Goal: Task Accomplishment & Management: Complete application form

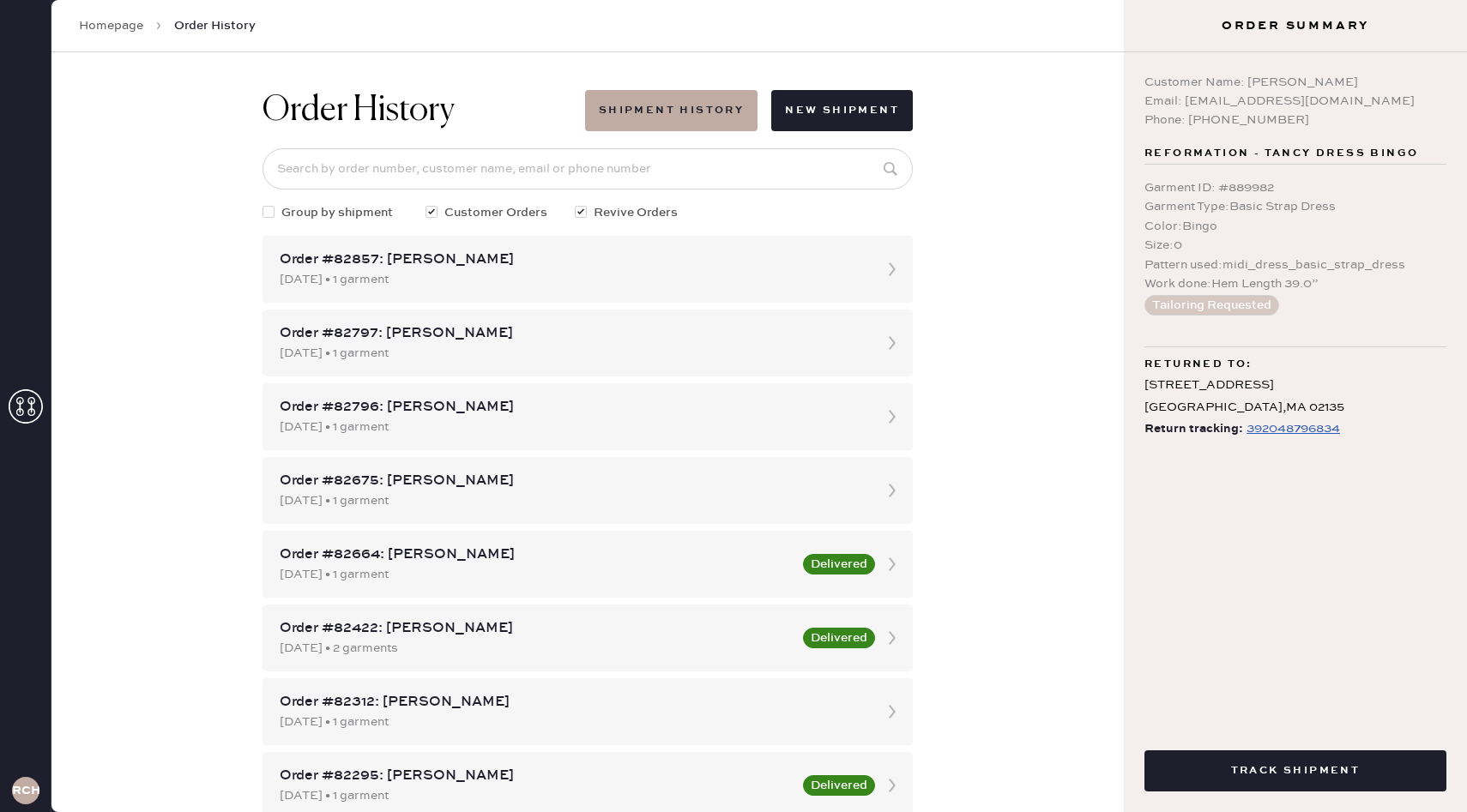
click at [1004, 126] on div "Order History Shipment History New Shipment Group by shipment Customer Orders R…" at bounding box center [587, 432] width 1072 height 760
click at [881, 111] on button "New Shipment" at bounding box center [842, 110] width 141 height 41
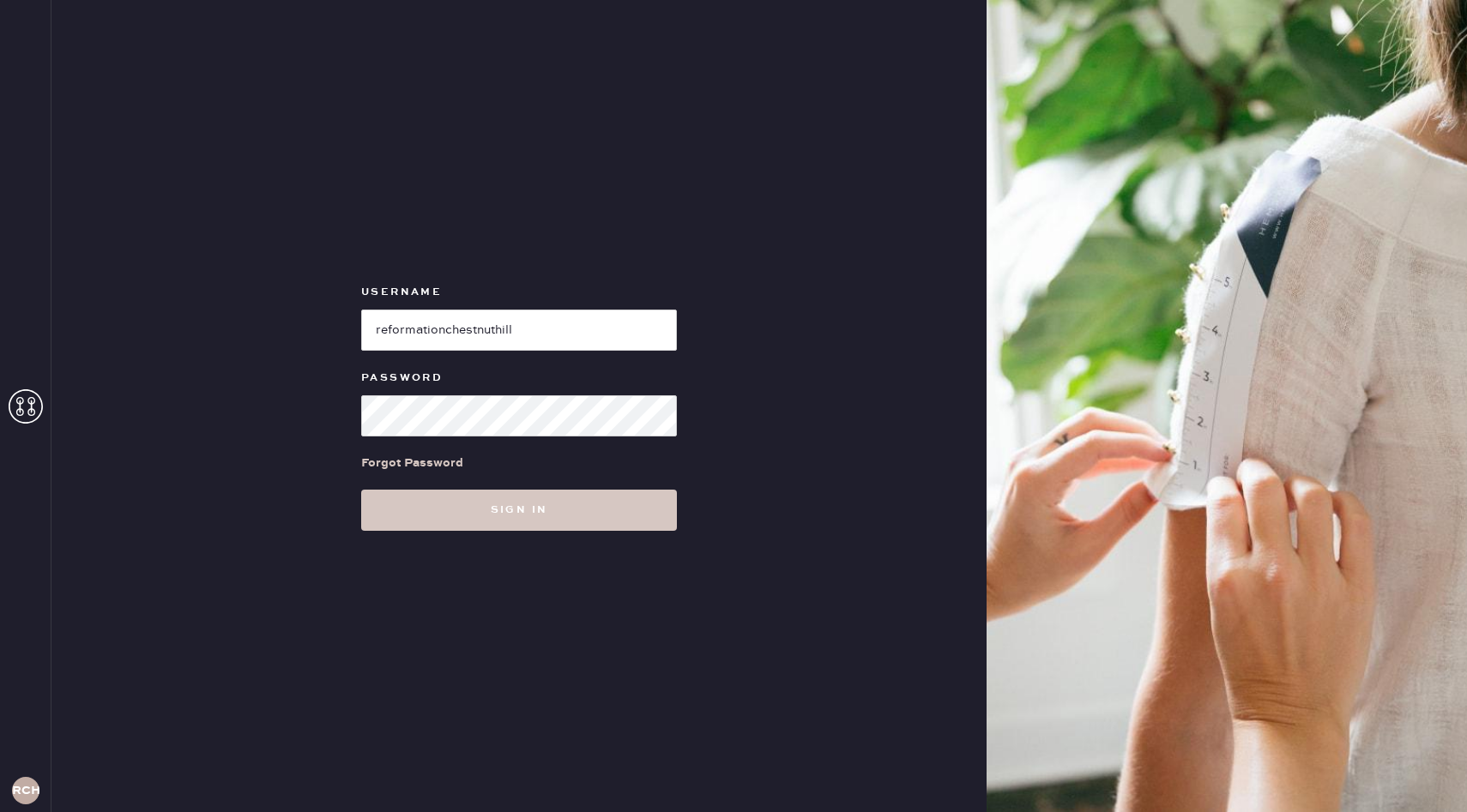
click at [580, 536] on div "Username Password Forgot Password Sign in" at bounding box center [519, 406] width 935 height 812
click at [594, 513] on button "Sign in" at bounding box center [519, 510] width 316 height 41
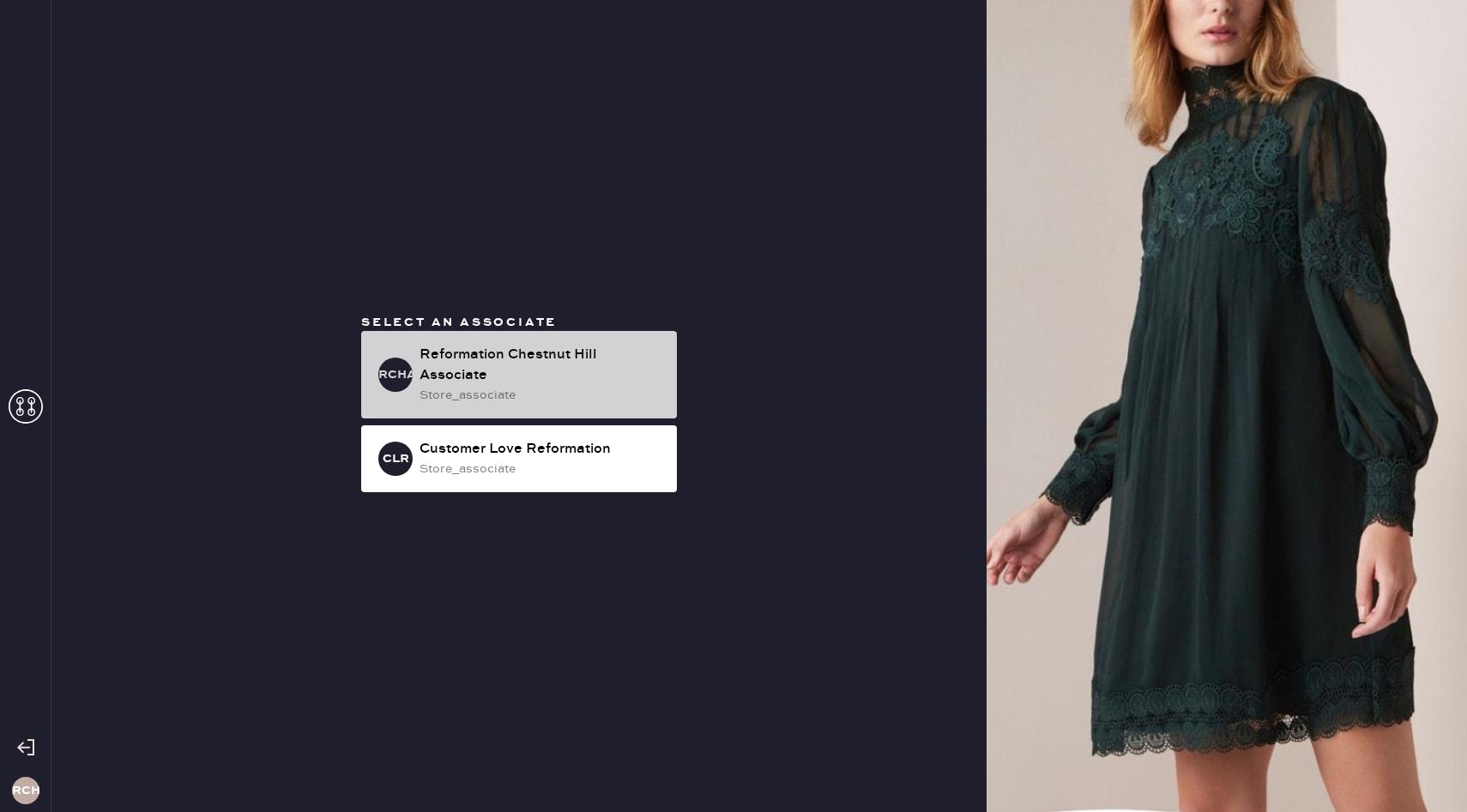
click at [577, 397] on div "store_associate" at bounding box center [541, 396] width 243 height 19
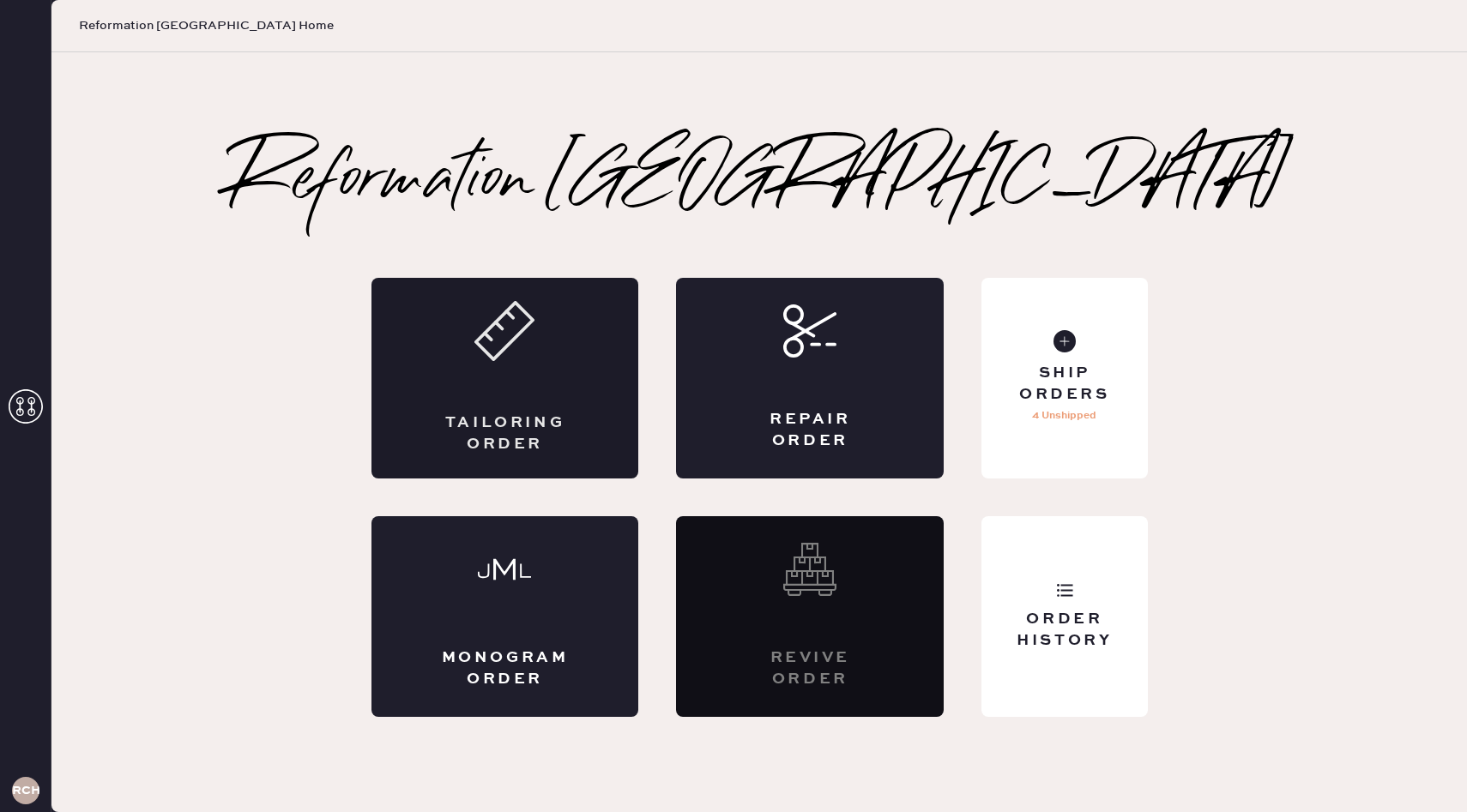
click at [590, 416] on div "Tailoring Order" at bounding box center [505, 379] width 268 height 201
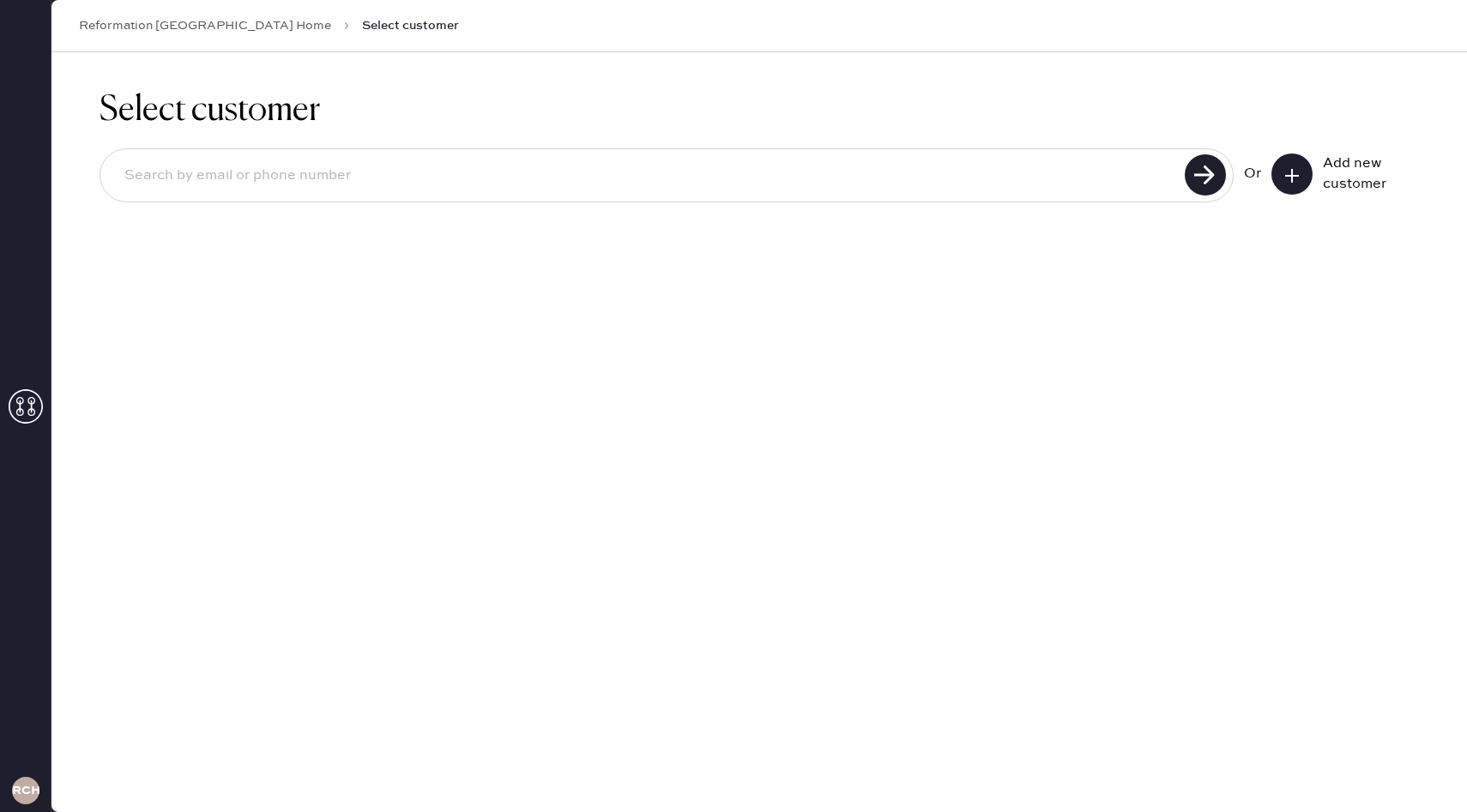
click at [1300, 175] on button at bounding box center [1292, 174] width 41 height 41
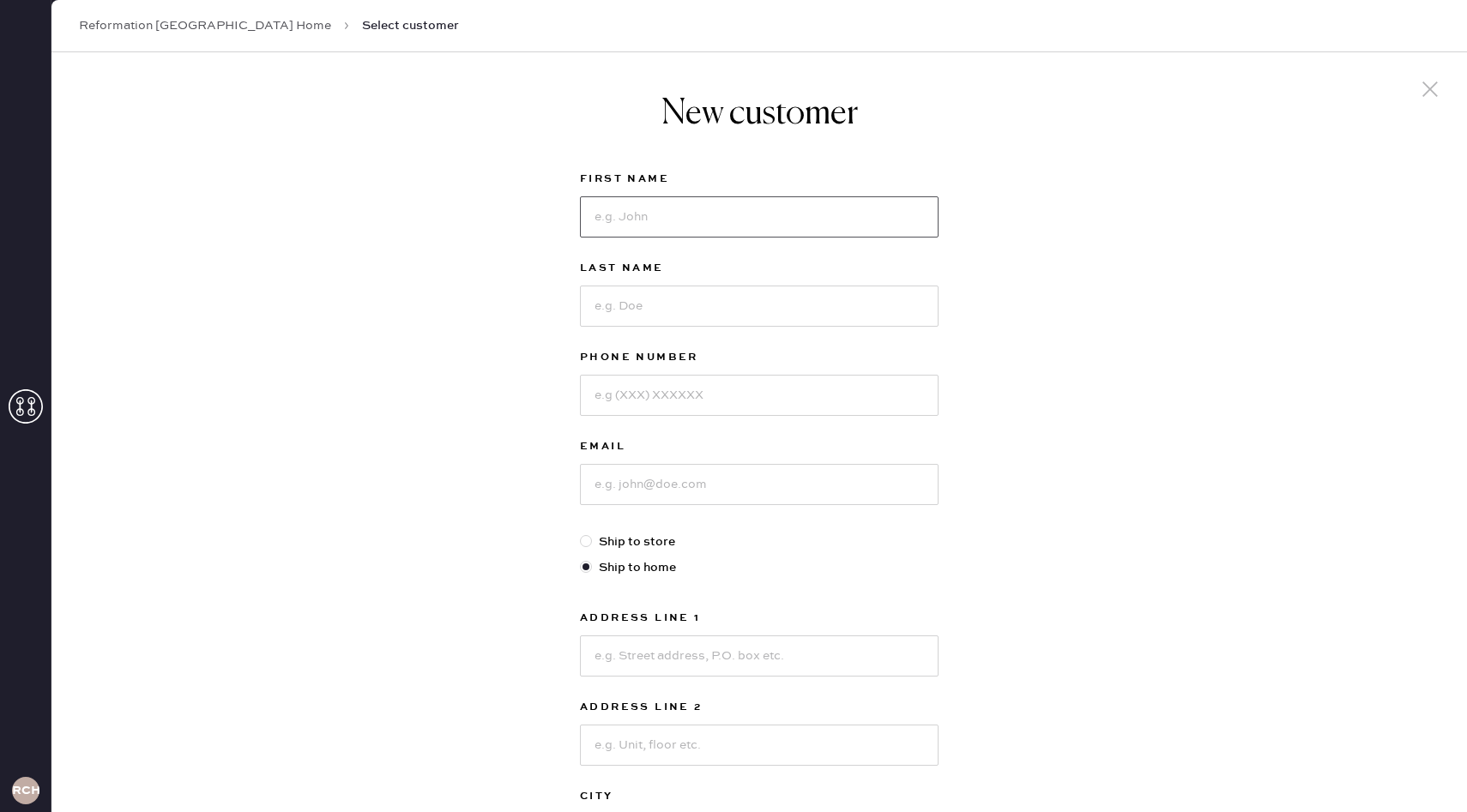
click at [675, 226] on input at bounding box center [759, 216] width 358 height 41
type input "Danni"
type input "[PERSON_NAME]"
type input "8603380620"
click at [666, 483] on input at bounding box center [759, 484] width 358 height 41
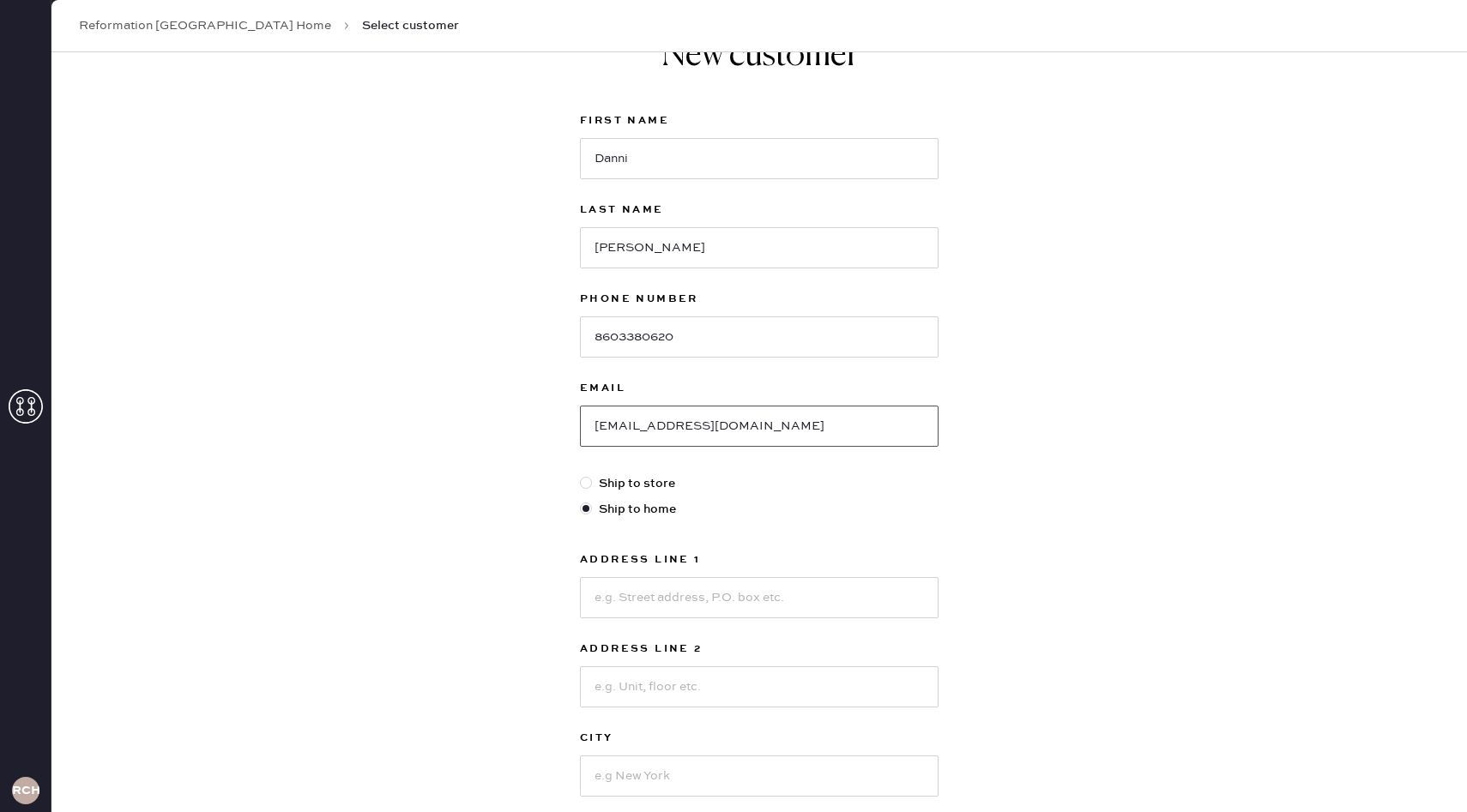
scroll to position [69, 0]
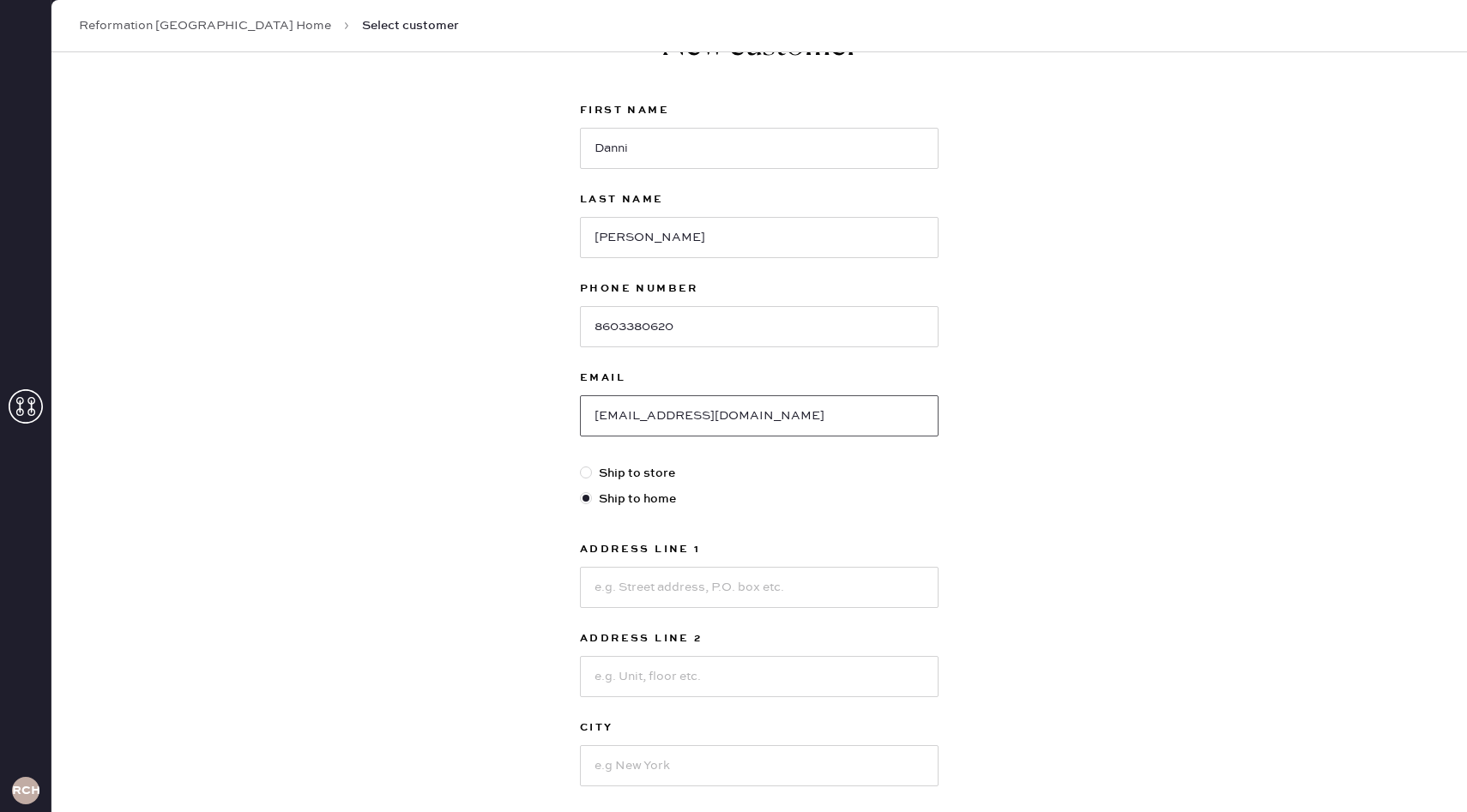
type input "[EMAIL_ADDRESS][DOMAIN_NAME]"
click at [761, 589] on input at bounding box center [759, 587] width 358 height 41
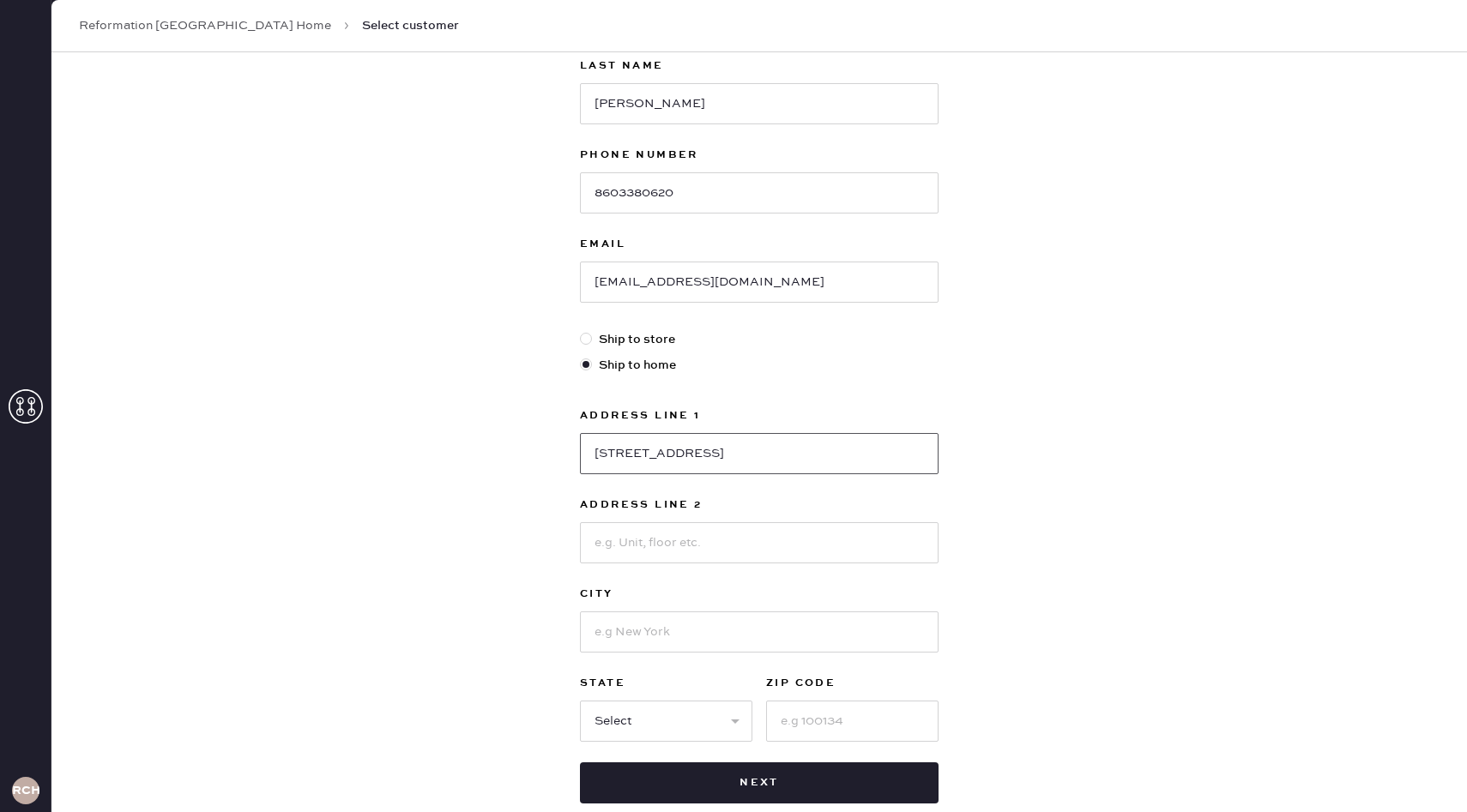
scroll to position [224, 0]
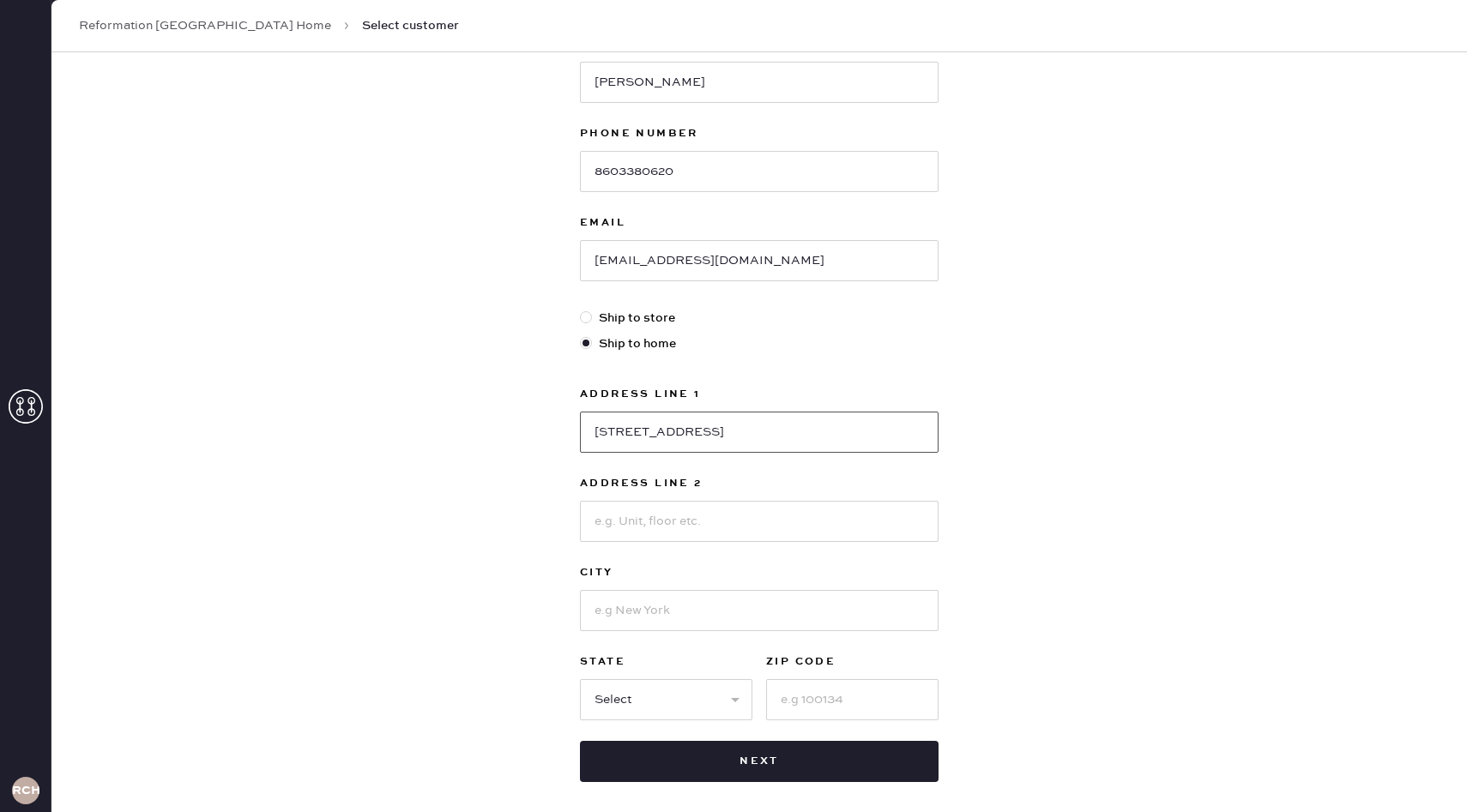
type input "[STREET_ADDRESS]"
click at [715, 615] on input at bounding box center [759, 611] width 358 height 41
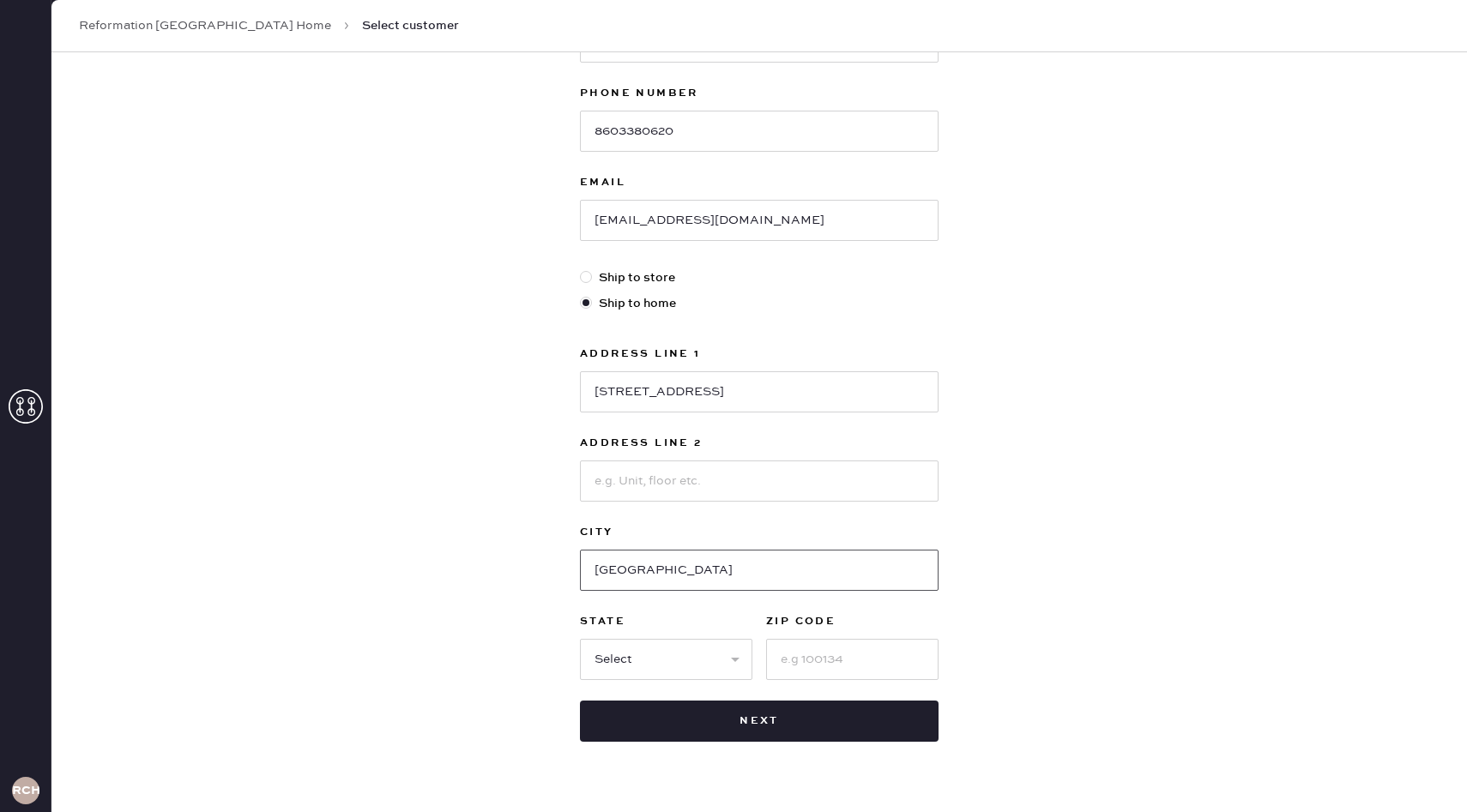
scroll to position [284, 0]
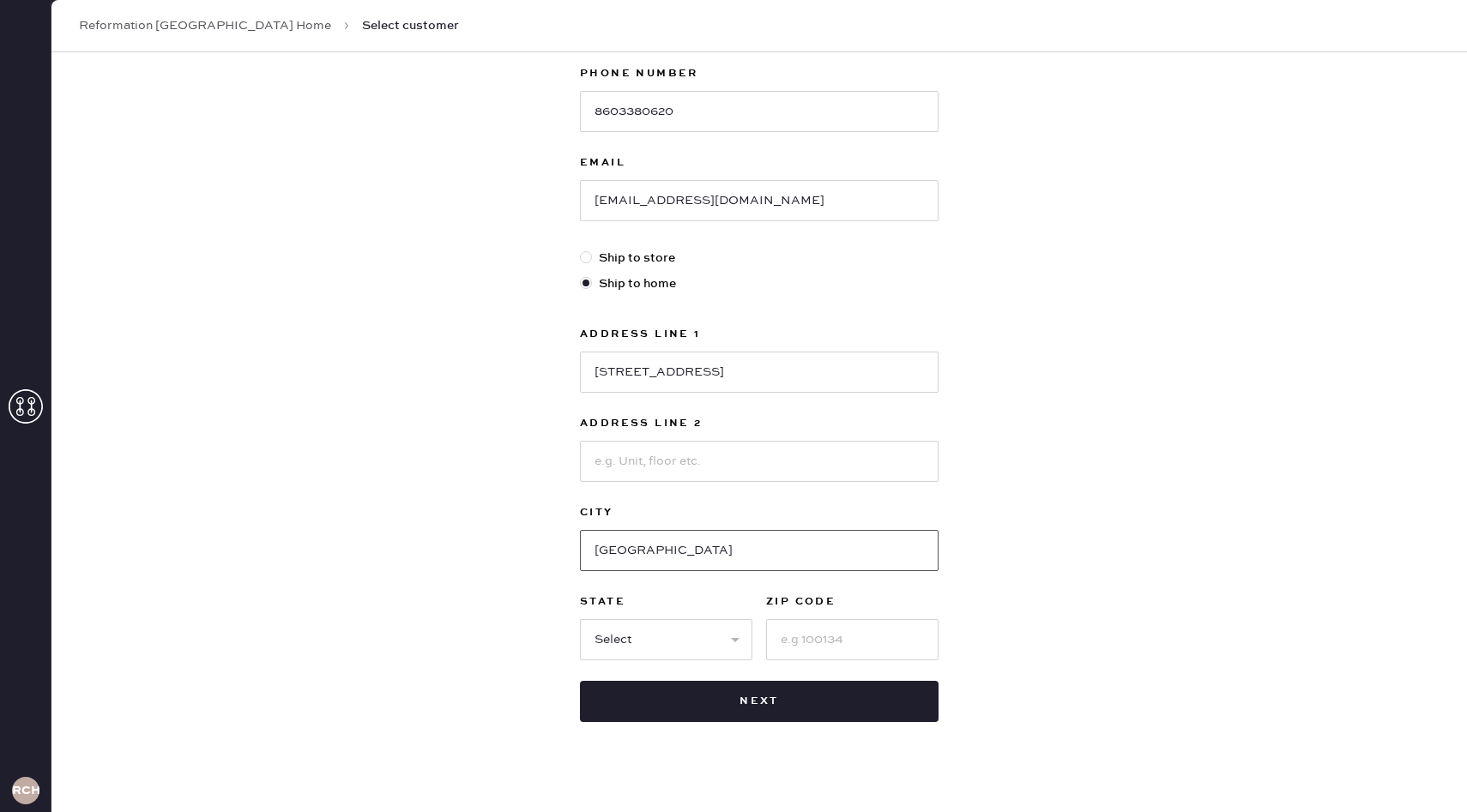
type input "[GEOGRAPHIC_DATA]"
click at [725, 652] on select "Select AK AL AR AZ CA CO CT DC DE FL GA HI IA ID IL IN KS KY LA MA MD ME MI MN …" at bounding box center [666, 639] width 173 height 41
select select "CT"
click at [580, 619] on select "Select AK AL AR AZ CA CO CT DC DE FL GA HI IA ID IL IN KS KY LA MA MD ME MI MN …" at bounding box center [666, 639] width 173 height 41
click at [801, 639] on input at bounding box center [852, 639] width 173 height 41
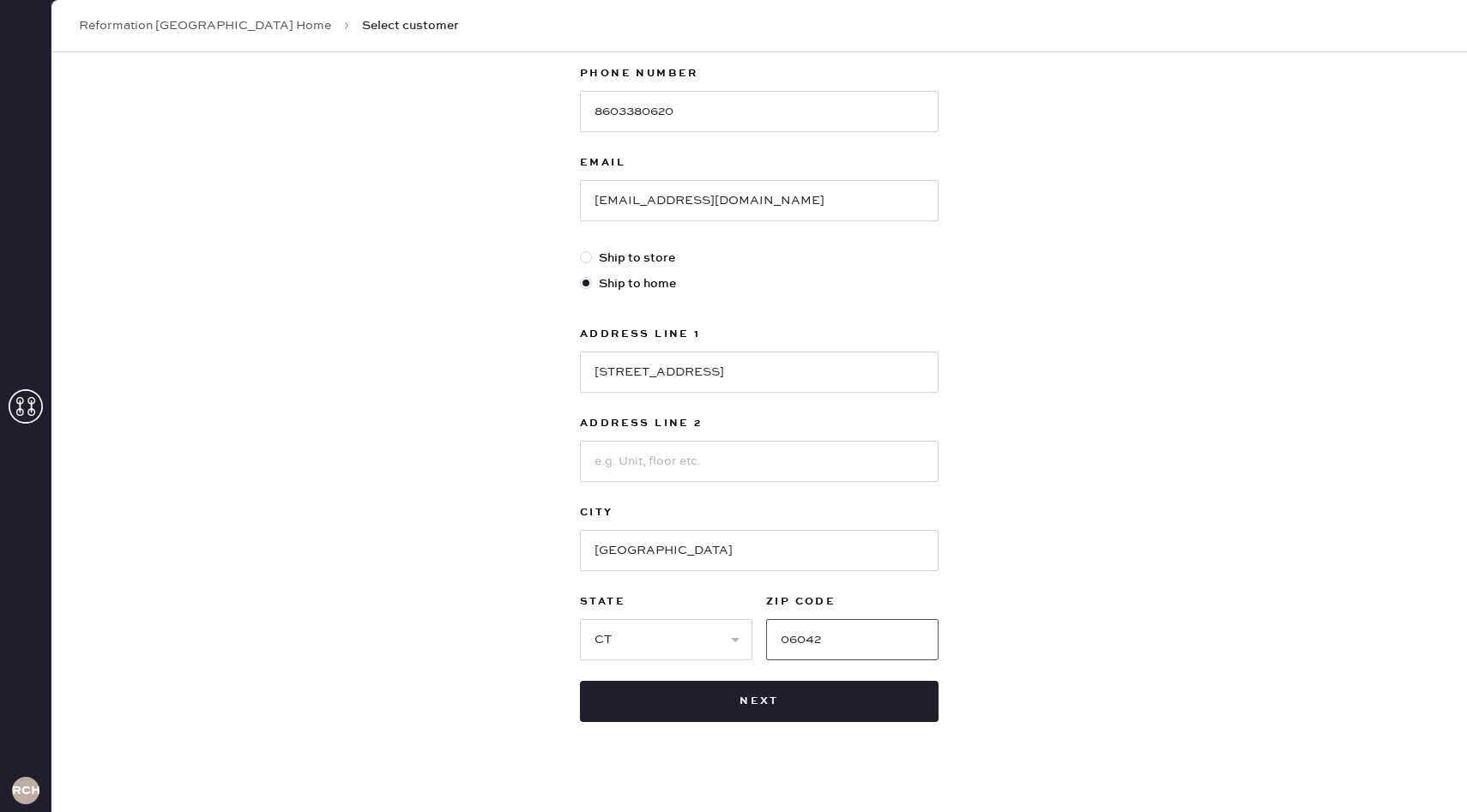
scroll to position [304, 0]
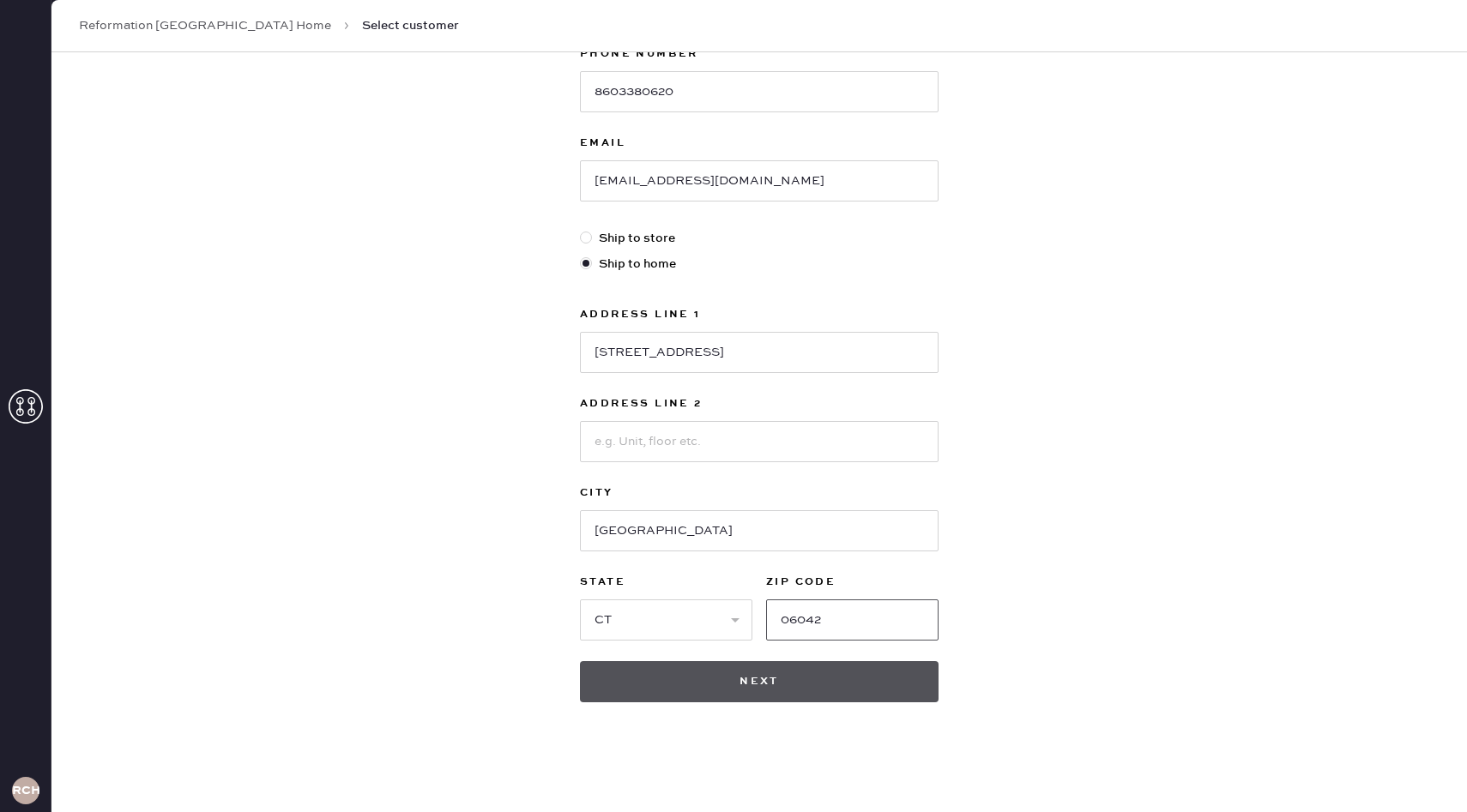
type input "06042"
click at [825, 678] on button "Next" at bounding box center [759, 681] width 358 height 41
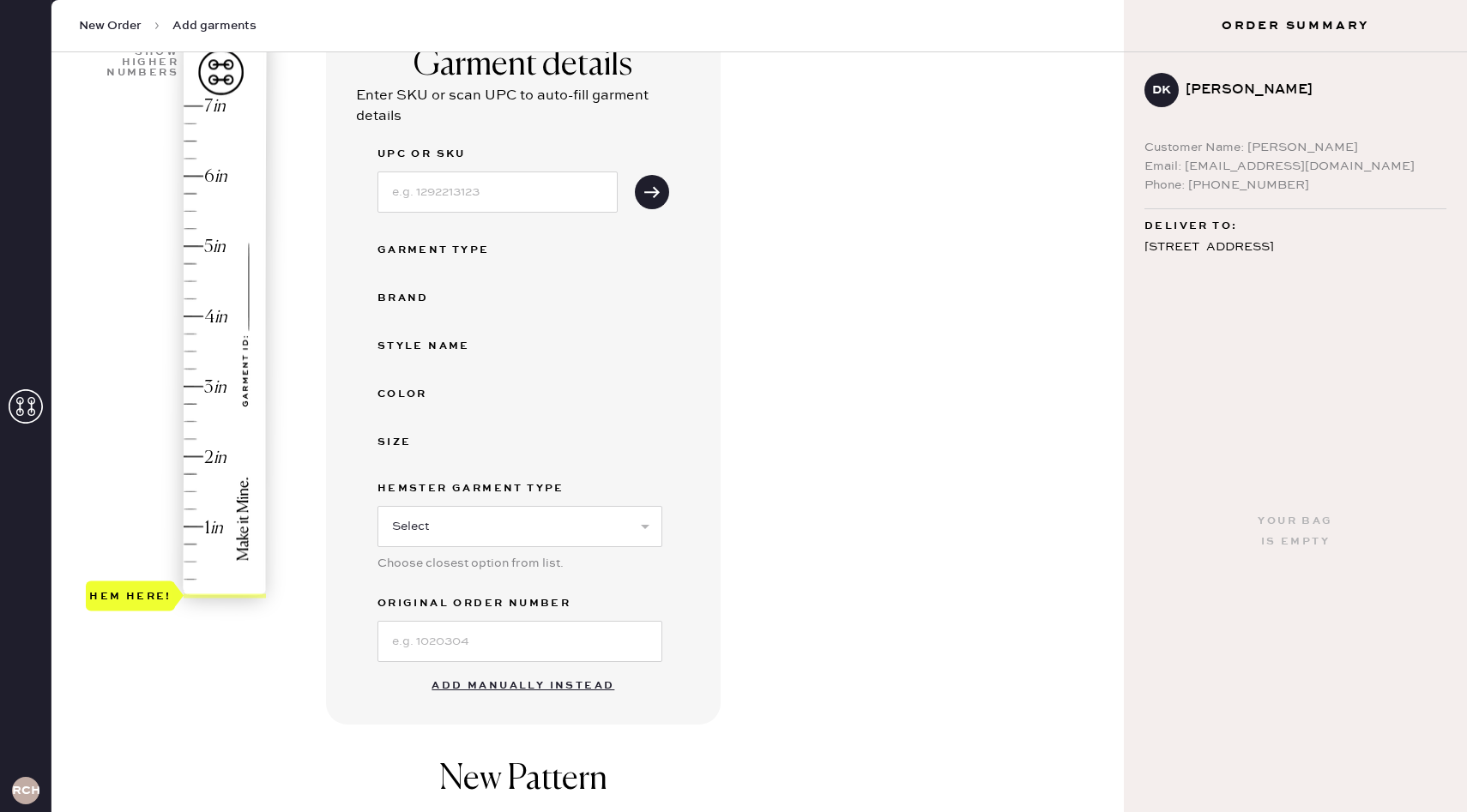
scroll to position [150, 0]
click at [557, 683] on button "Add manually instead" at bounding box center [522, 683] width 203 height 34
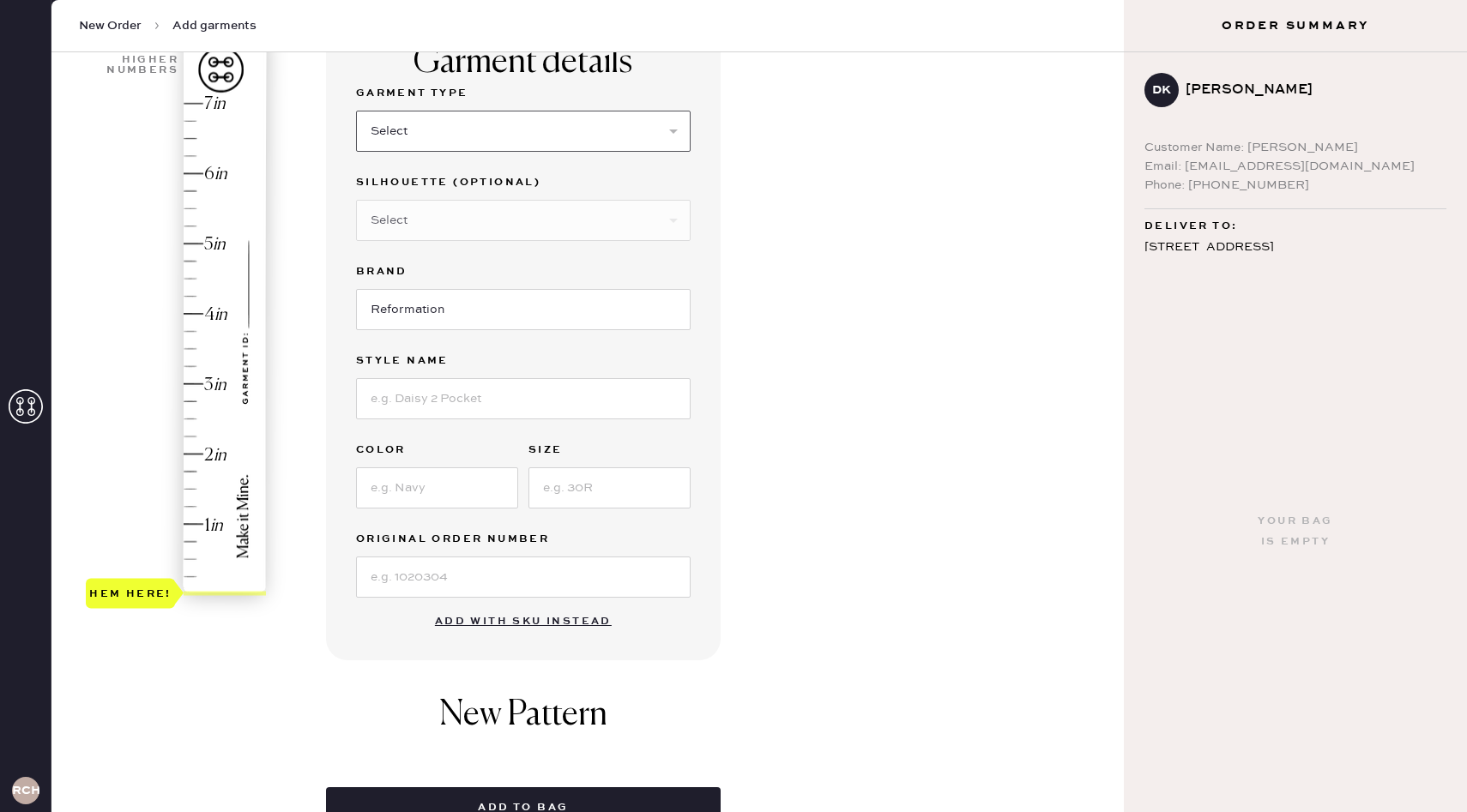
click at [495, 131] on select "Select Basic Skirt Jeans Leggings Pants Shorts Basic Sleeved Dress Basic Sleeve…" at bounding box center [523, 131] width 335 height 41
select select "2"
click at [356, 111] on select "Select Basic Skirt Jeans Leggings Pants Shorts Basic Sleeved Dress Basic Sleeve…" at bounding box center [523, 131] width 335 height 41
click at [479, 216] on select "Select Shorts Cropped Flare Boot Cut Straight Skinny Other" at bounding box center [523, 220] width 335 height 41
select select "7"
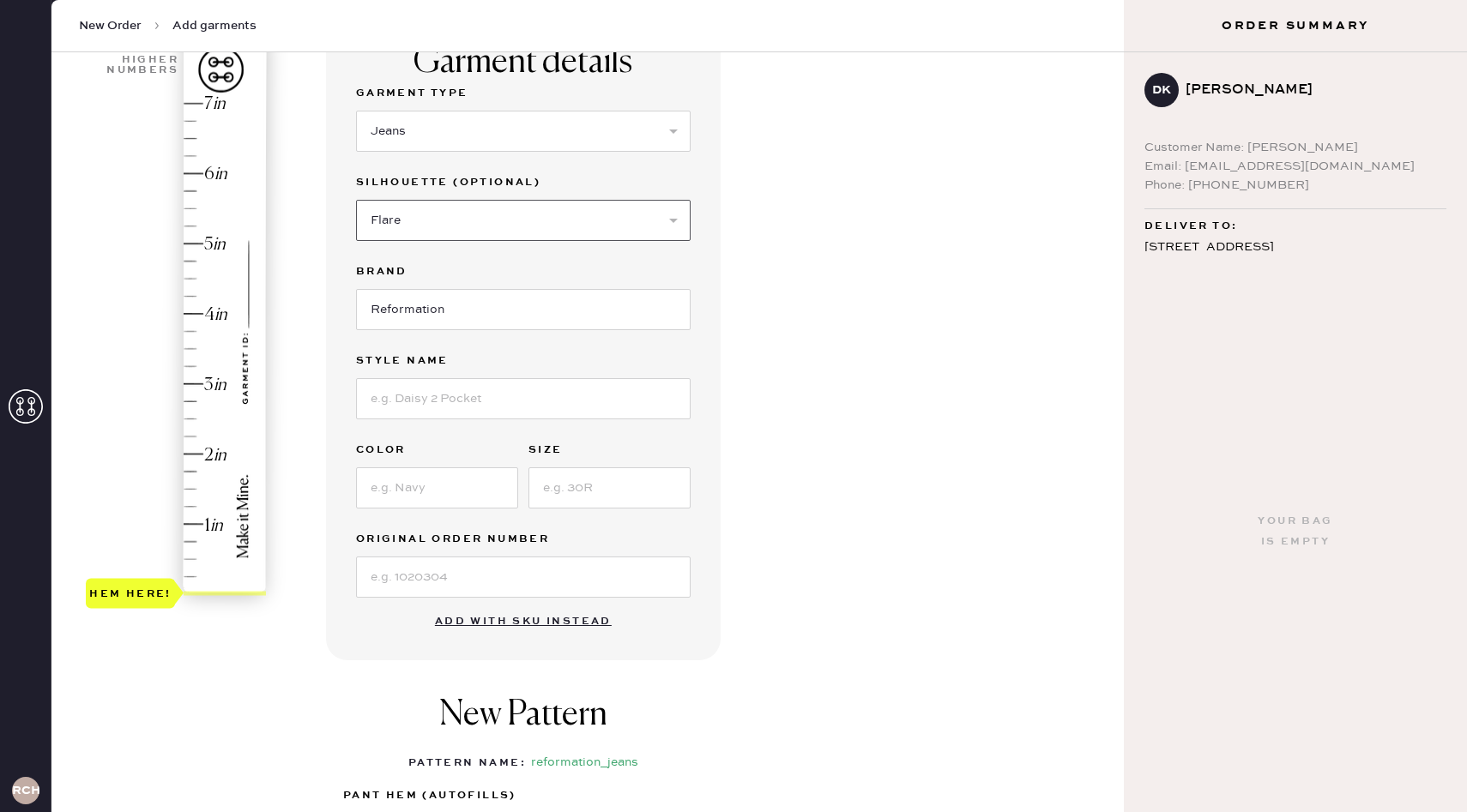
click at [356, 200] on select "Select Shorts Cropped Flare Boot Cut Straight Skinny Other" at bounding box center [523, 220] width 335 height 41
click at [421, 402] on input at bounding box center [523, 399] width 335 height 41
type input "Cary Low Rise Slouchy Wide Leg Jeans"
click at [447, 490] on input at bounding box center [437, 488] width 162 height 41
type input "Cleary"
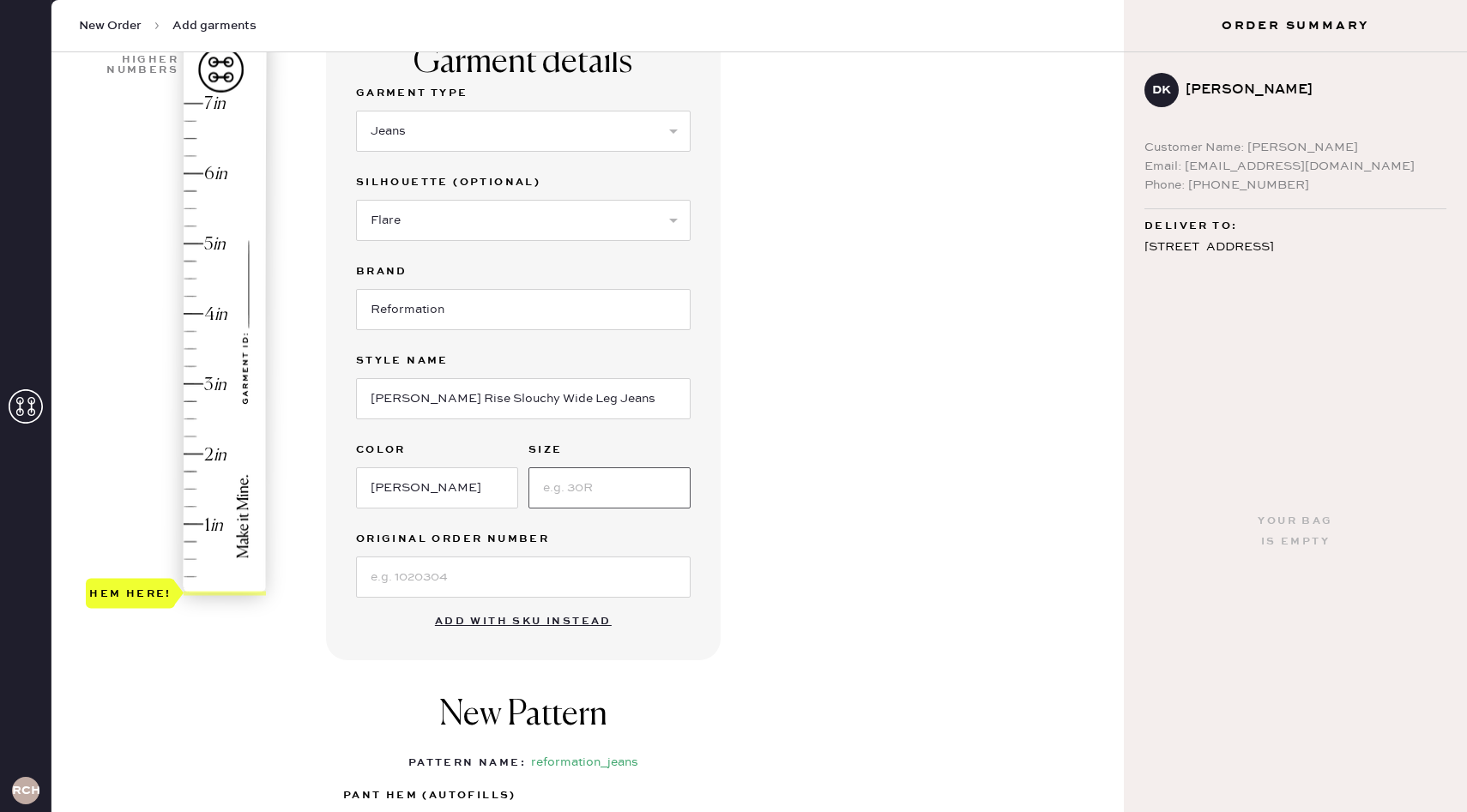
click at [590, 492] on input at bounding box center [610, 488] width 162 height 41
type input "25"
type input "1"
click at [198, 522] on div "Hem here!" at bounding box center [176, 349] width 182 height 506
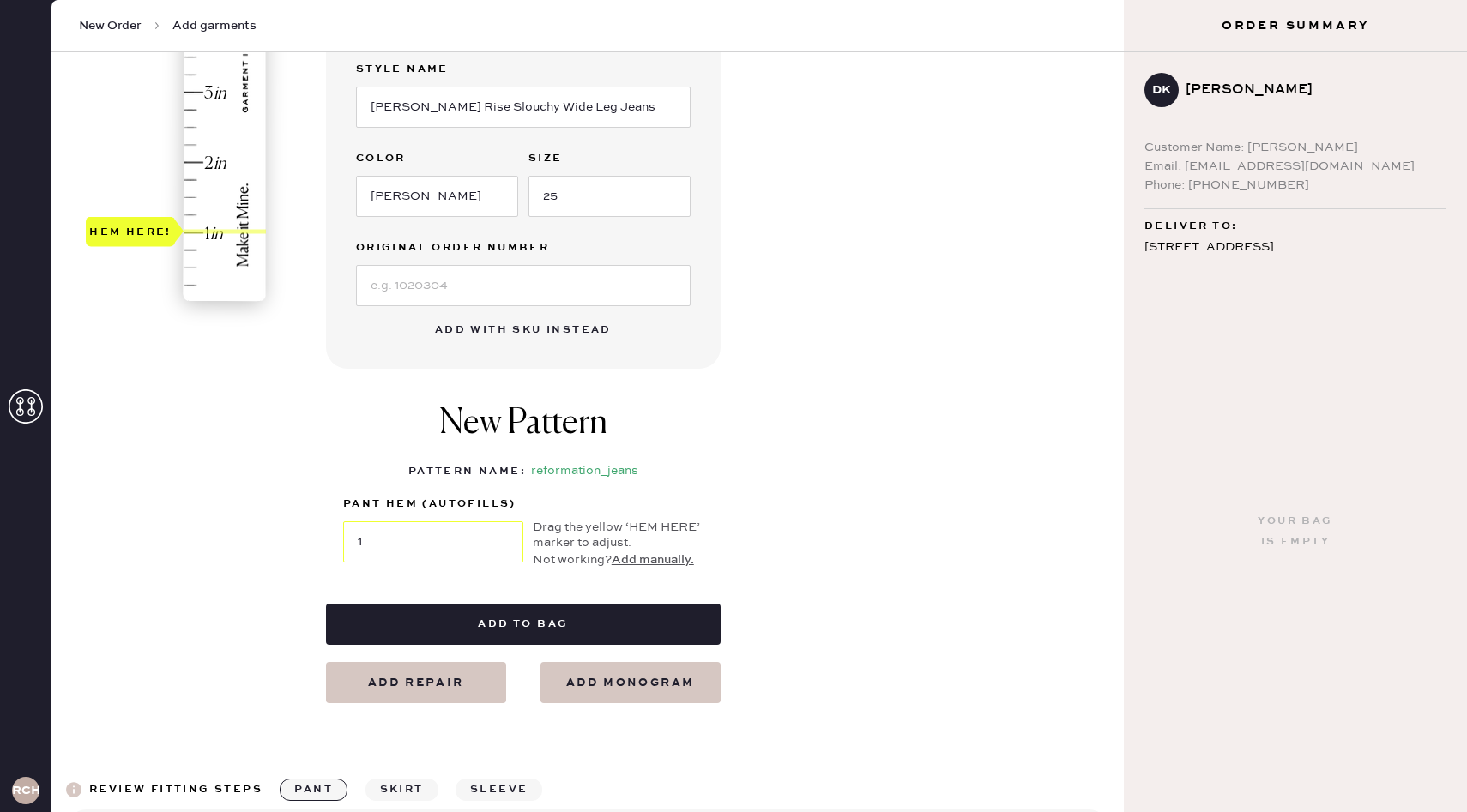
scroll to position [546, 0]
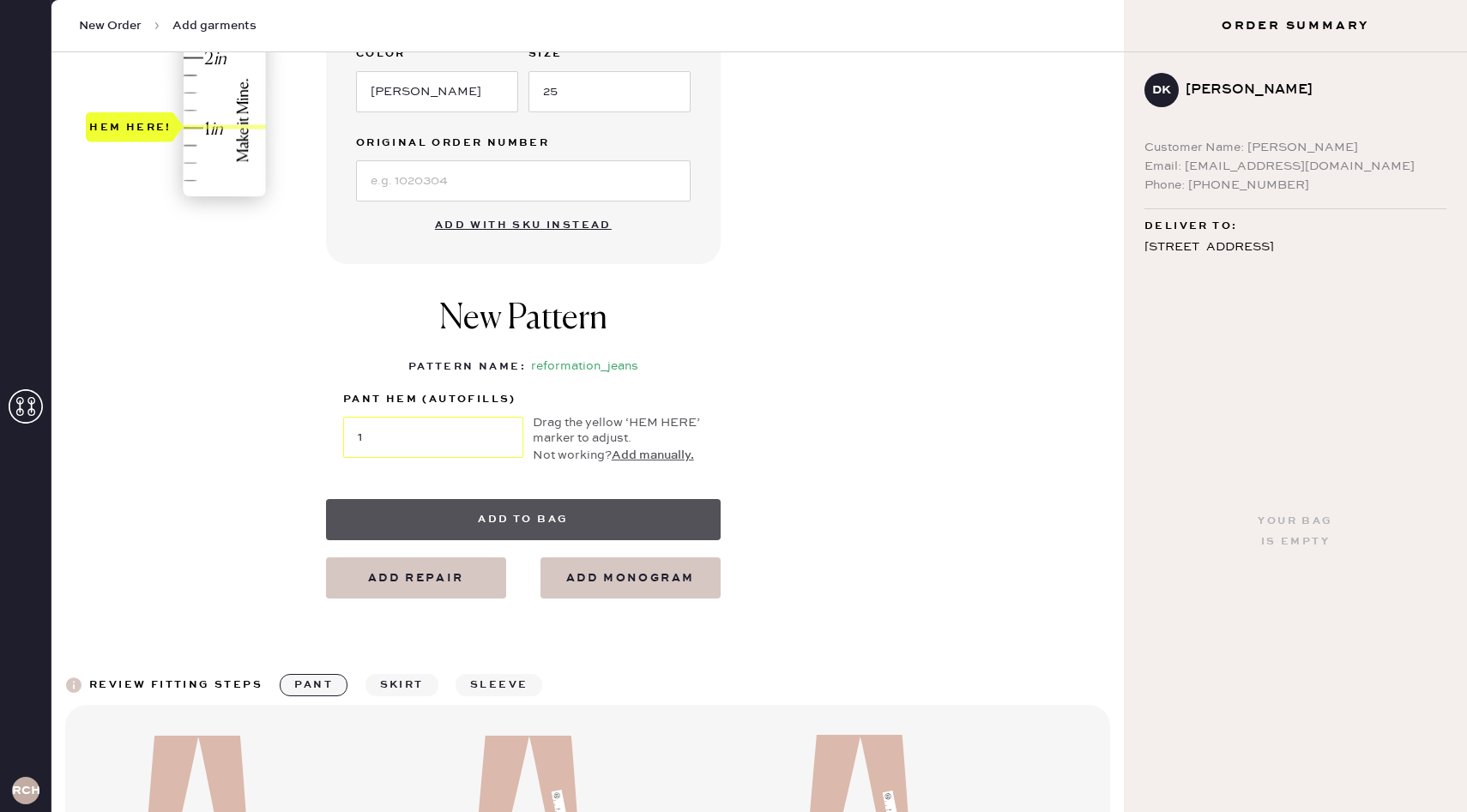
click at [618, 522] on button "Add to bag" at bounding box center [523, 519] width 394 height 41
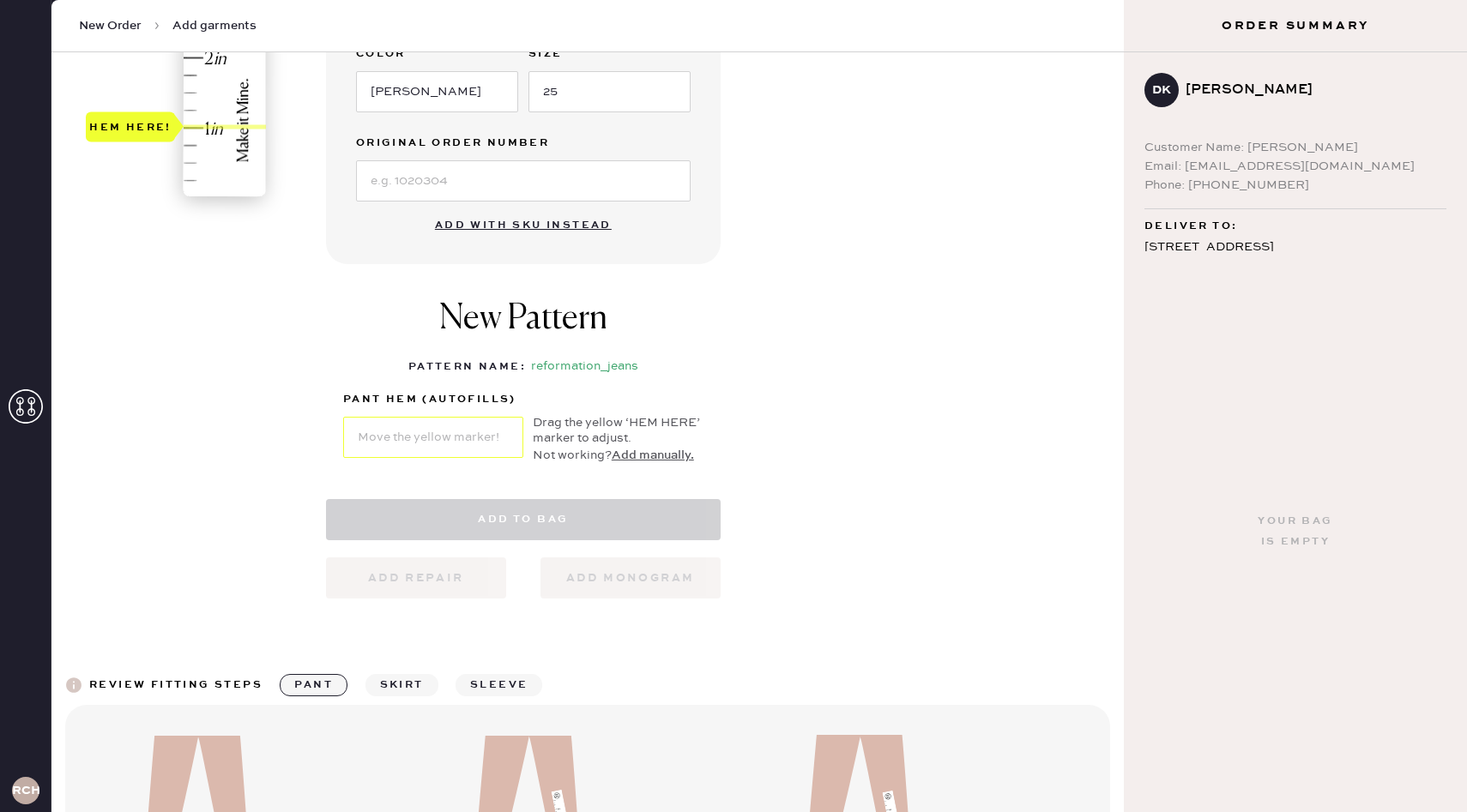
select select "2"
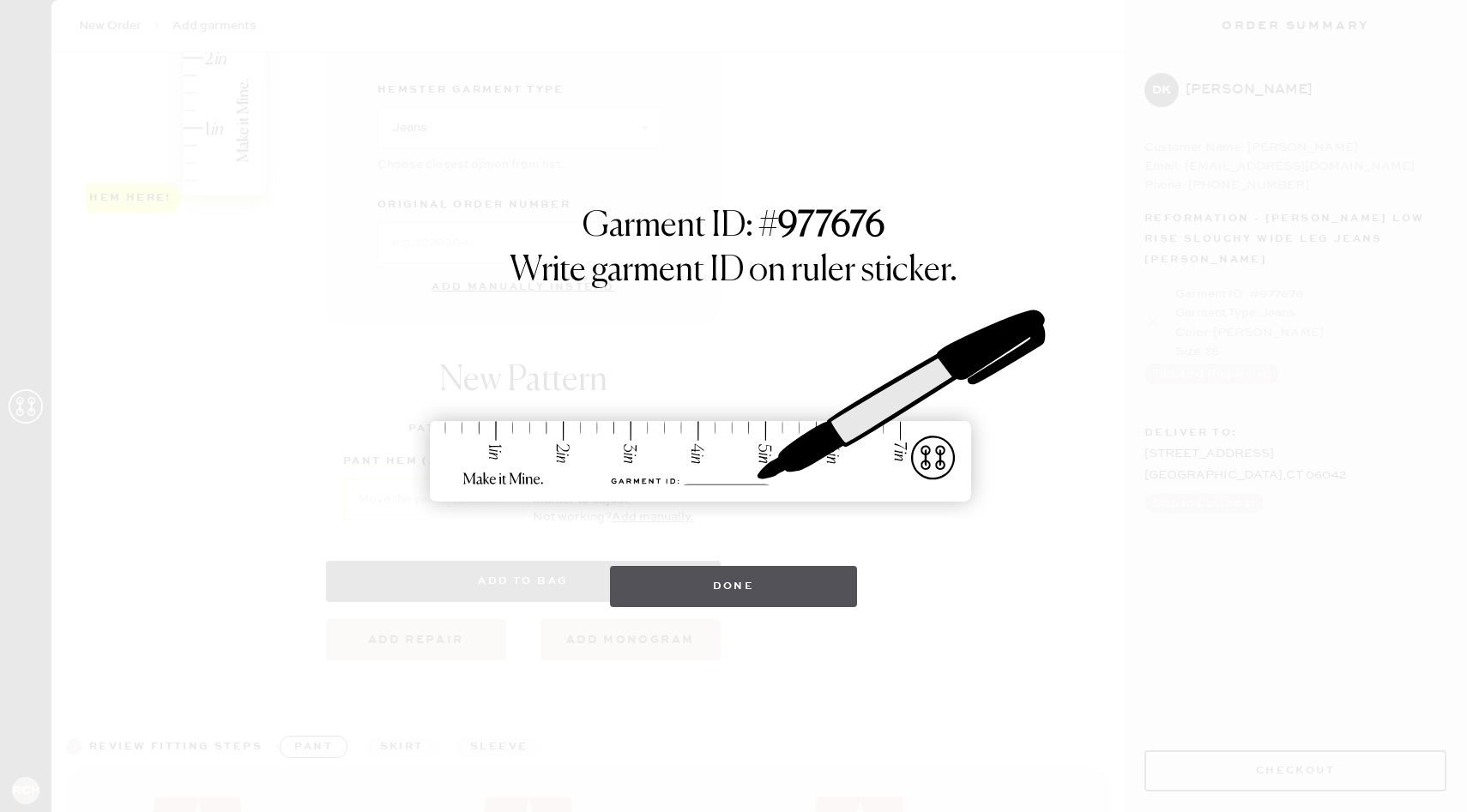
click at [734, 583] on button "Done" at bounding box center [734, 586] width 248 height 41
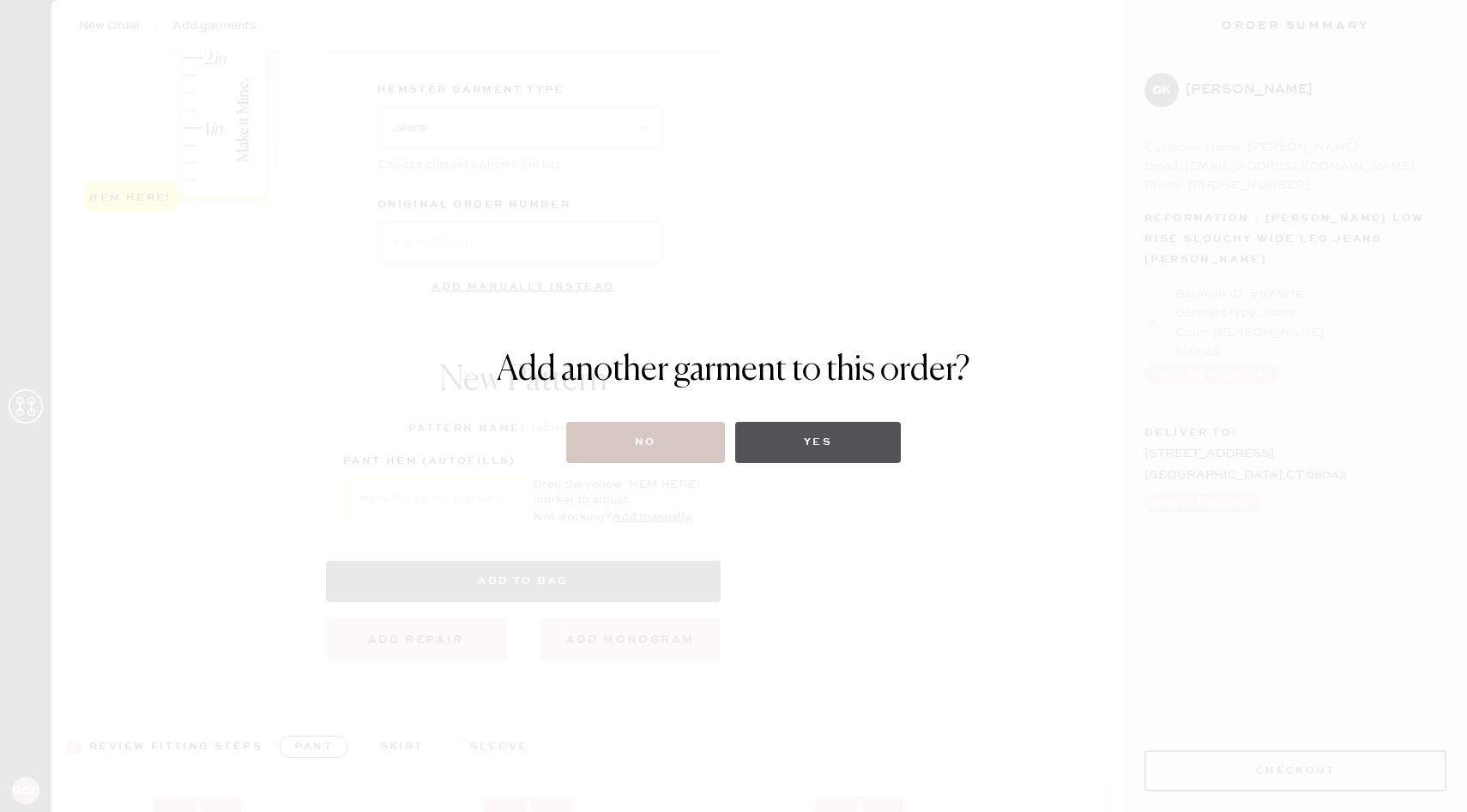
click at [829, 453] on button "Yes" at bounding box center [818, 442] width 166 height 41
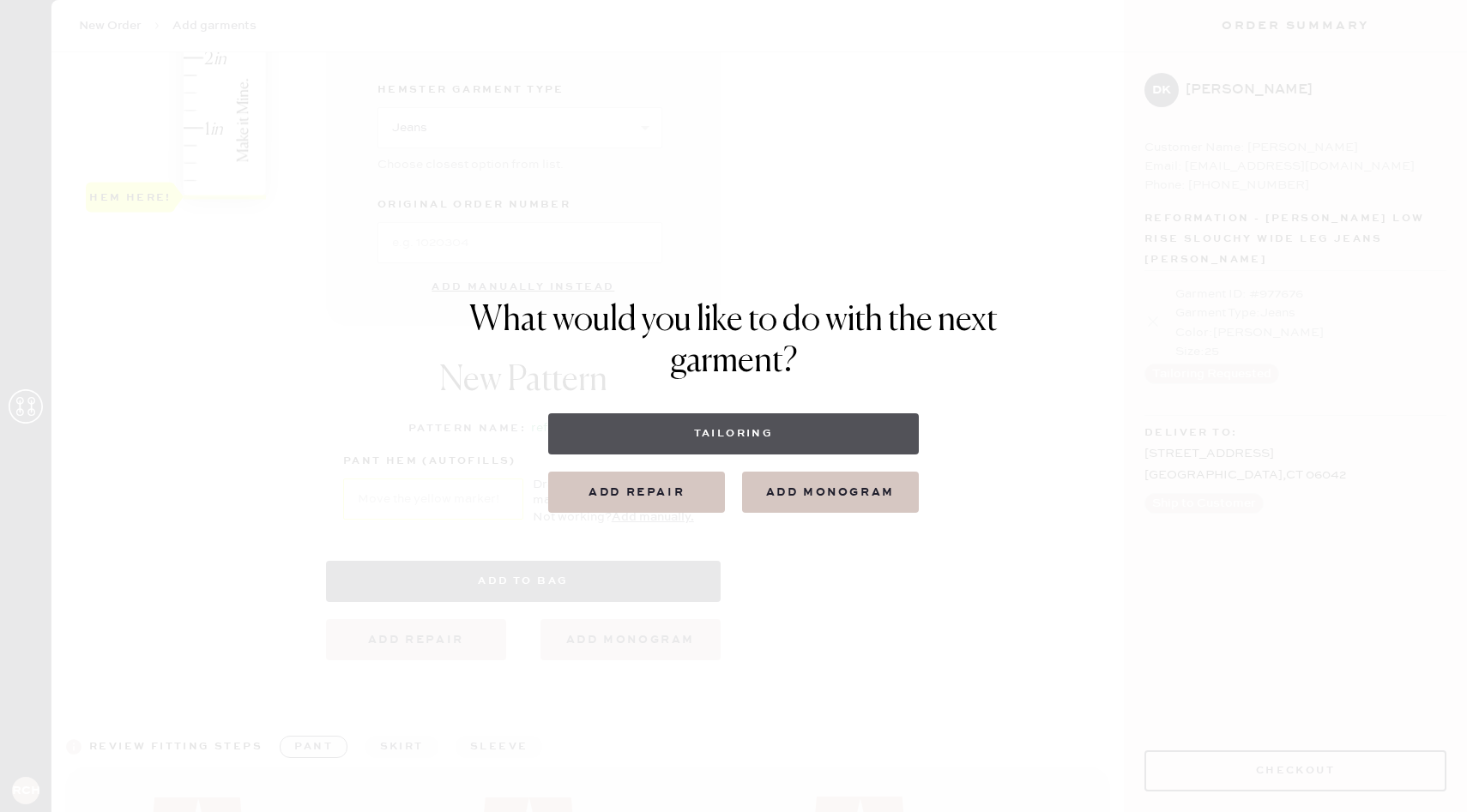
click at [797, 432] on button "Tailoring" at bounding box center [733, 433] width 370 height 41
select select
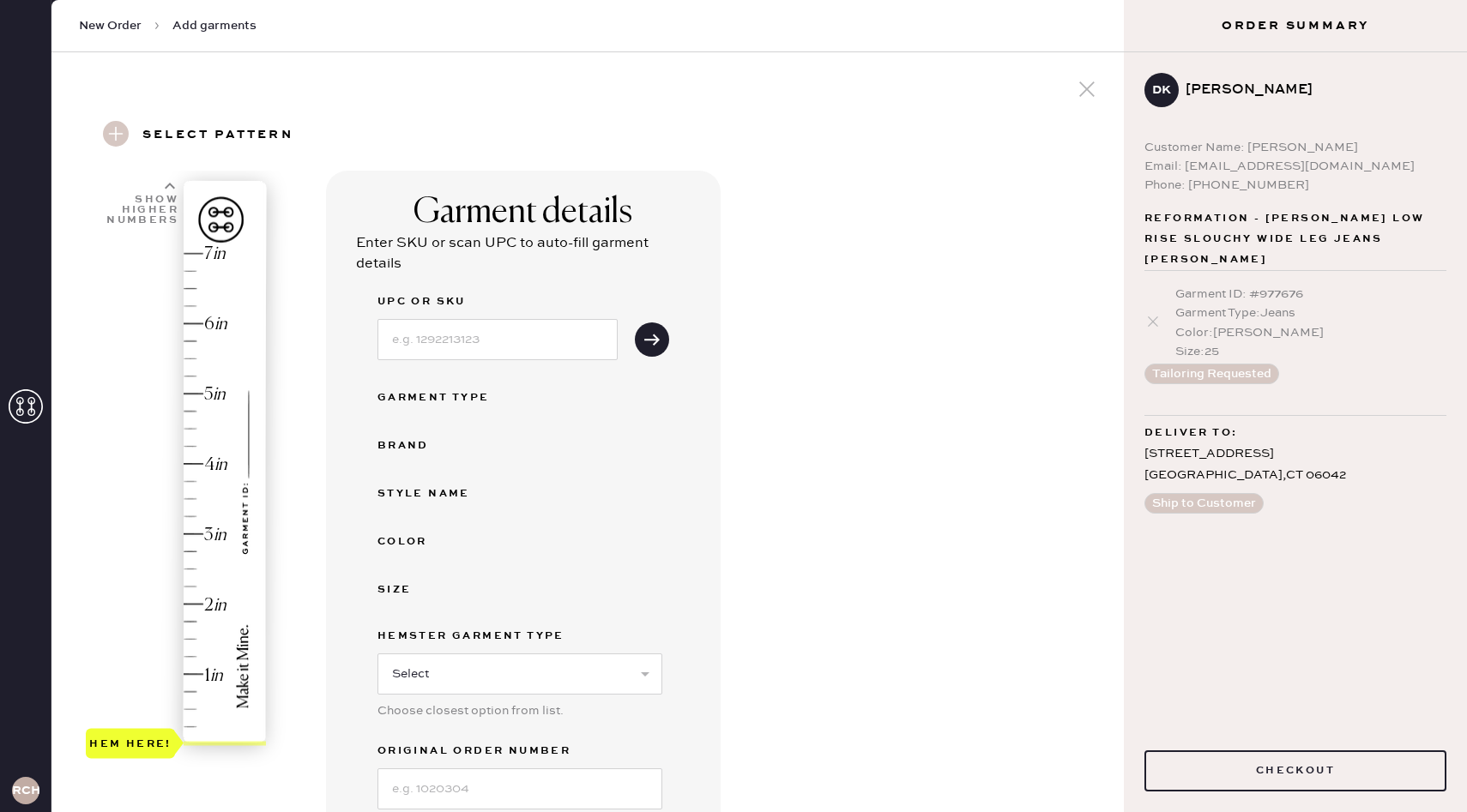
scroll to position [447, 0]
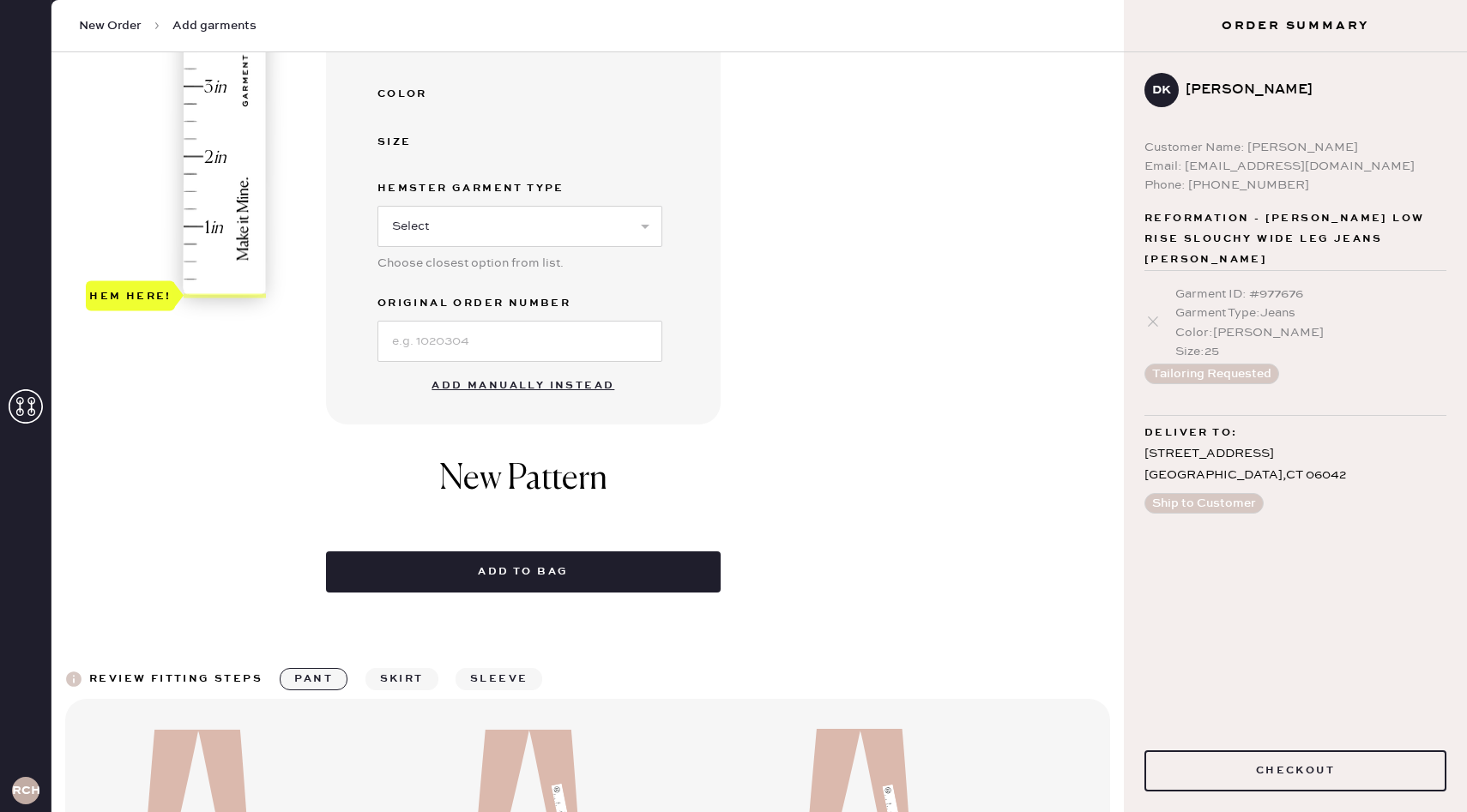
click at [497, 386] on button "Add manually instead" at bounding box center [522, 386] width 203 height 34
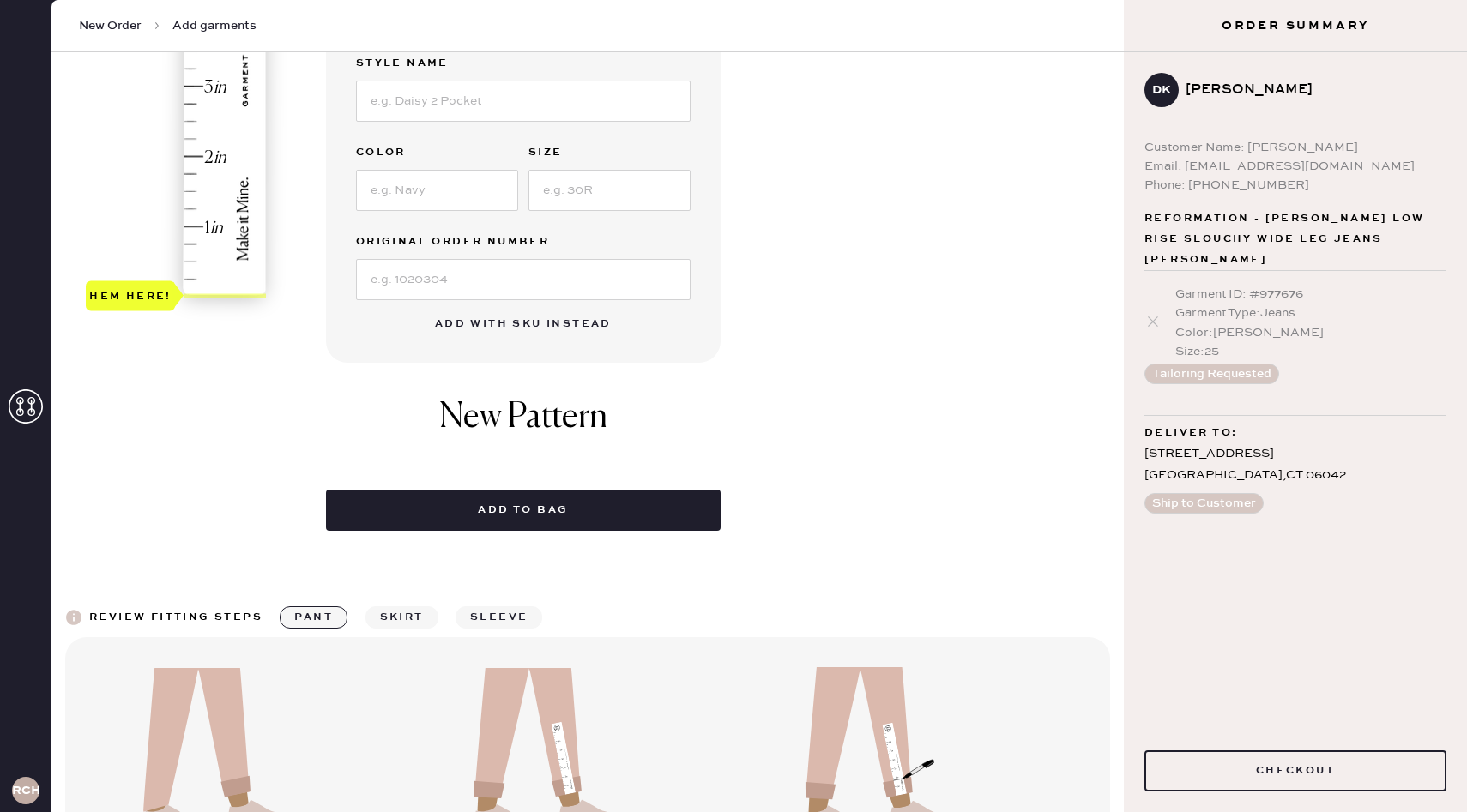
scroll to position [0, 0]
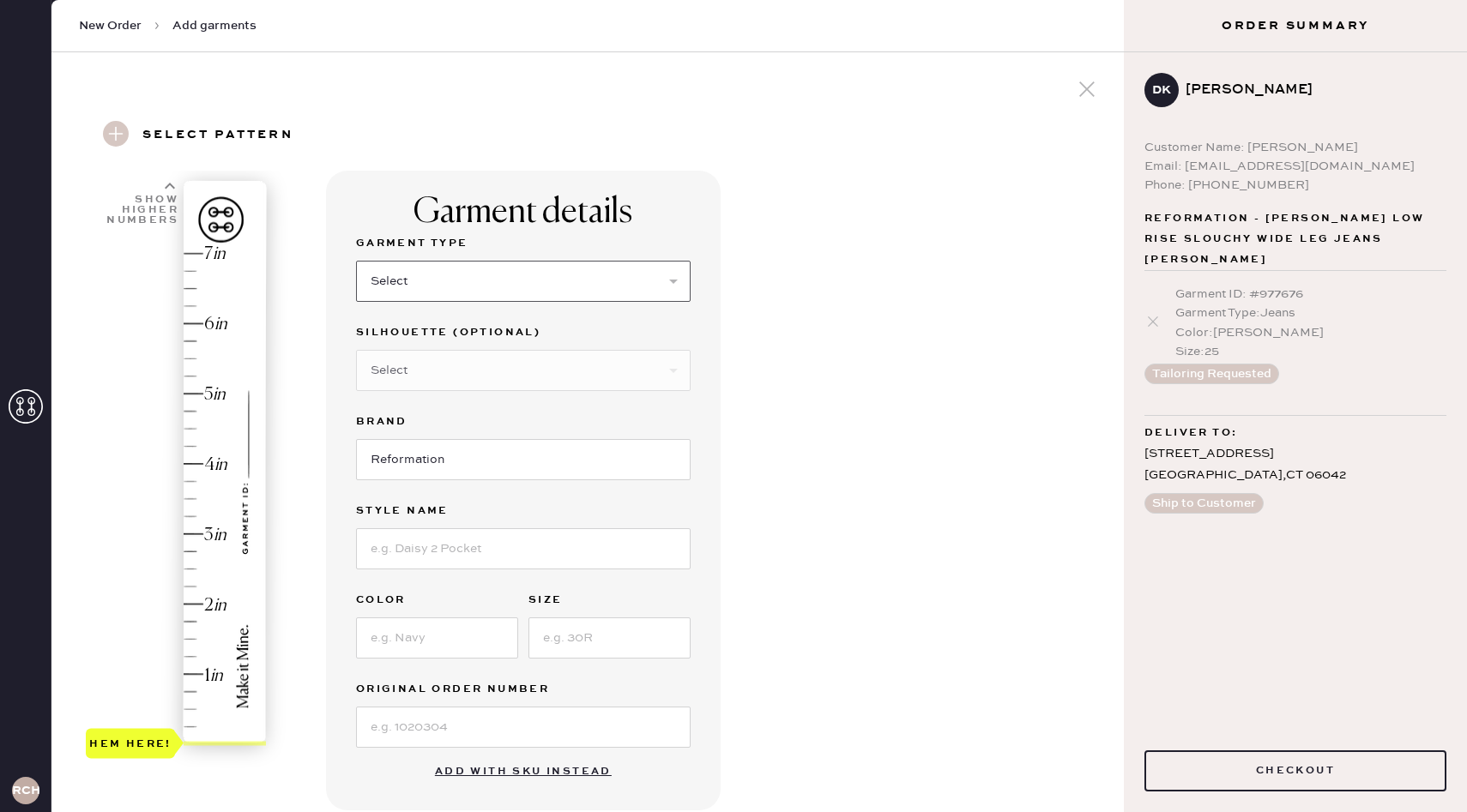
click at [495, 283] on select "Select Basic Skirt Jeans Leggings Pants Shorts Basic Sleeved Dress Basic Sleeve…" at bounding box center [523, 281] width 335 height 41
select select "2"
click at [356, 261] on select "Select Basic Skirt Jeans Leggings Pants Shorts Basic Sleeved Dress Basic Sleeve…" at bounding box center [523, 281] width 335 height 41
click at [462, 362] on select "Select Shorts Cropped Flare Boot Cut Straight Skinny Other" at bounding box center [523, 370] width 335 height 41
select select "5"
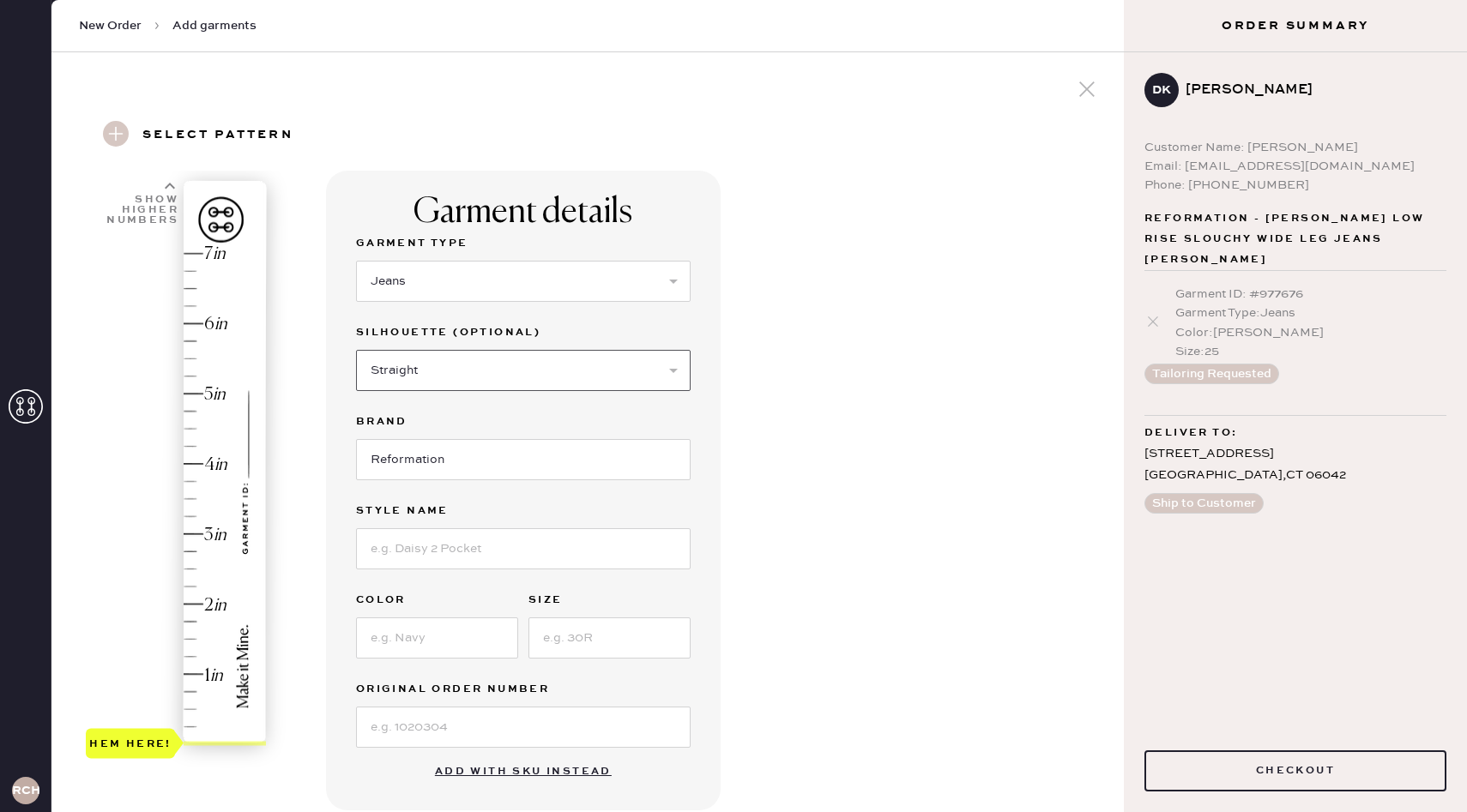
click at [356, 350] on select "Select Shorts Cropped Flare Boot Cut Straight Skinny Other" at bounding box center [523, 370] width 335 height 41
click at [418, 536] on input at bounding box center [523, 549] width 335 height 41
type input "v"
type input "Val 90's Mid Rise"
click at [410, 629] on input at bounding box center [437, 638] width 162 height 41
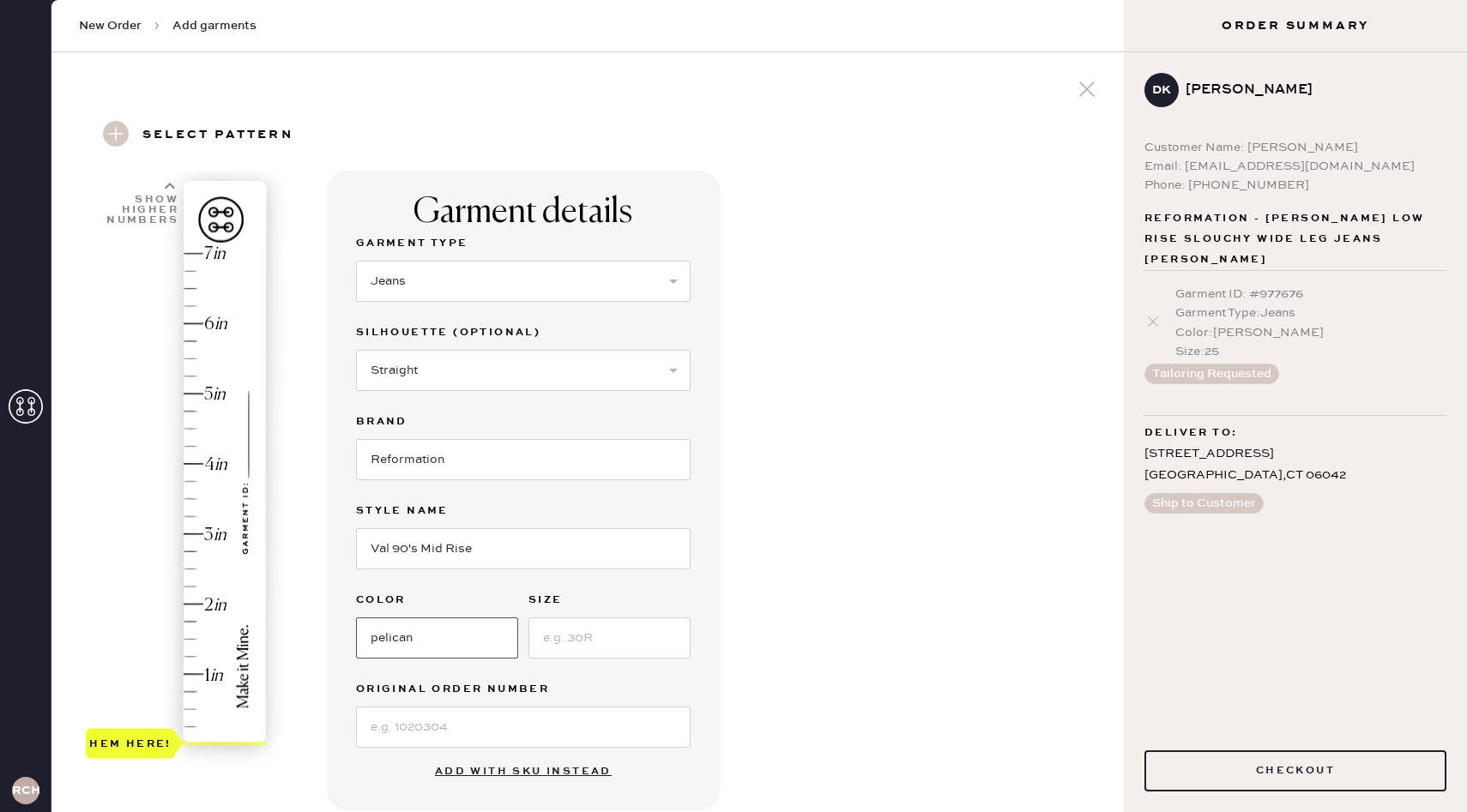
click at [376, 638] on input "pelican" at bounding box center [437, 638] width 162 height 41
type input "Pelican"
click at [586, 644] on input at bounding box center [610, 638] width 162 height 41
type input "25"
click at [813, 559] on div "Garment details Garment Type Select Basic Skirt Jeans Leggings Pants Shorts Bas…" at bounding box center [718, 658] width 784 height 974
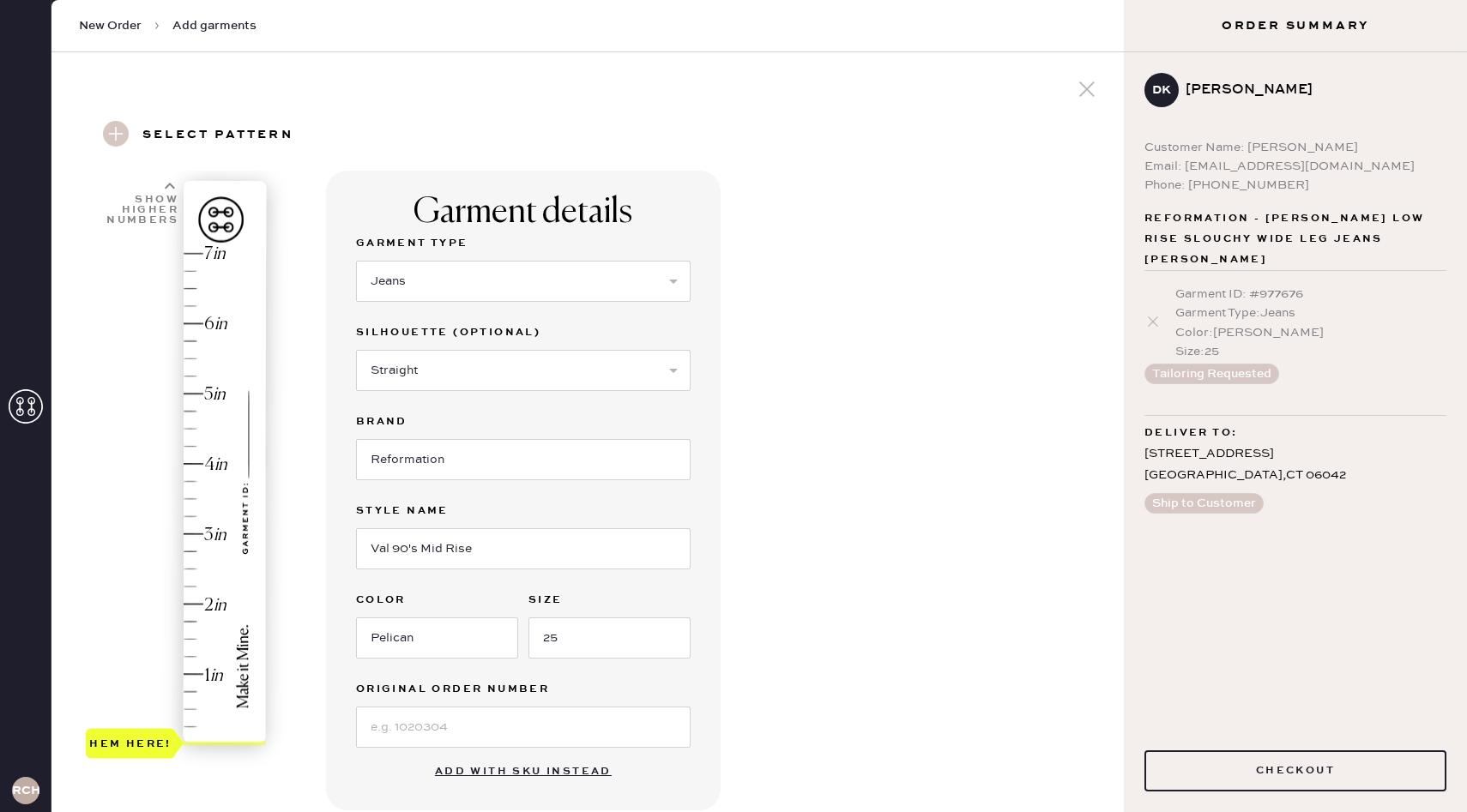
type input "2"
click at [195, 603] on div "Hem here!" at bounding box center [176, 499] width 182 height 506
click at [894, 544] on div "Garment details Garment Type Select Basic Skirt Jeans Leggings Pants Shorts Bas…" at bounding box center [718, 658] width 784 height 974
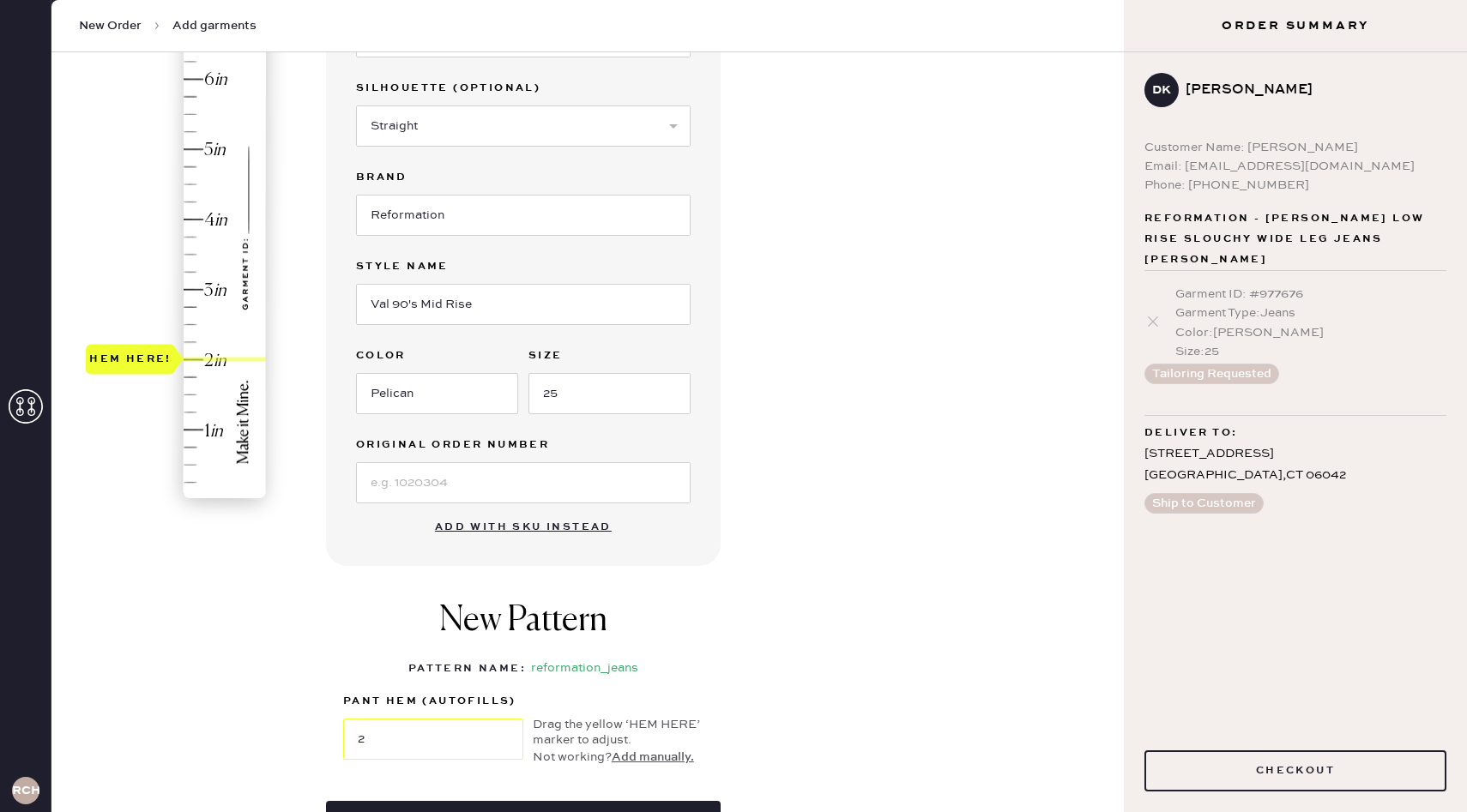
scroll to position [289, 0]
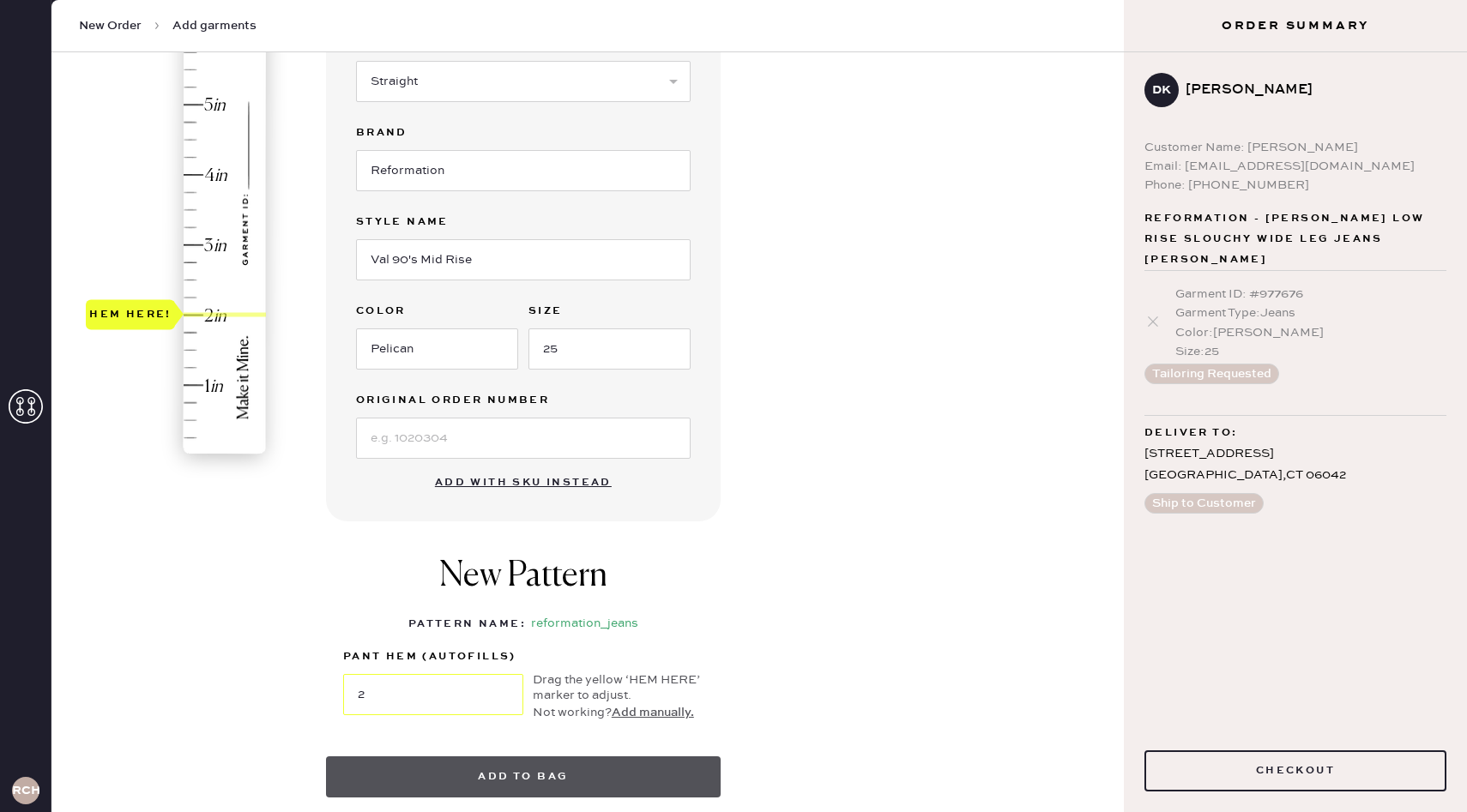
click at [644, 785] on button "Add to bag" at bounding box center [523, 776] width 394 height 41
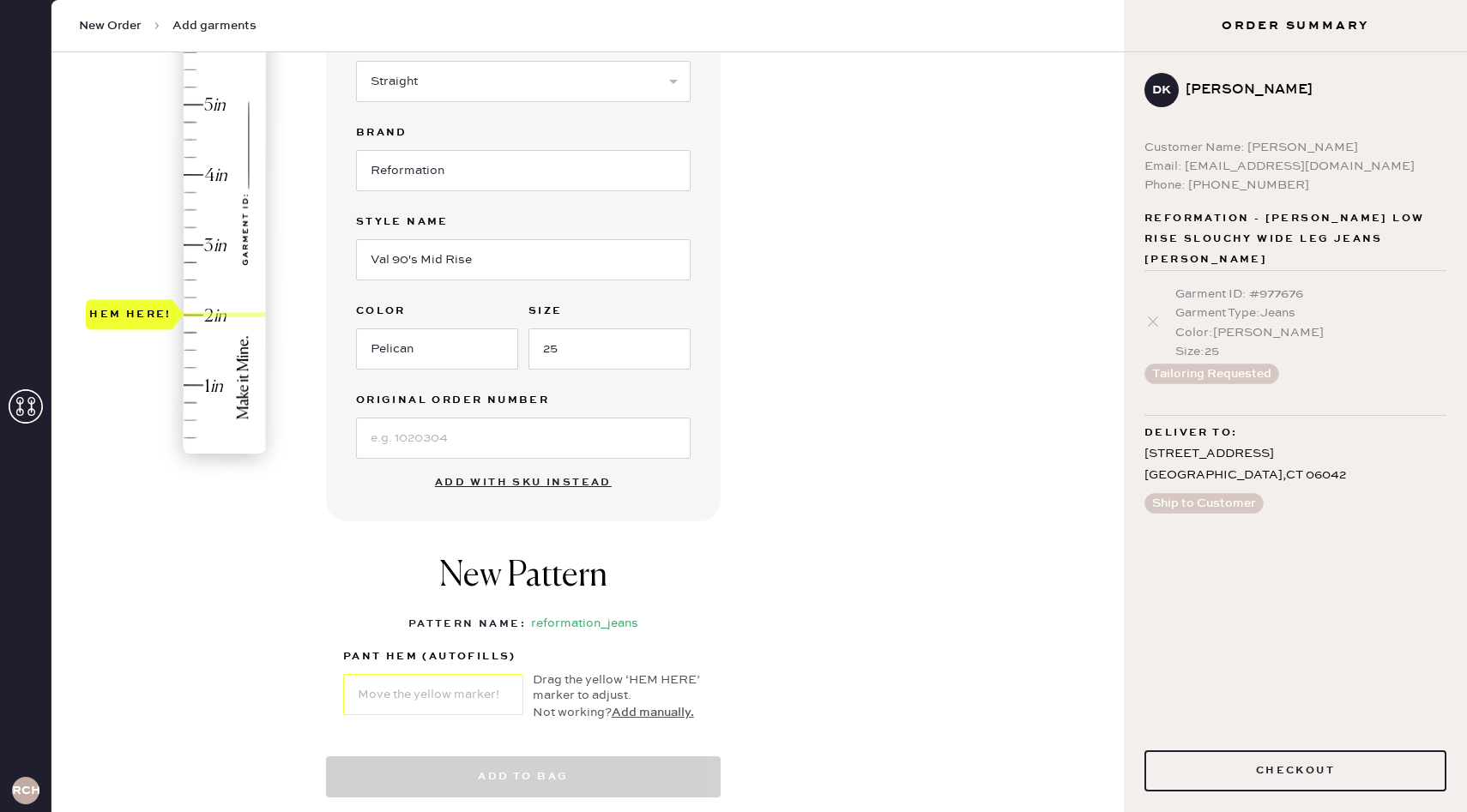
select select "2"
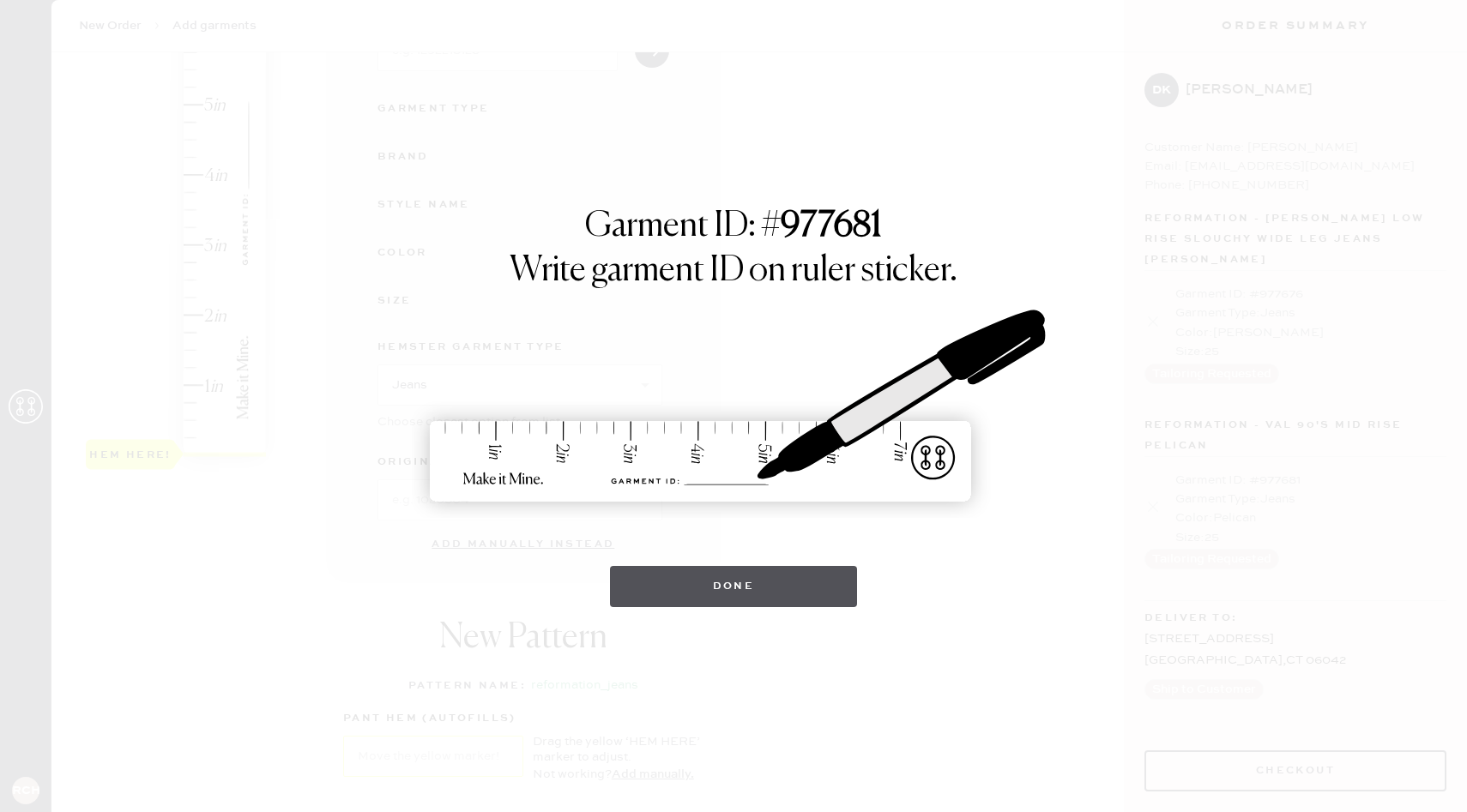
click at [760, 570] on button "Done" at bounding box center [734, 586] width 248 height 41
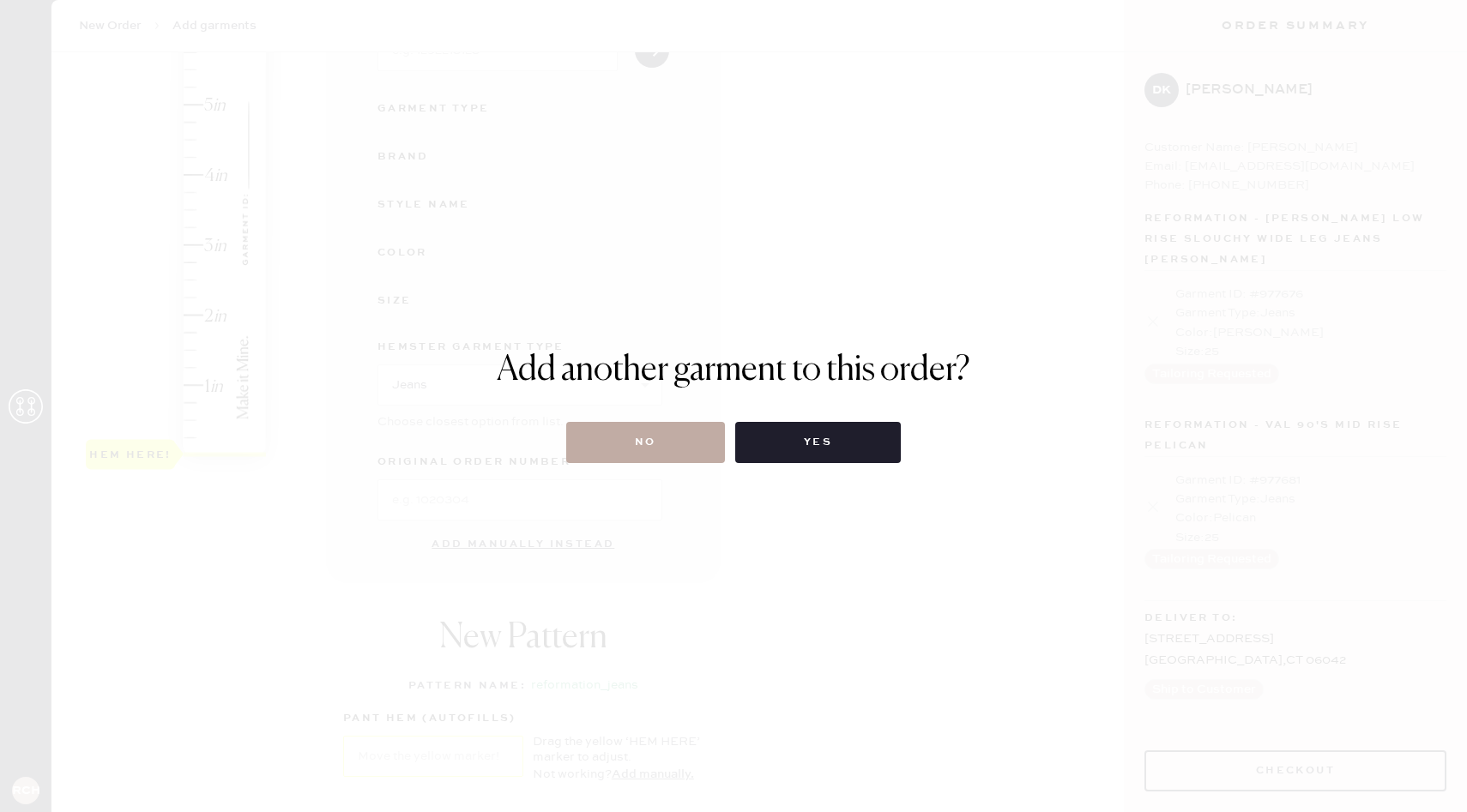
click at [656, 435] on button "No" at bounding box center [645, 442] width 159 height 41
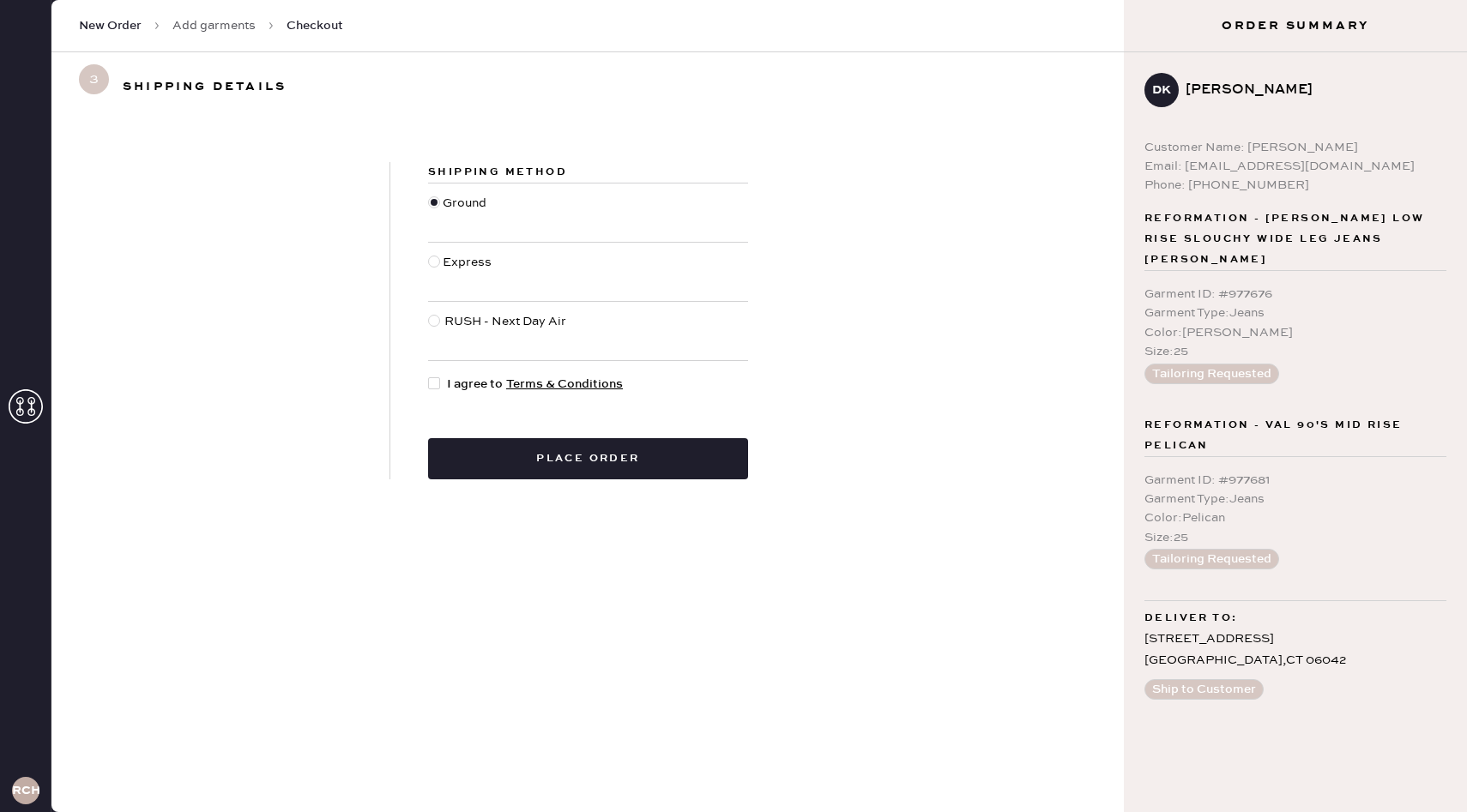
click at [425, 387] on div "Shipping Method Ground Express RUSH - Next Day Air I agree to Terms & Condition…" at bounding box center [587, 321] width 395 height 317
click at [432, 387] on div at bounding box center [434, 384] width 12 height 12
click at [429, 376] on input "I agree to Terms & Conditions" at bounding box center [428, 375] width 1 height 1
checkbox input "true"
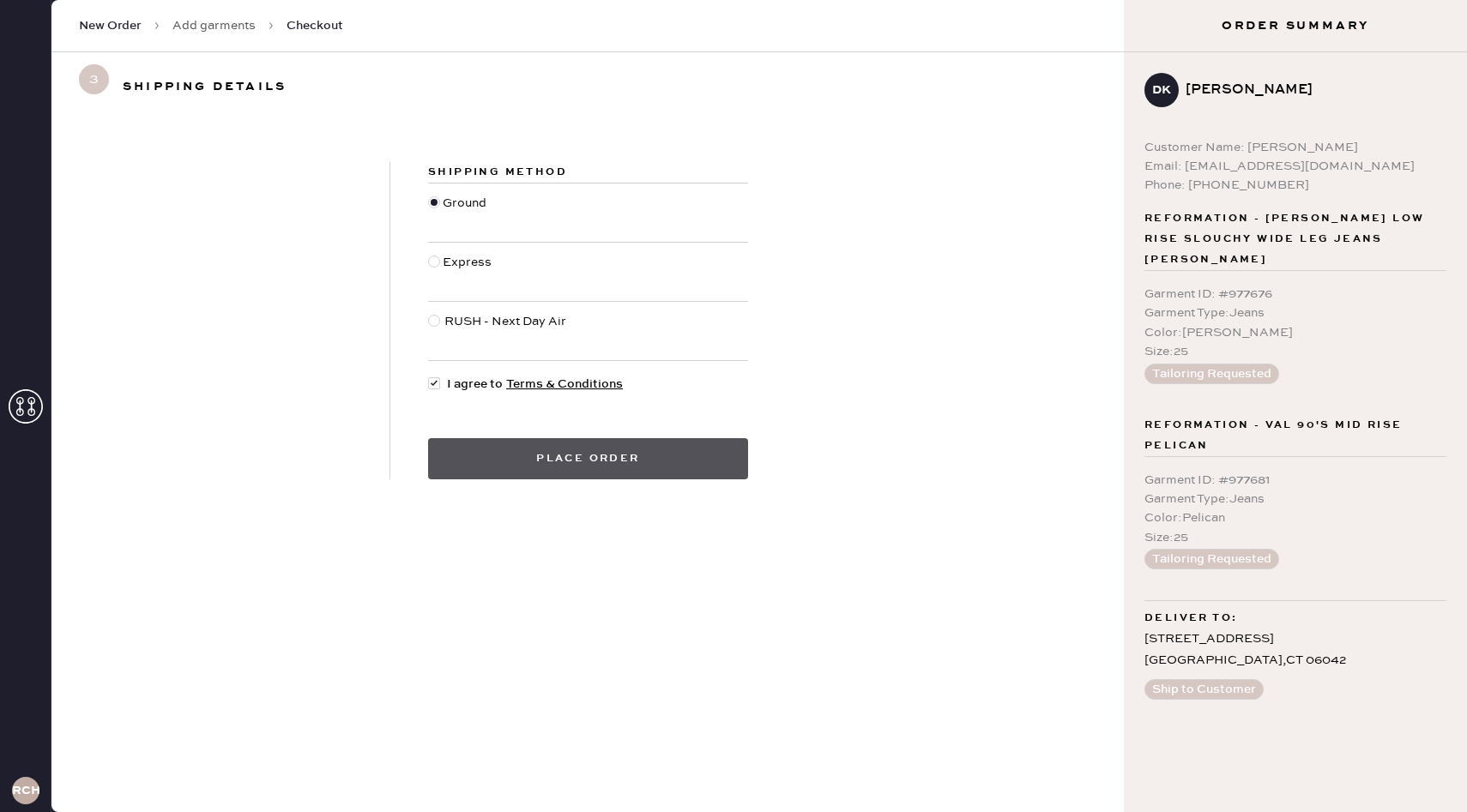
click at [484, 451] on button "Place order" at bounding box center [588, 459] width 320 height 41
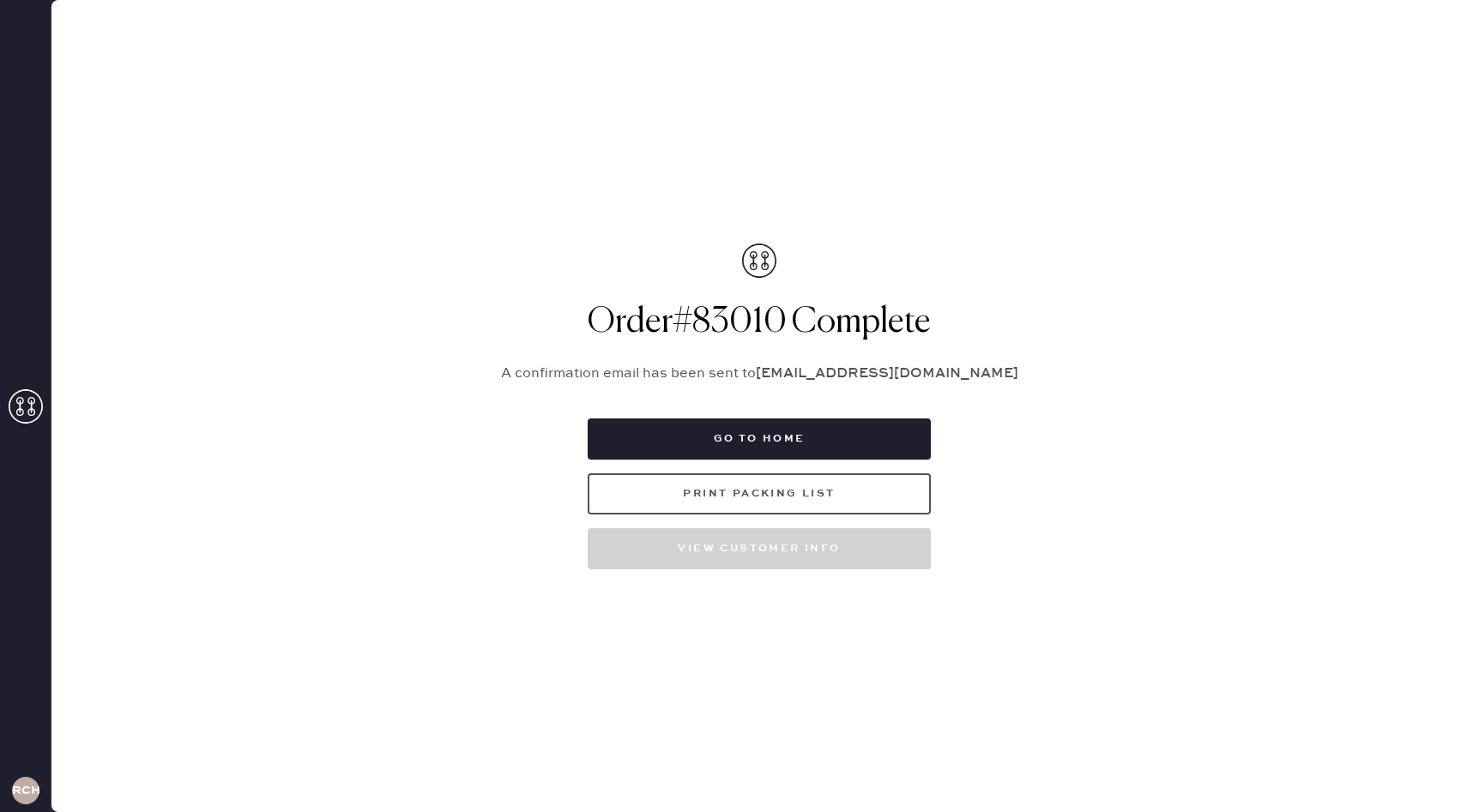
click at [843, 494] on button "Print Packing List" at bounding box center [759, 494] width 343 height 41
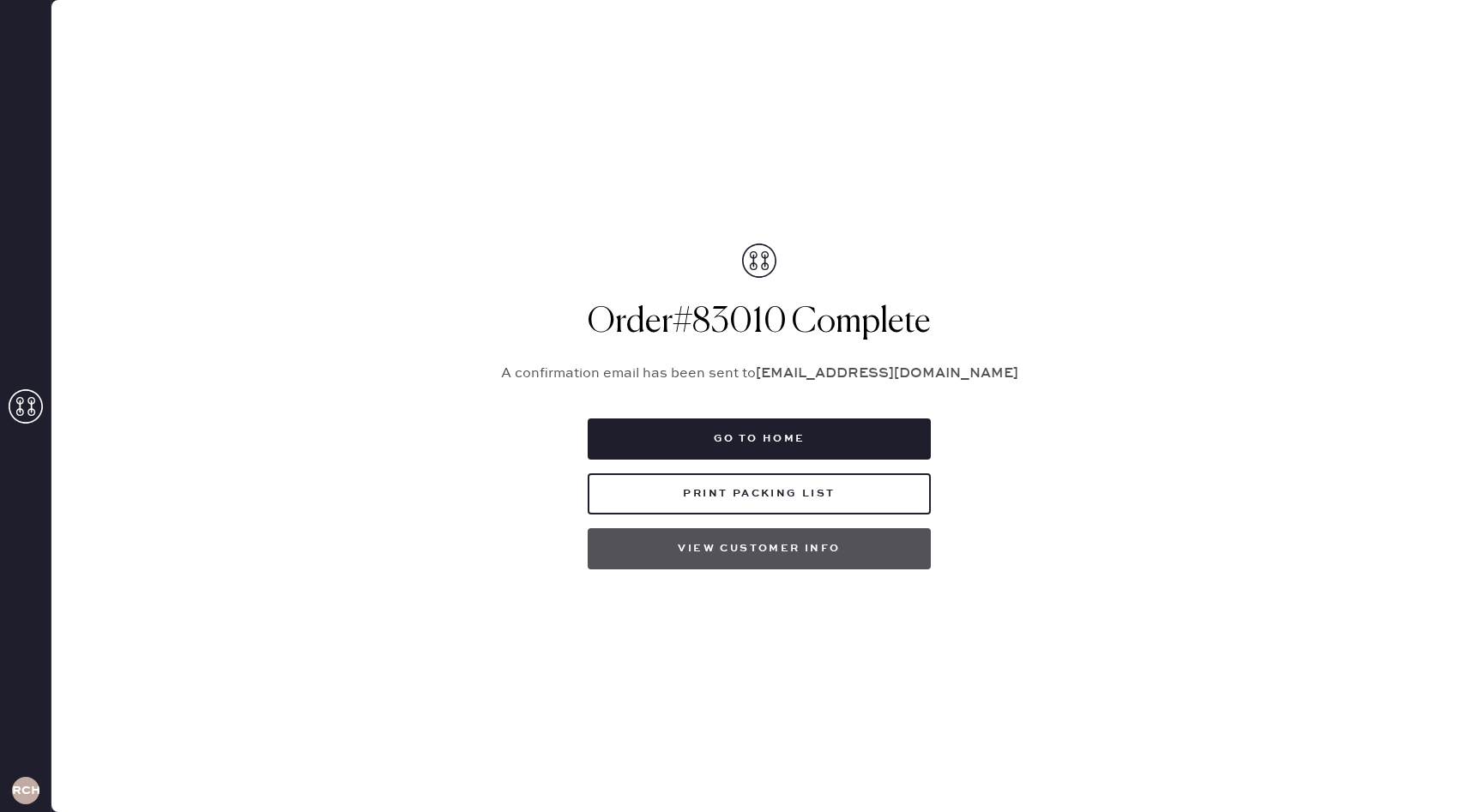
click at [796, 557] on button "View customer info" at bounding box center [759, 549] width 343 height 41
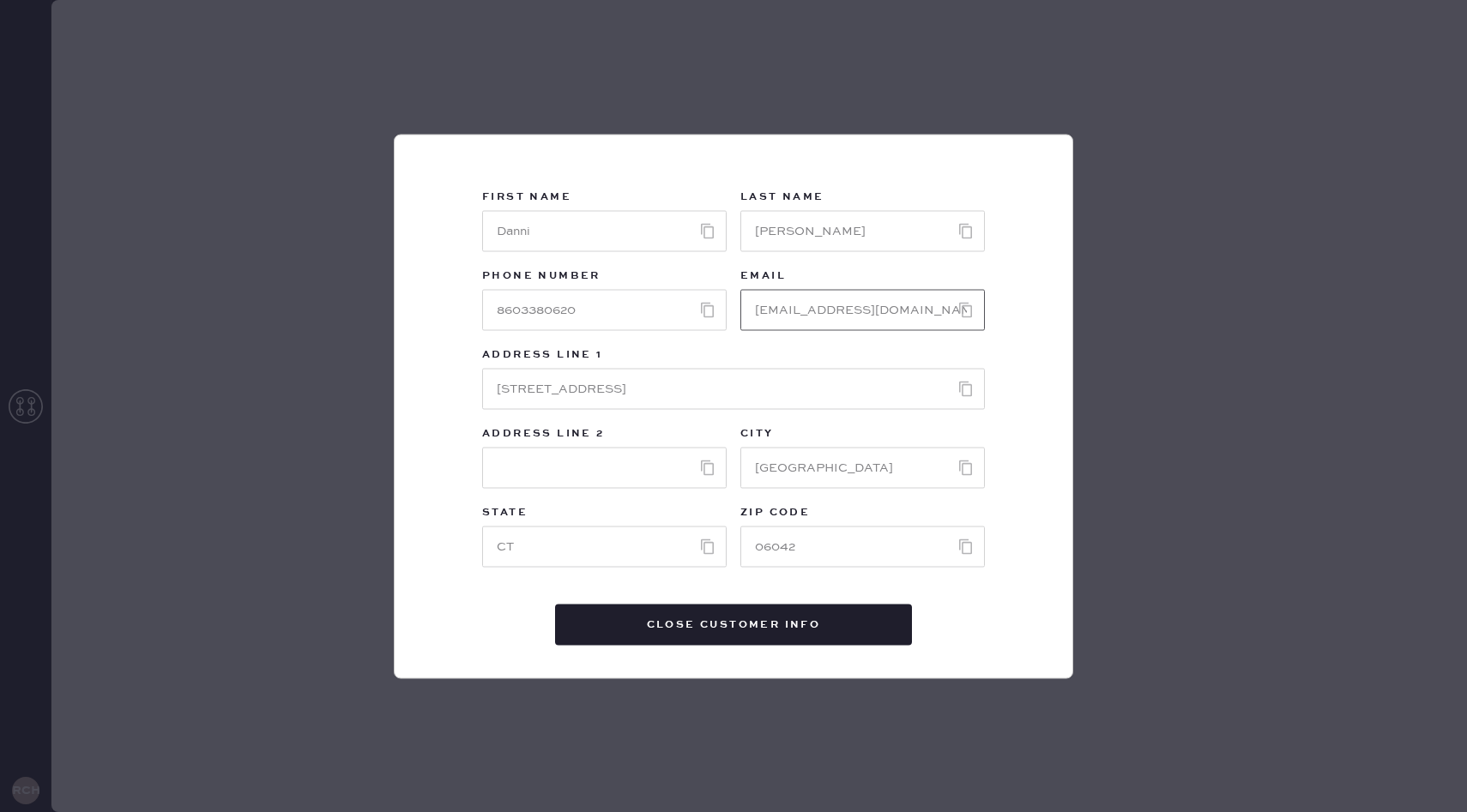
click at [864, 301] on input "string" at bounding box center [863, 309] width 244 height 41
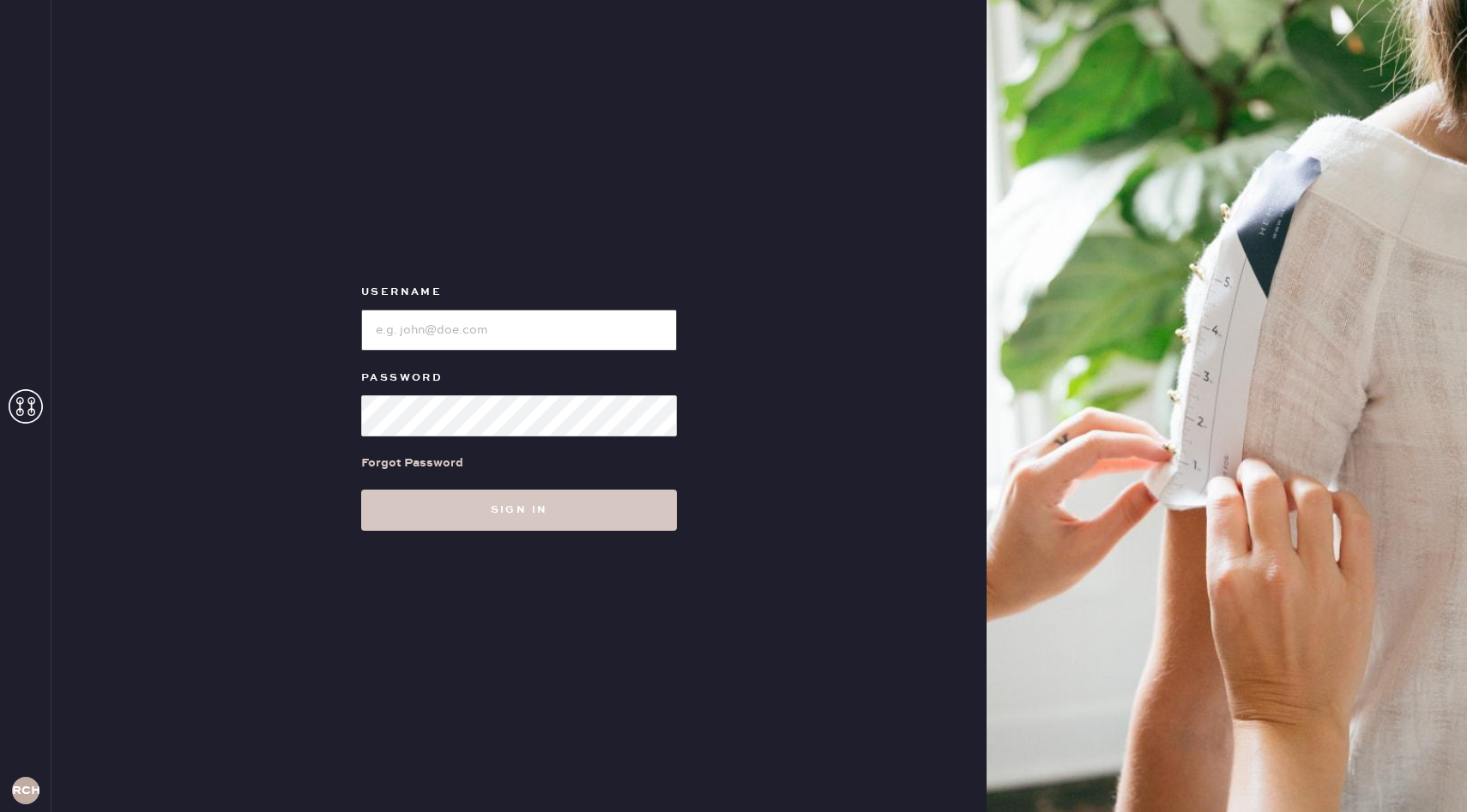
type input "reformationchestnuthill"
click at [560, 531] on div "Username Password Forgot Password Sign in" at bounding box center [519, 406] width 935 height 812
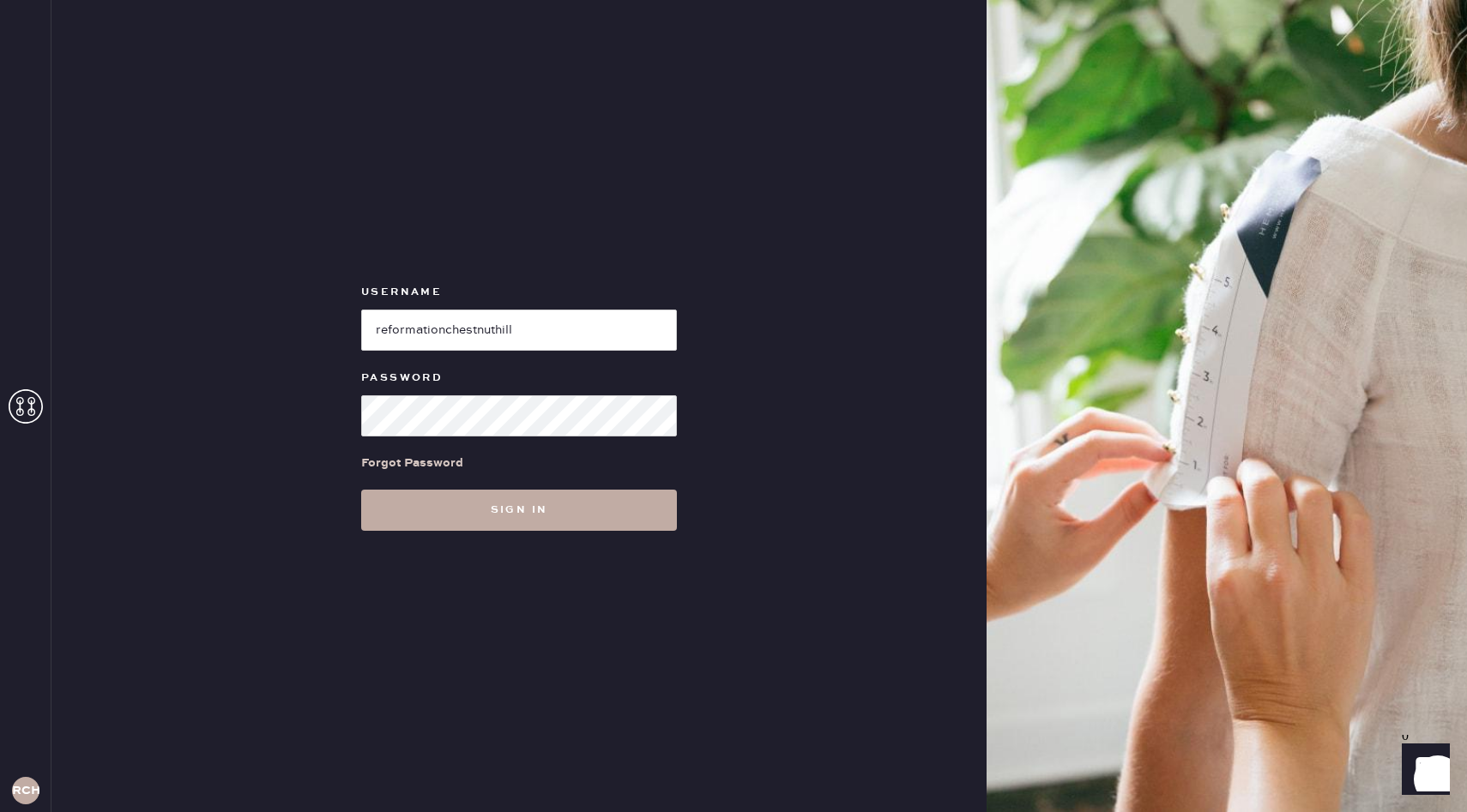
click at [563, 508] on button "Sign in" at bounding box center [519, 510] width 316 height 41
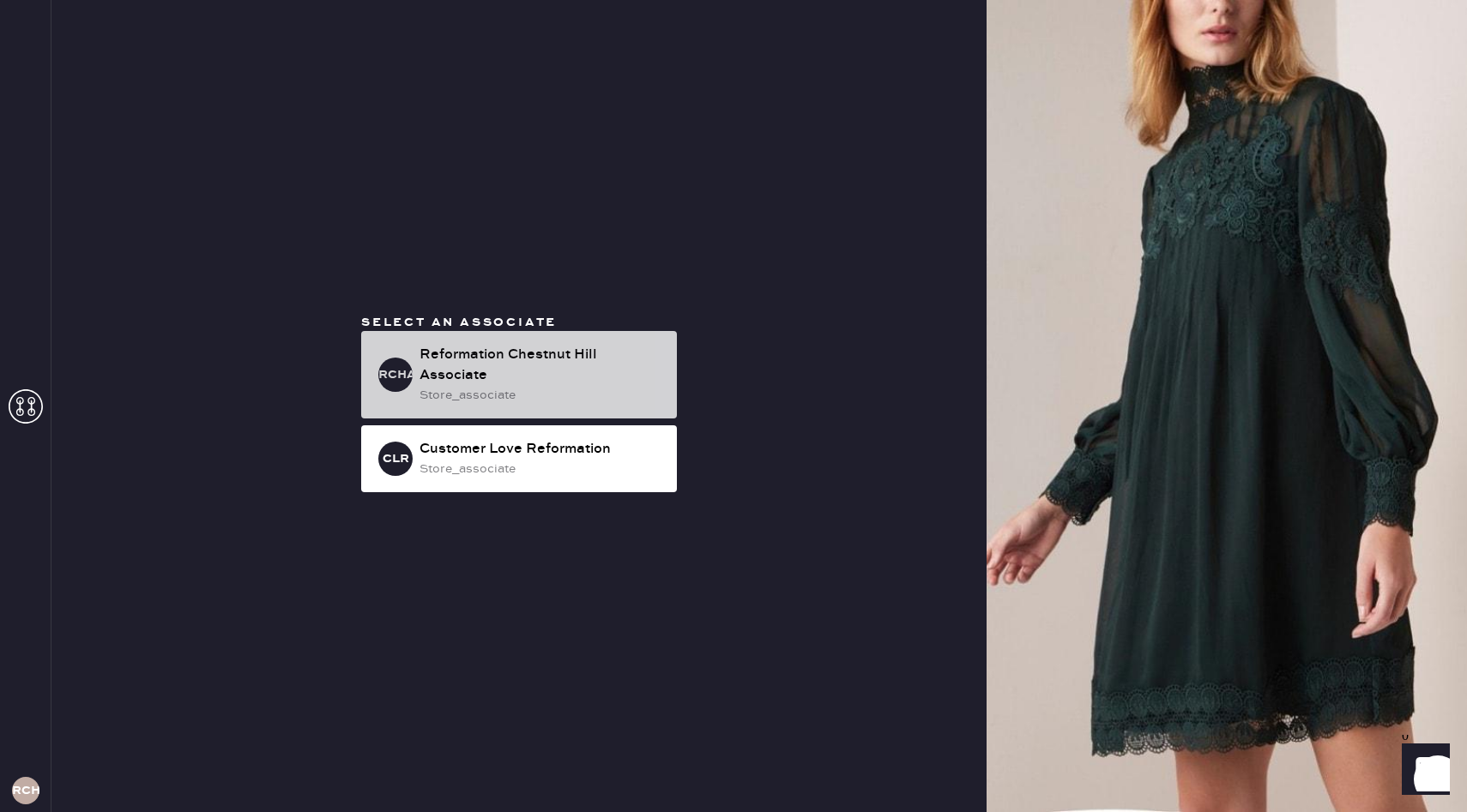
click at [584, 345] on div "Reformation Chestnut Hill Associate" at bounding box center [541, 365] width 243 height 41
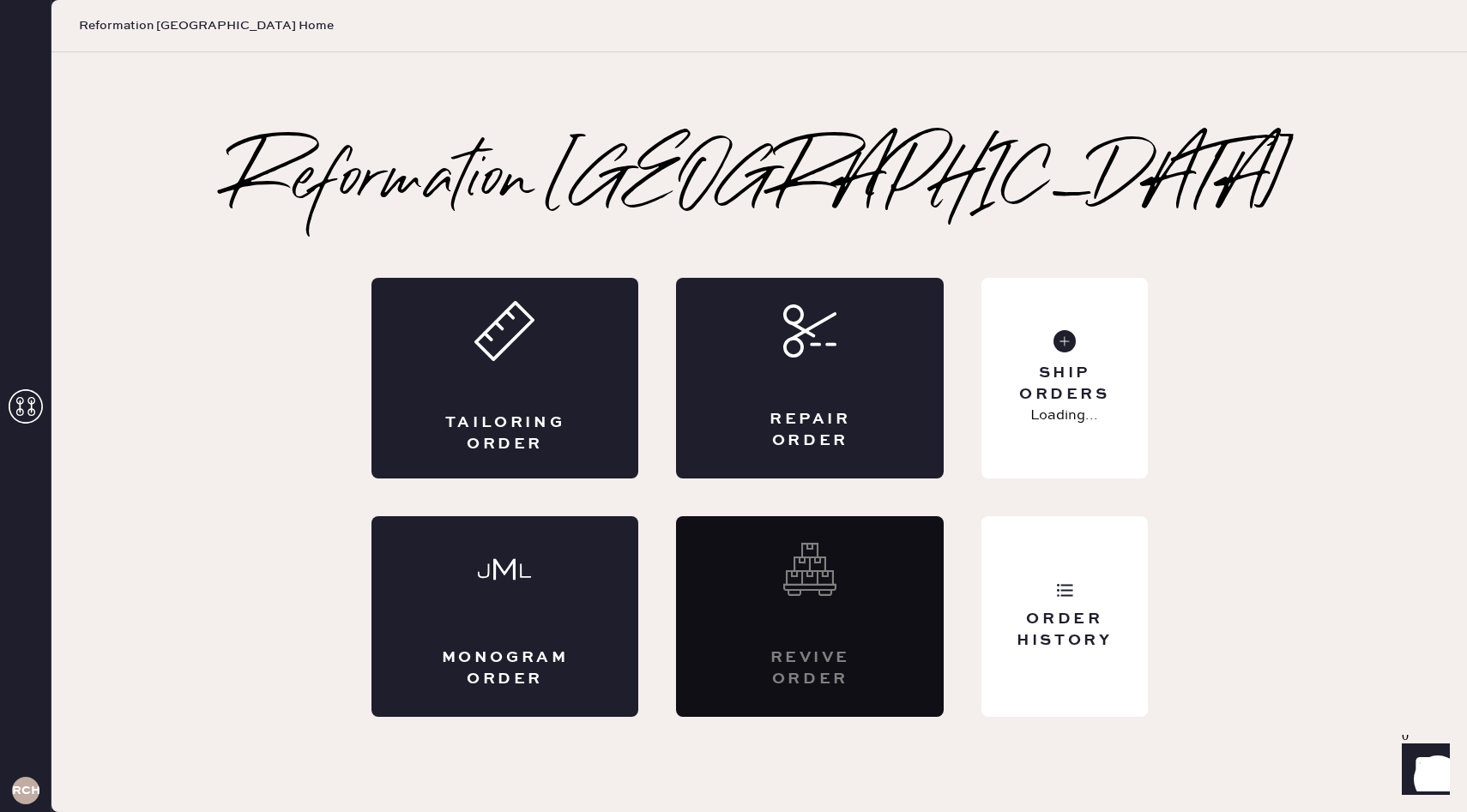
click at [816, 585] on use at bounding box center [809, 570] width 53 height 53
click at [815, 562] on use at bounding box center [809, 570] width 53 height 53
click at [1087, 572] on div "Order History" at bounding box center [1064, 617] width 166 height 201
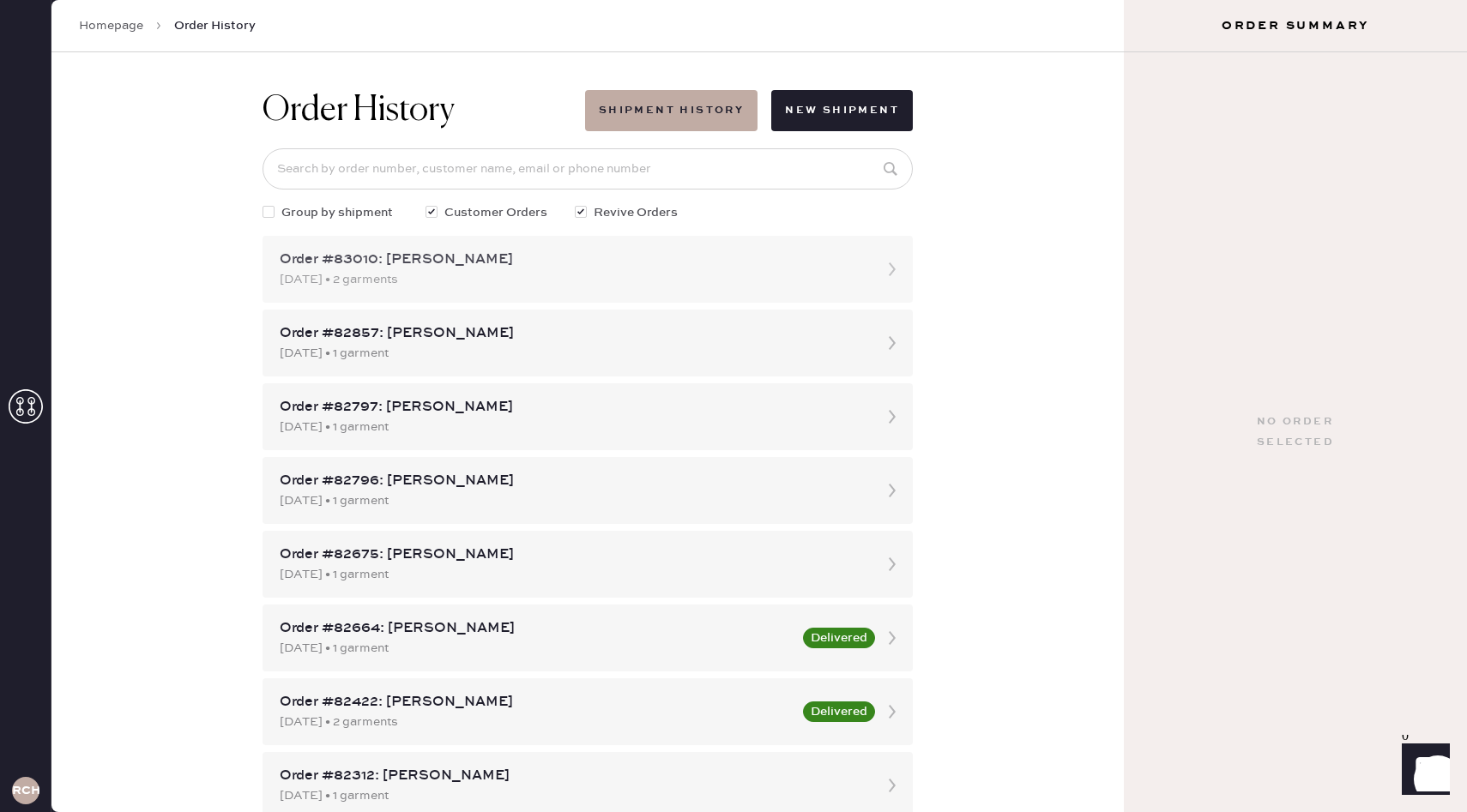
click at [624, 282] on div "09/25/2025 • 2 garments" at bounding box center [572, 280] width 585 height 19
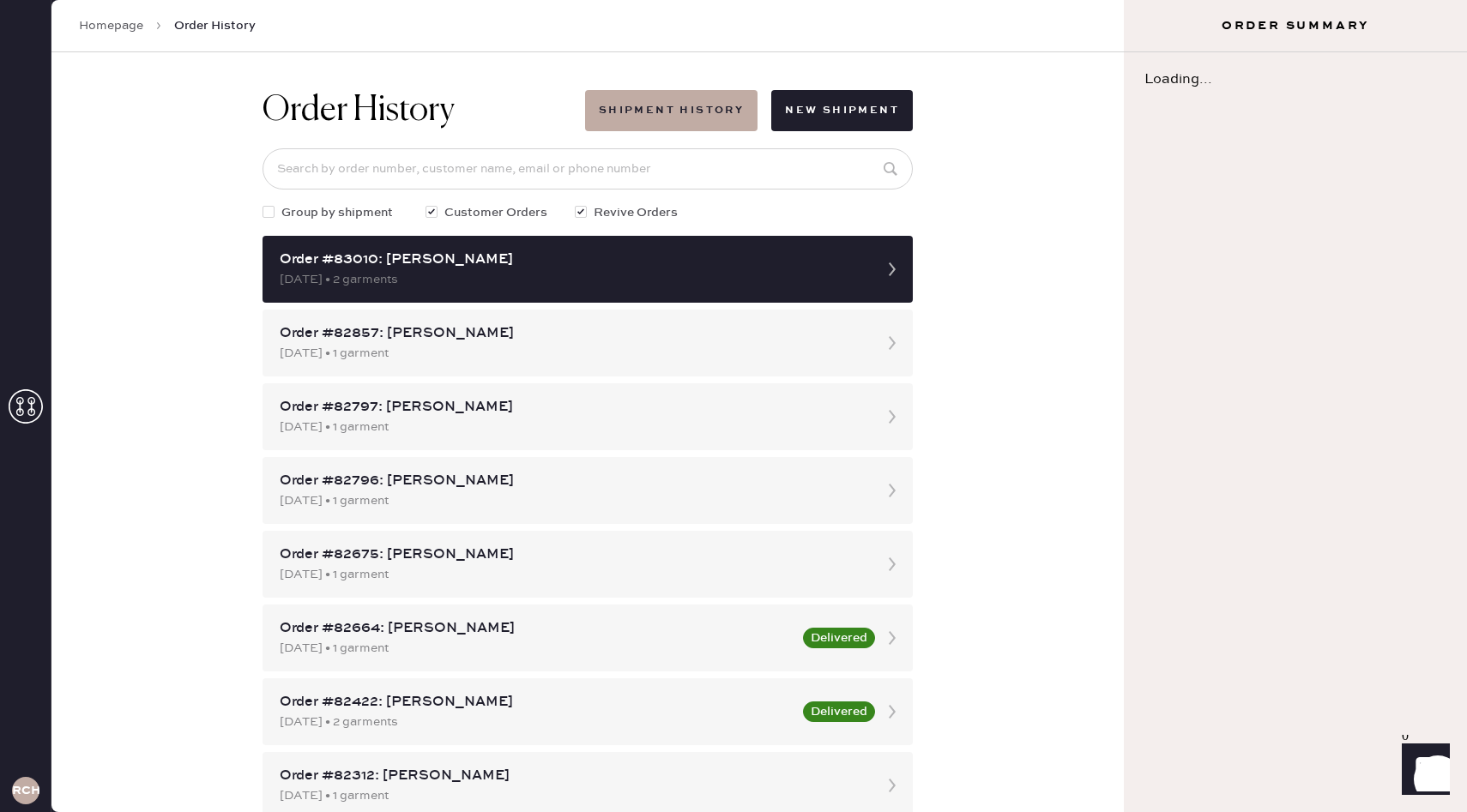
click at [624, 282] on div "09/25/2025 • 2 garments" at bounding box center [572, 280] width 585 height 19
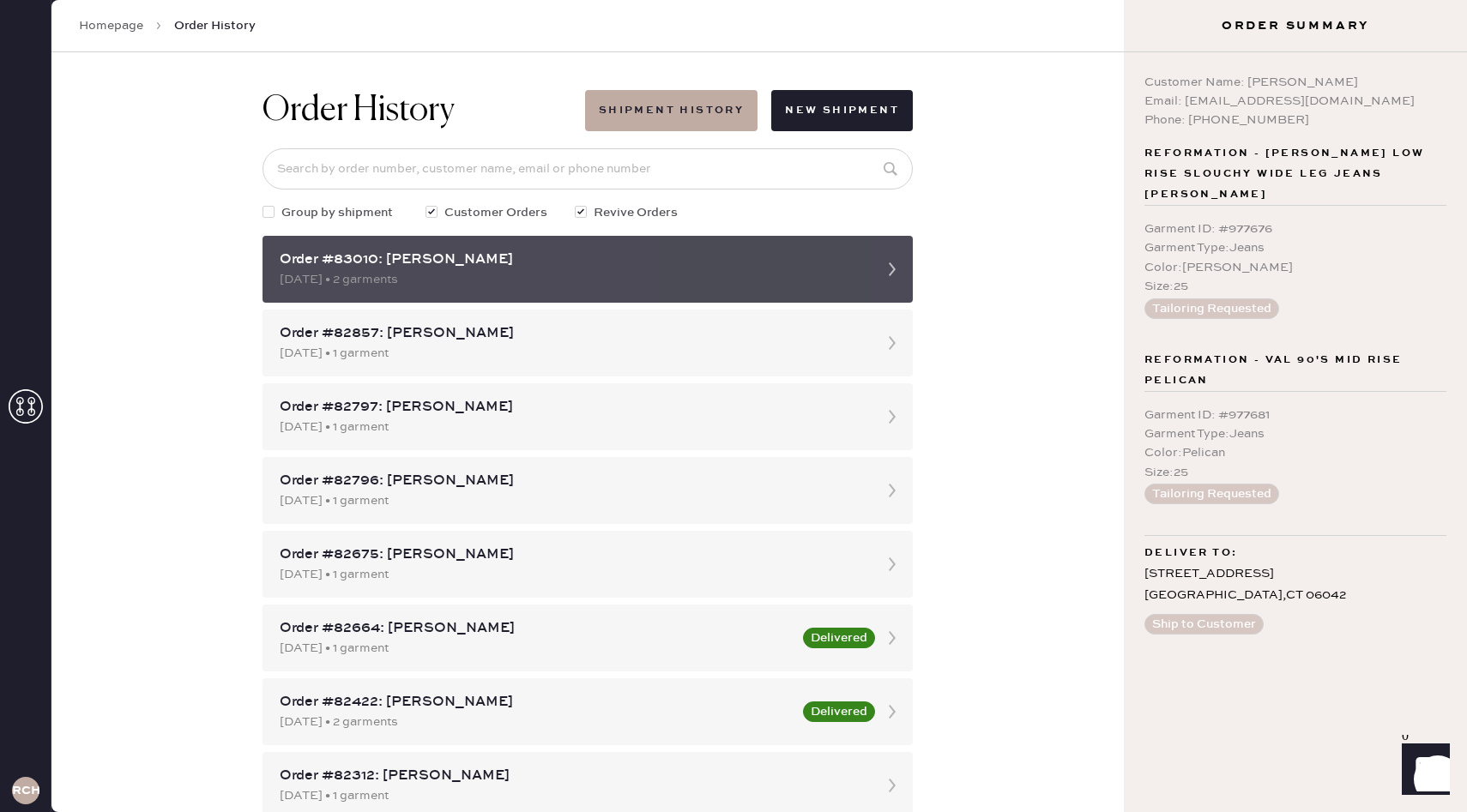
click at [895, 270] on use at bounding box center [892, 270] width 7 height 14
click at [890, 274] on use at bounding box center [892, 270] width 7 height 14
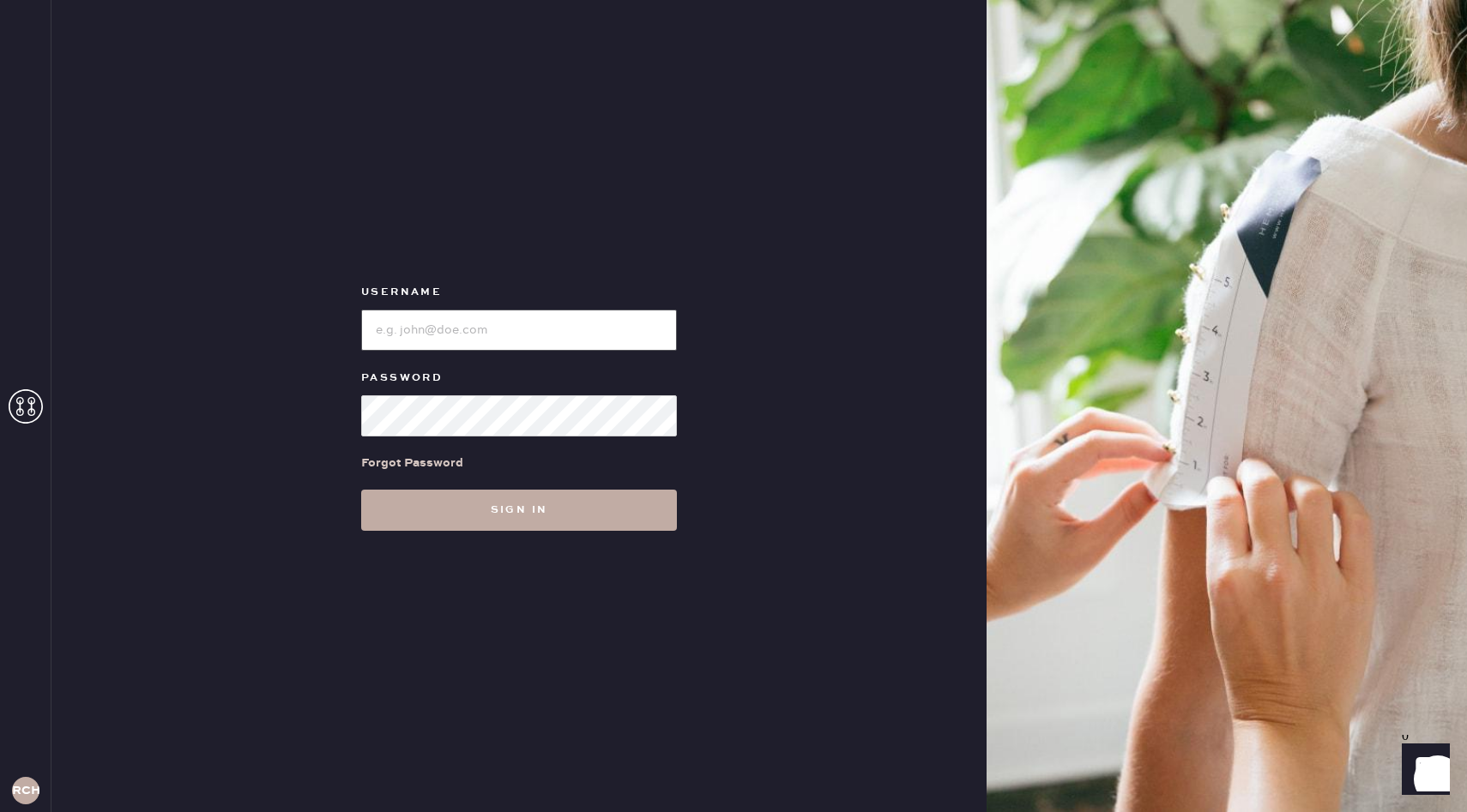
type input "reformationchestnuthill"
click at [508, 522] on button "Sign in" at bounding box center [519, 510] width 316 height 41
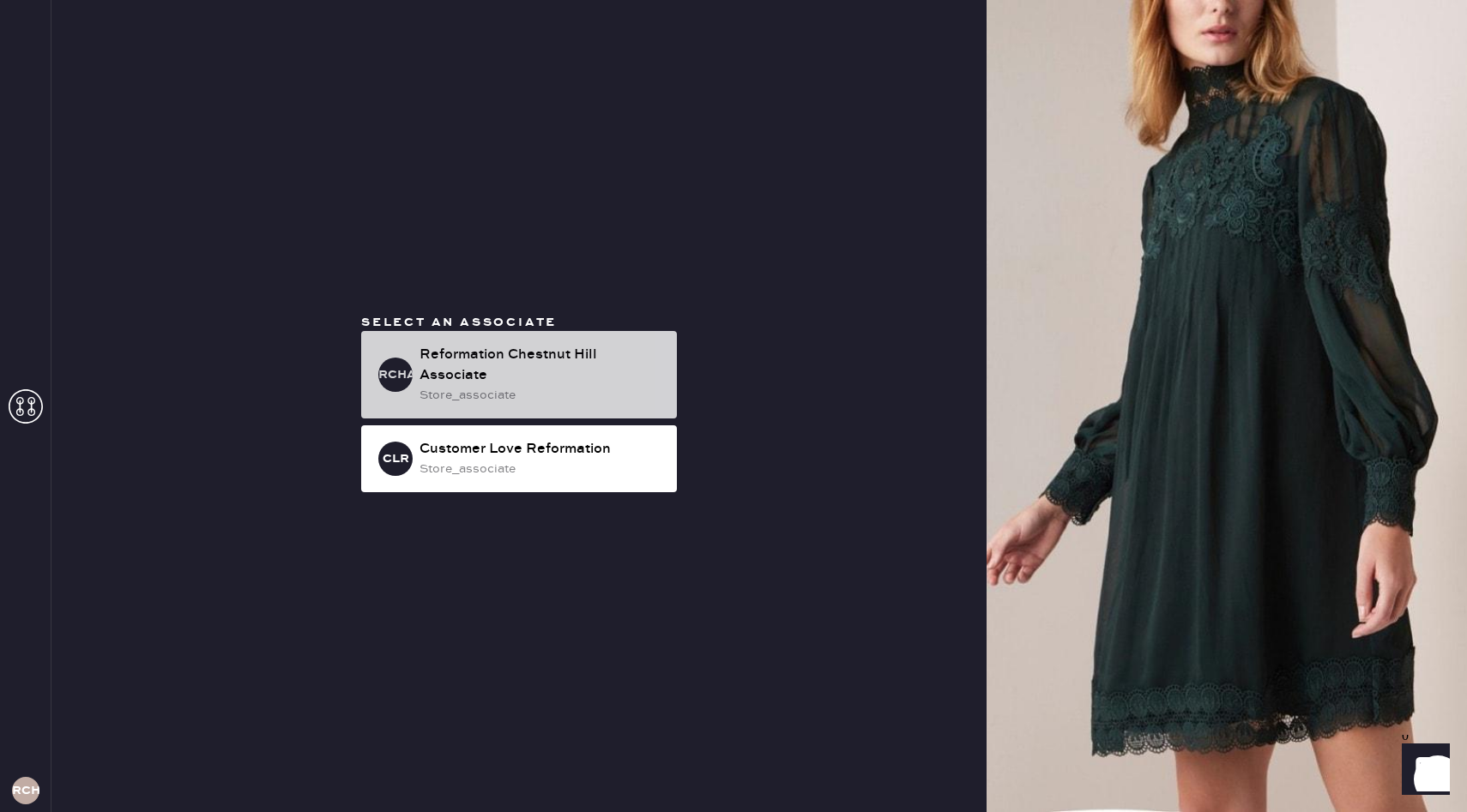
click at [572, 371] on div "Reformation Chestnut Hill Associate" at bounding box center [541, 365] width 243 height 41
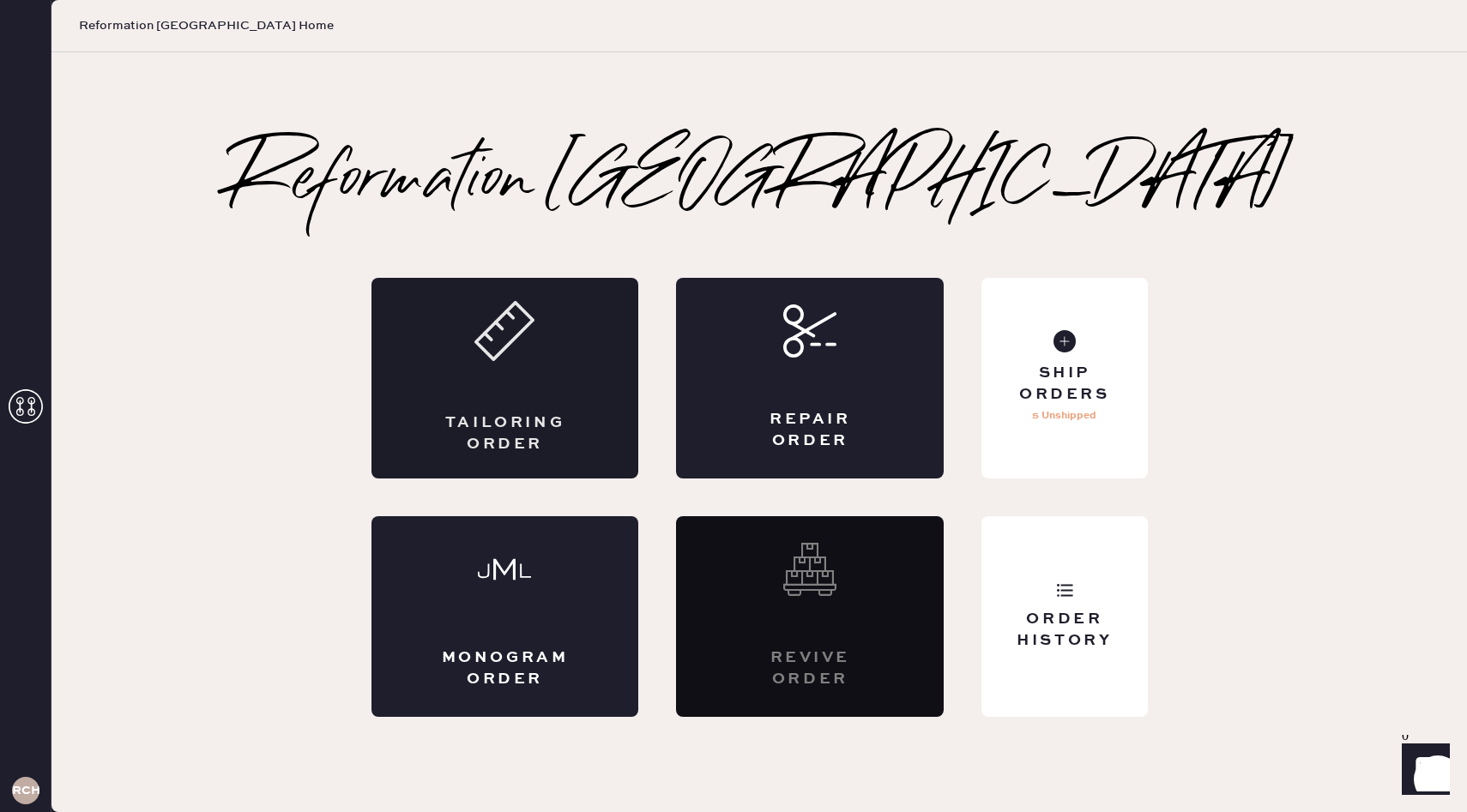
click at [457, 349] on div "Tailoring Order" at bounding box center [505, 379] width 268 height 201
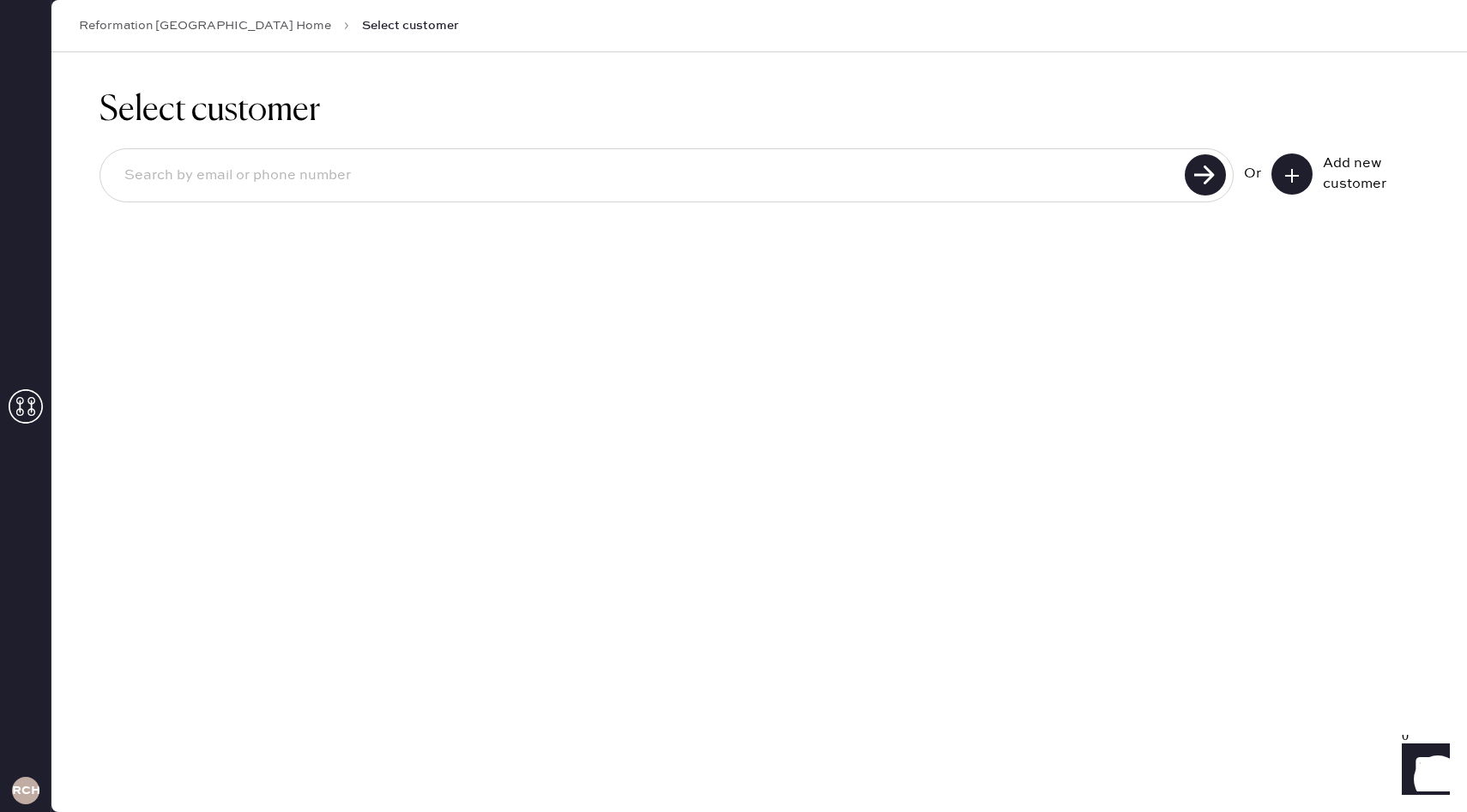
click at [1066, 168] on input at bounding box center [645, 175] width 1068 height 39
paste input "[EMAIL_ADDRESS][DOMAIN_NAME]"
type input "[EMAIL_ADDRESS][DOMAIN_NAME]"
click at [1215, 181] on use at bounding box center [1204, 174] width 41 height 41
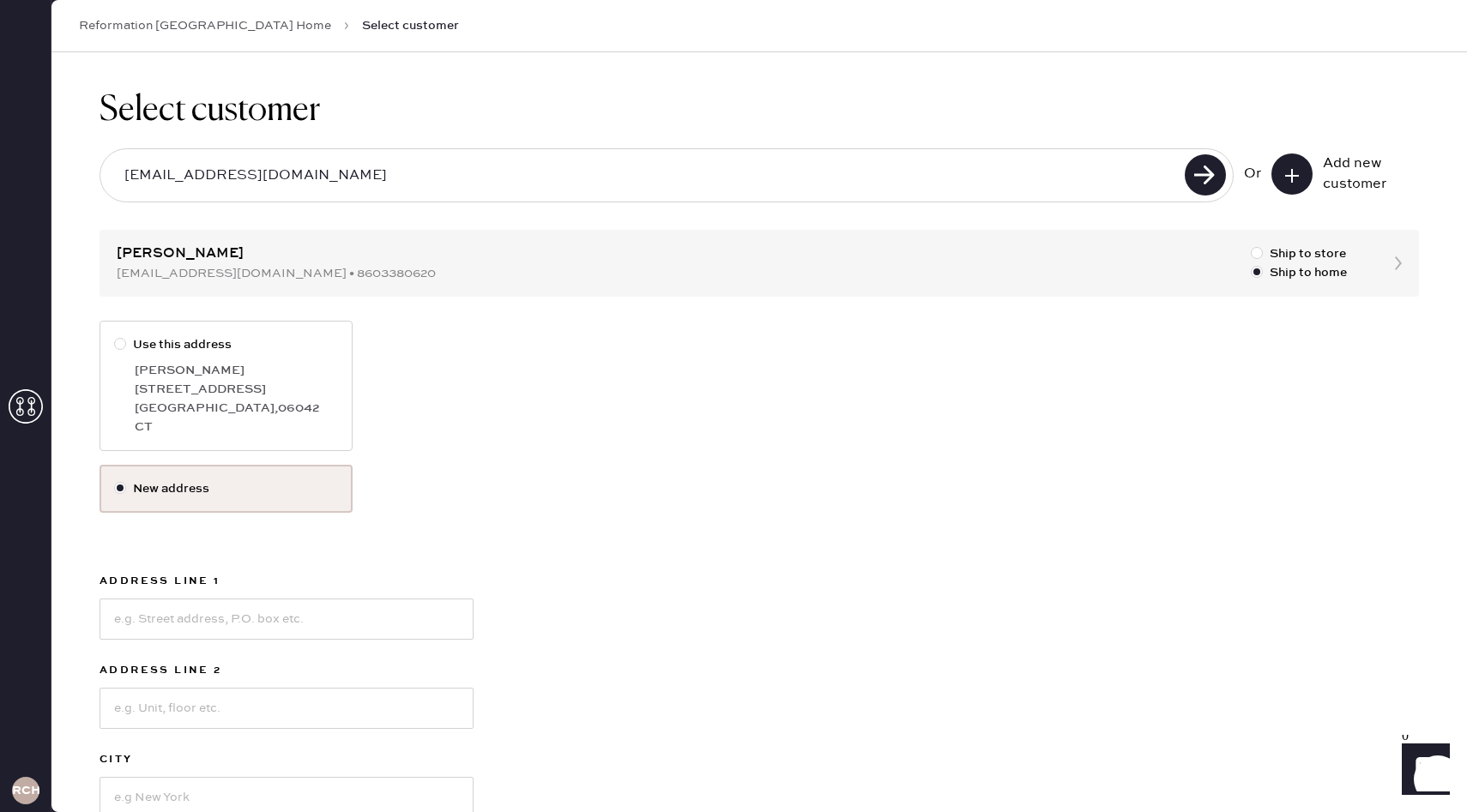
click at [115, 341] on div at bounding box center [120, 345] width 12 height 12
click at [115, 337] on input "Use this address" at bounding box center [114, 336] width 1 height 1
radio input "true"
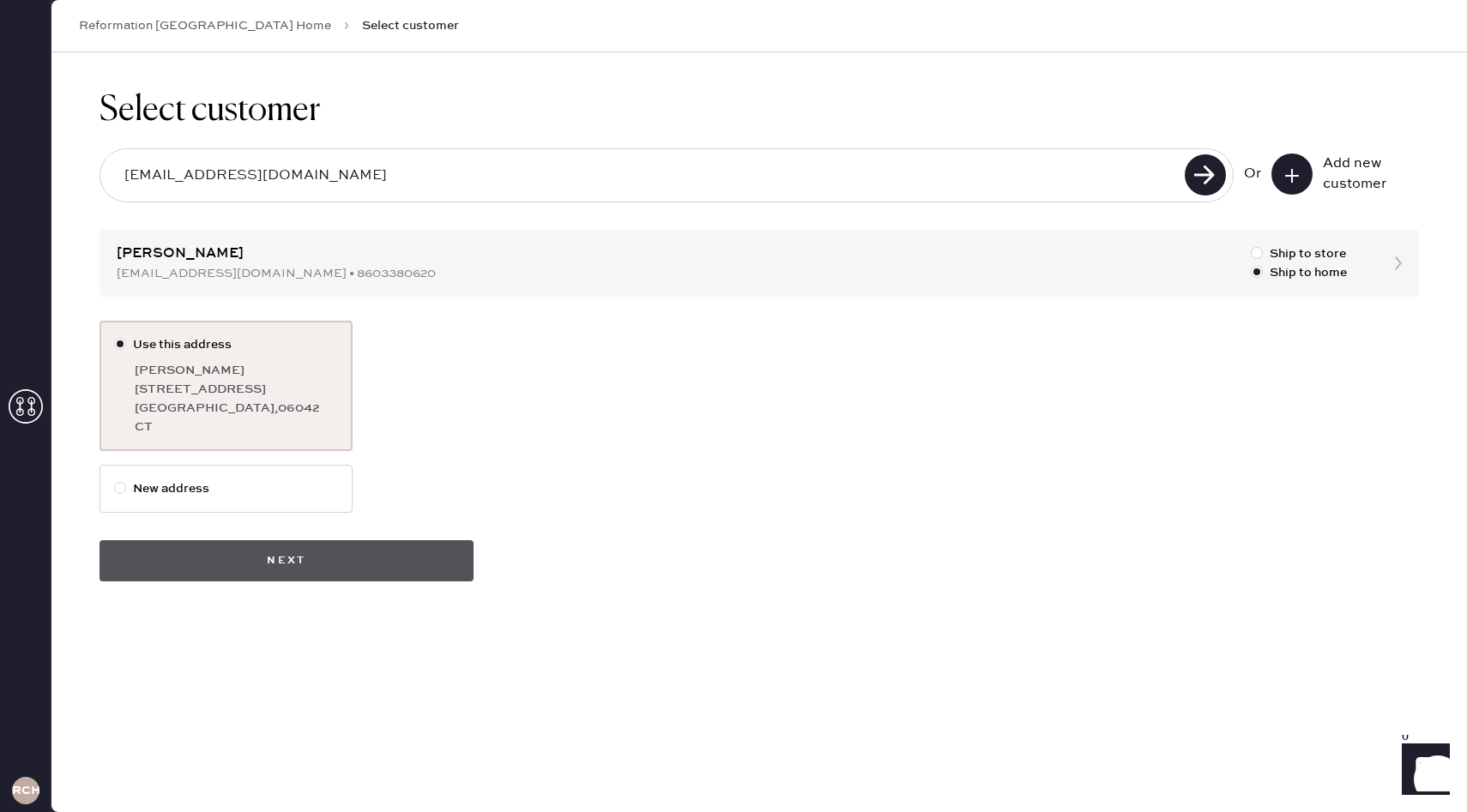
click at [317, 560] on button "Next" at bounding box center [286, 561] width 374 height 41
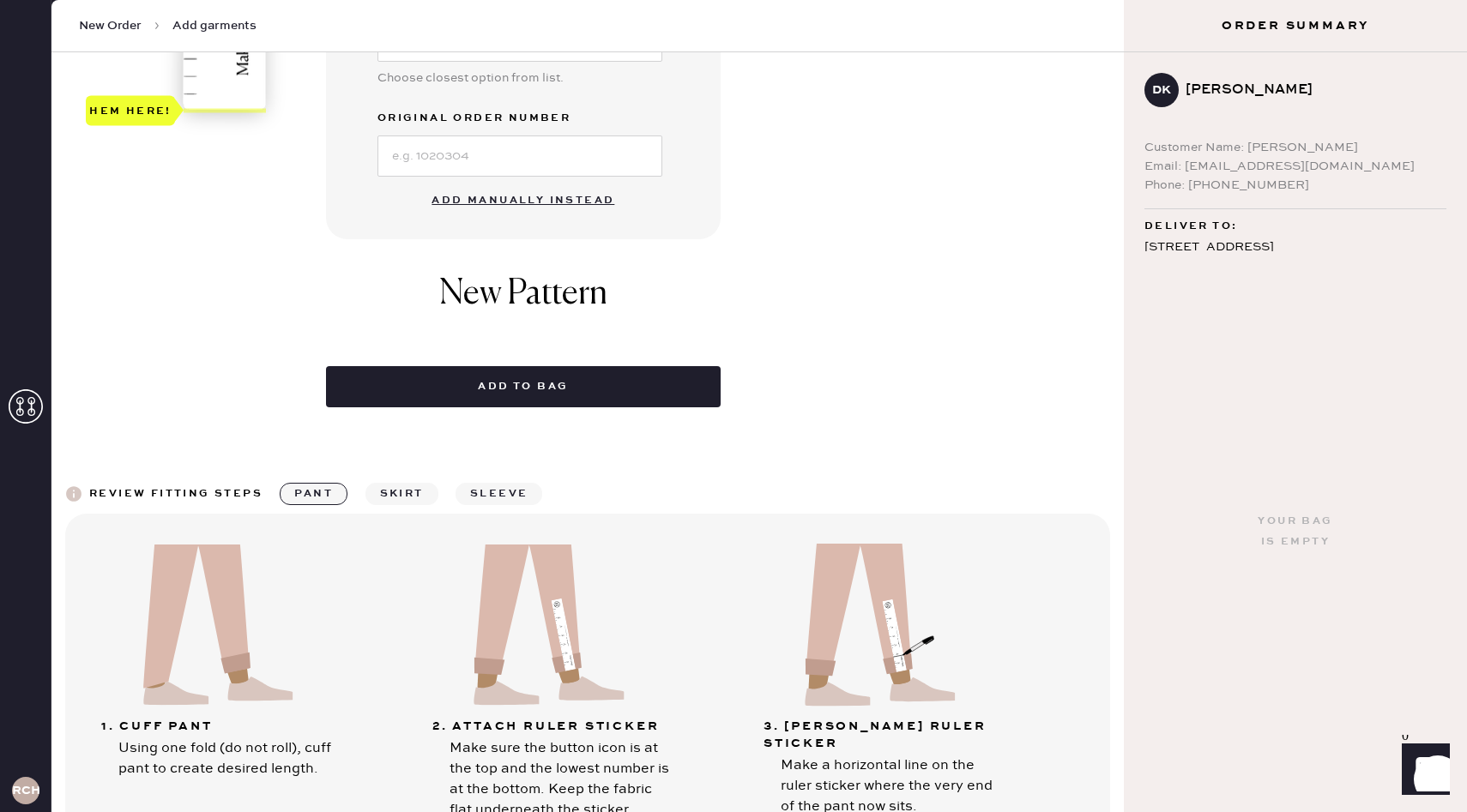
scroll to position [517, 0]
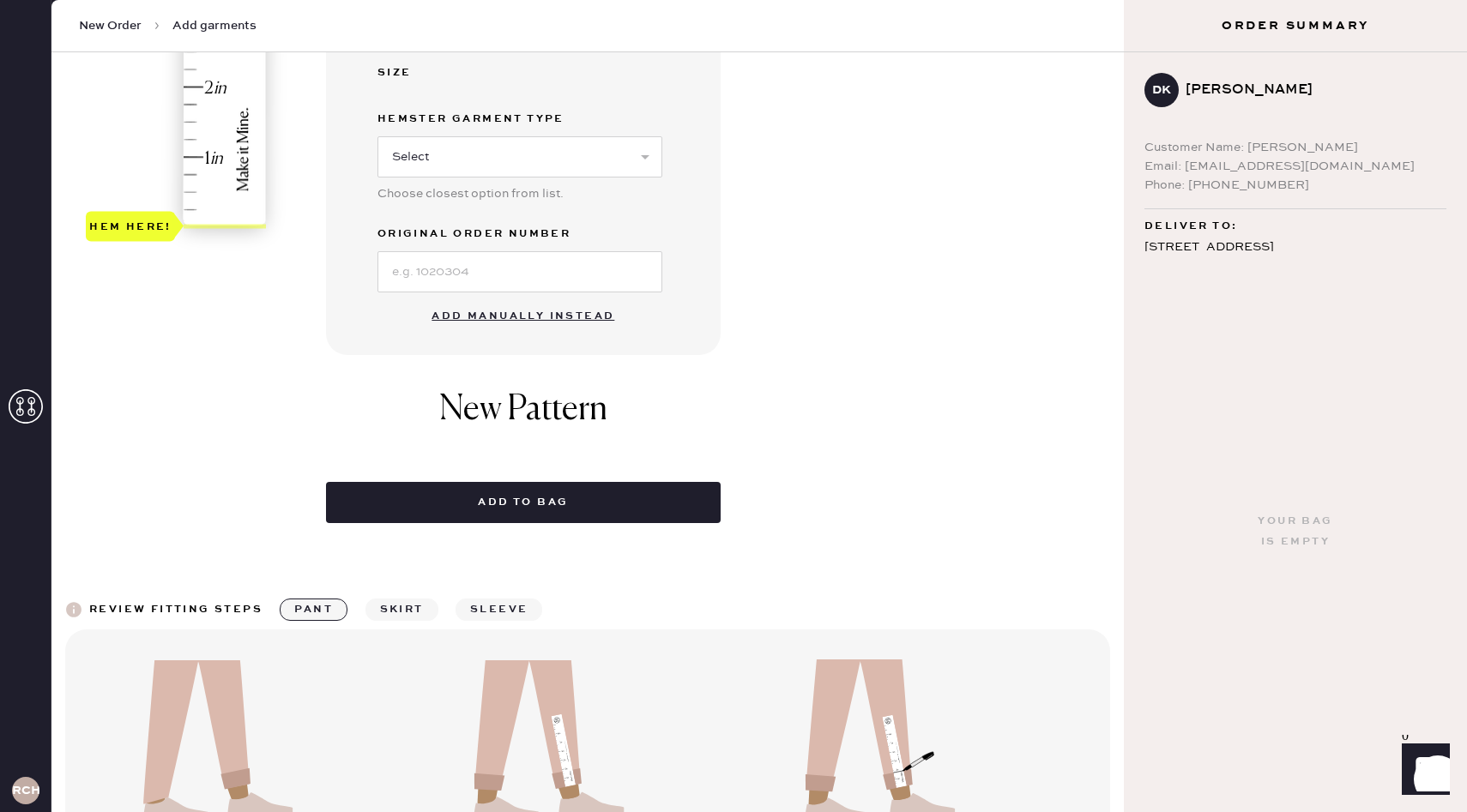
click at [472, 316] on button "Add manually instead" at bounding box center [522, 316] width 203 height 34
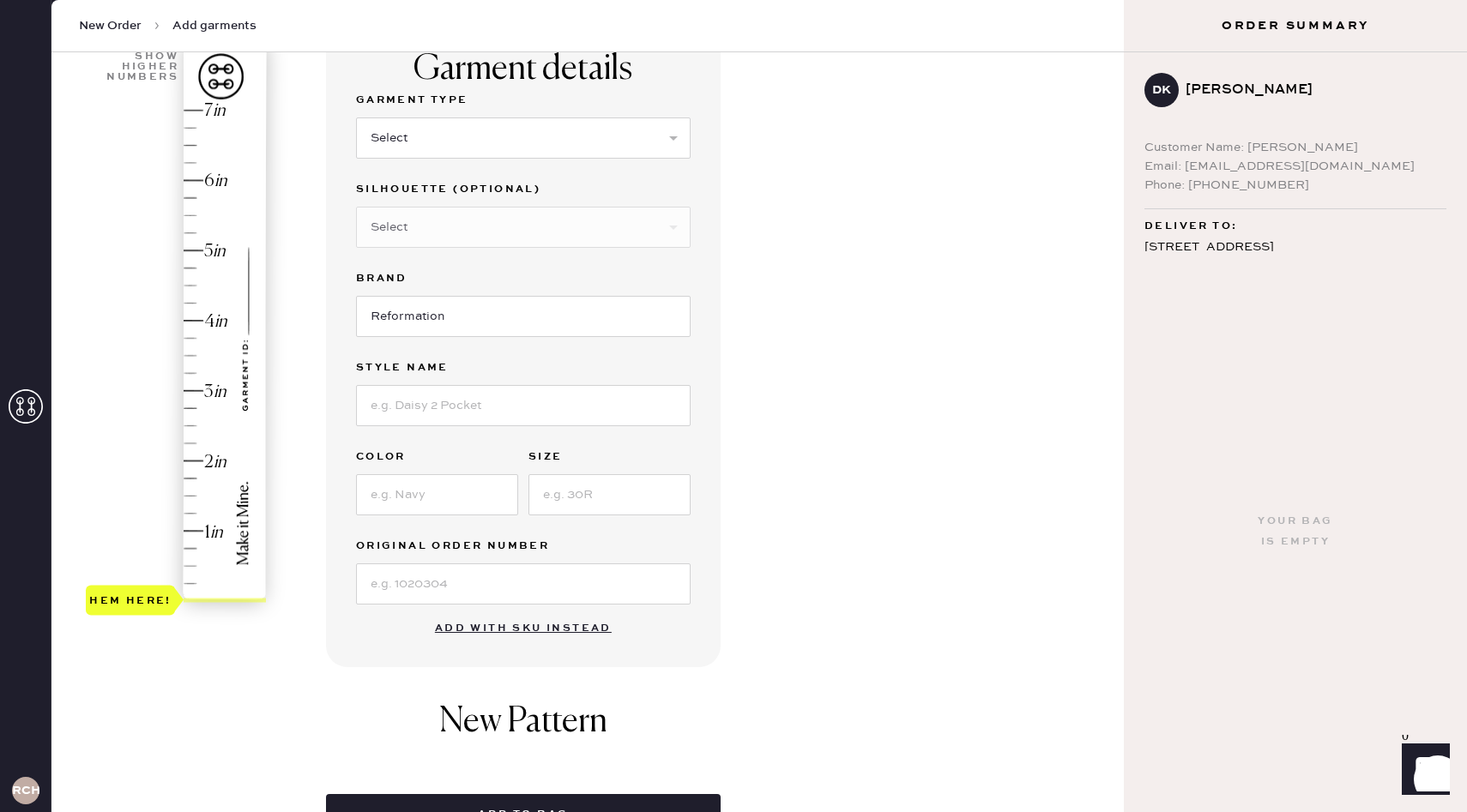
scroll to position [78, 0]
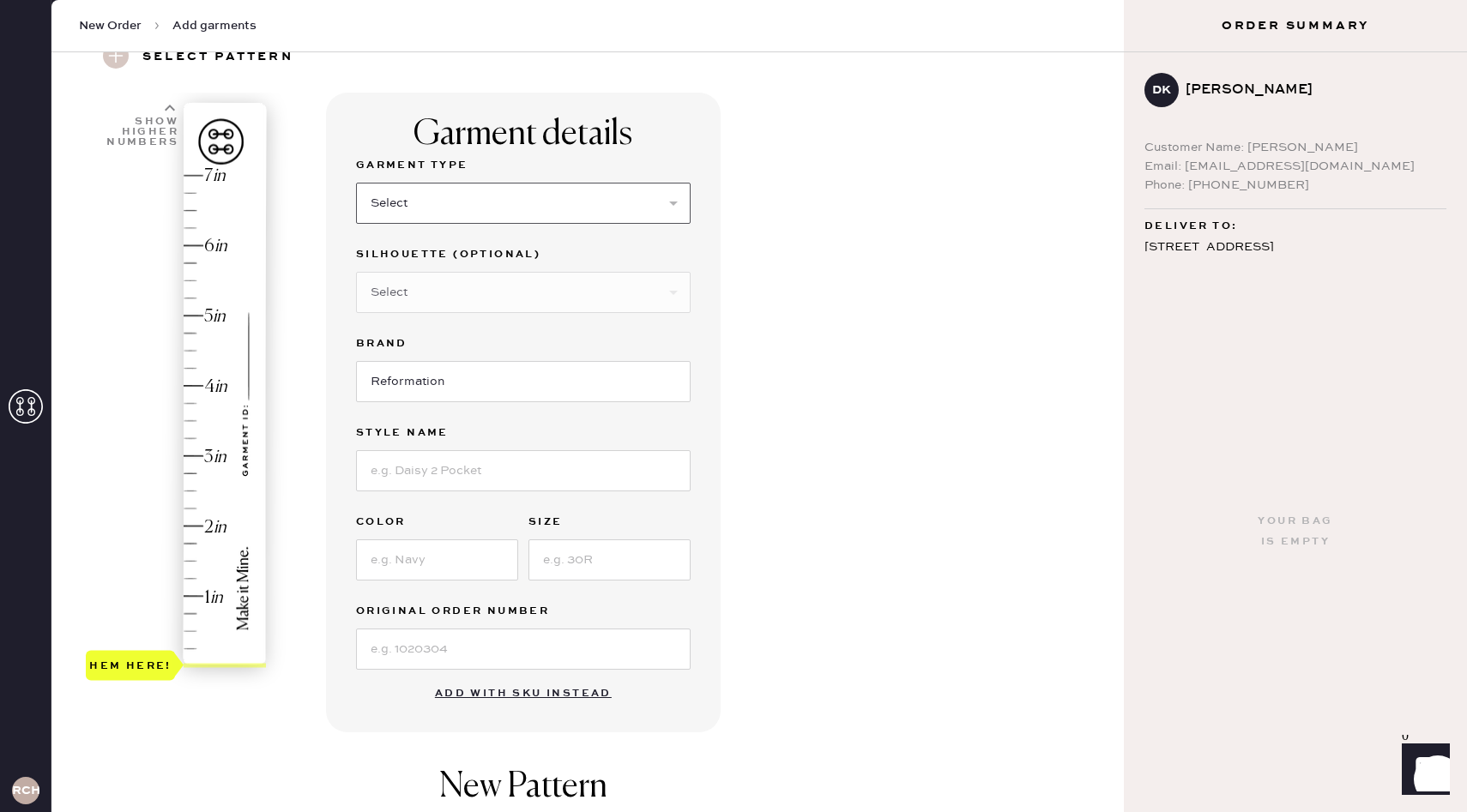
click at [466, 199] on select "Select Basic Skirt Jeans Leggings Pants Shorts Basic Sleeved Dress Basic Sleeve…" at bounding box center [523, 202] width 335 height 41
select select "4"
click at [356, 182] on select "Select Basic Skirt Jeans Leggings Pants Shorts Basic Sleeved Dress Basic Sleeve…" at bounding box center [523, 202] width 335 height 41
click at [454, 294] on select "Select Joggers Shorts Cropped Flare Boot Cut Straight Skinny Other" at bounding box center [523, 292] width 335 height 41
select select "11"
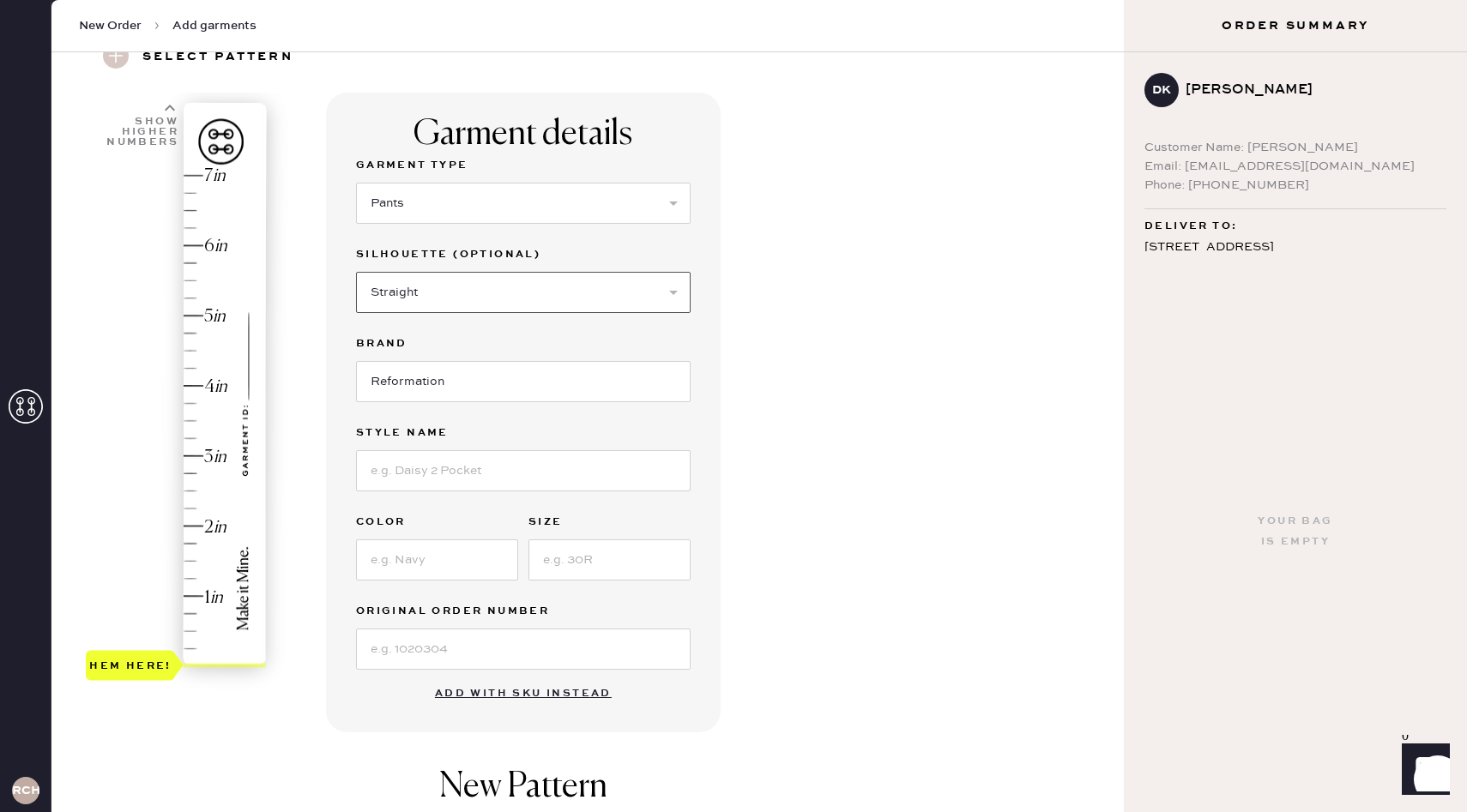
click at [356, 272] on select "Select Joggers Shorts Cropped Flare Boot Cut Straight Skinny Other" at bounding box center [523, 292] width 335 height 41
click at [444, 474] on input at bounding box center [523, 470] width 335 height 41
type input "[PERSON_NAME] Pant"
click at [624, 565] on input at bounding box center [610, 560] width 162 height 41
type input "XS"
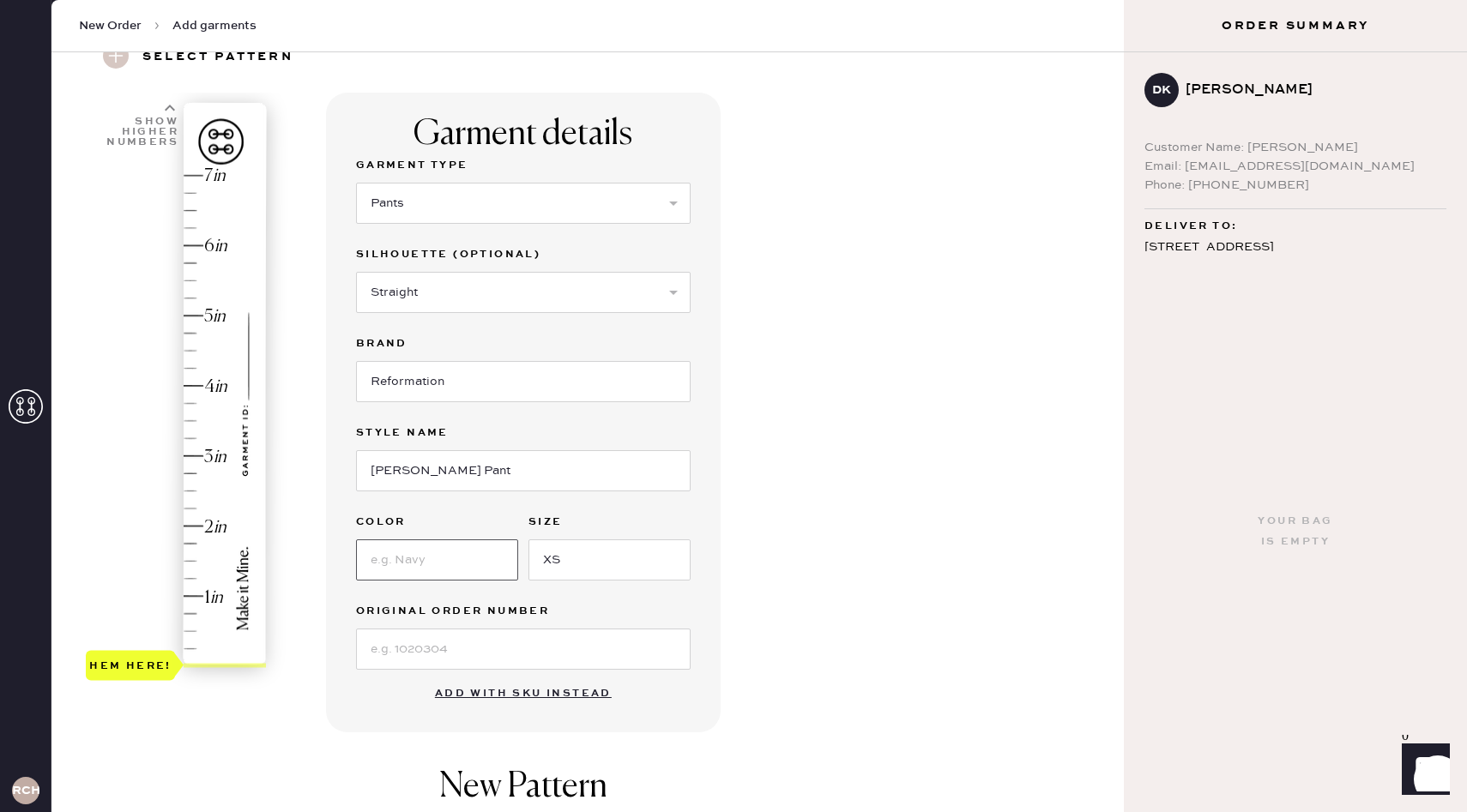
click at [447, 571] on input at bounding box center [437, 560] width 162 height 41
type input "Forest"
type input "1"
click at [204, 596] on div "Hem here!" at bounding box center [176, 421] width 182 height 506
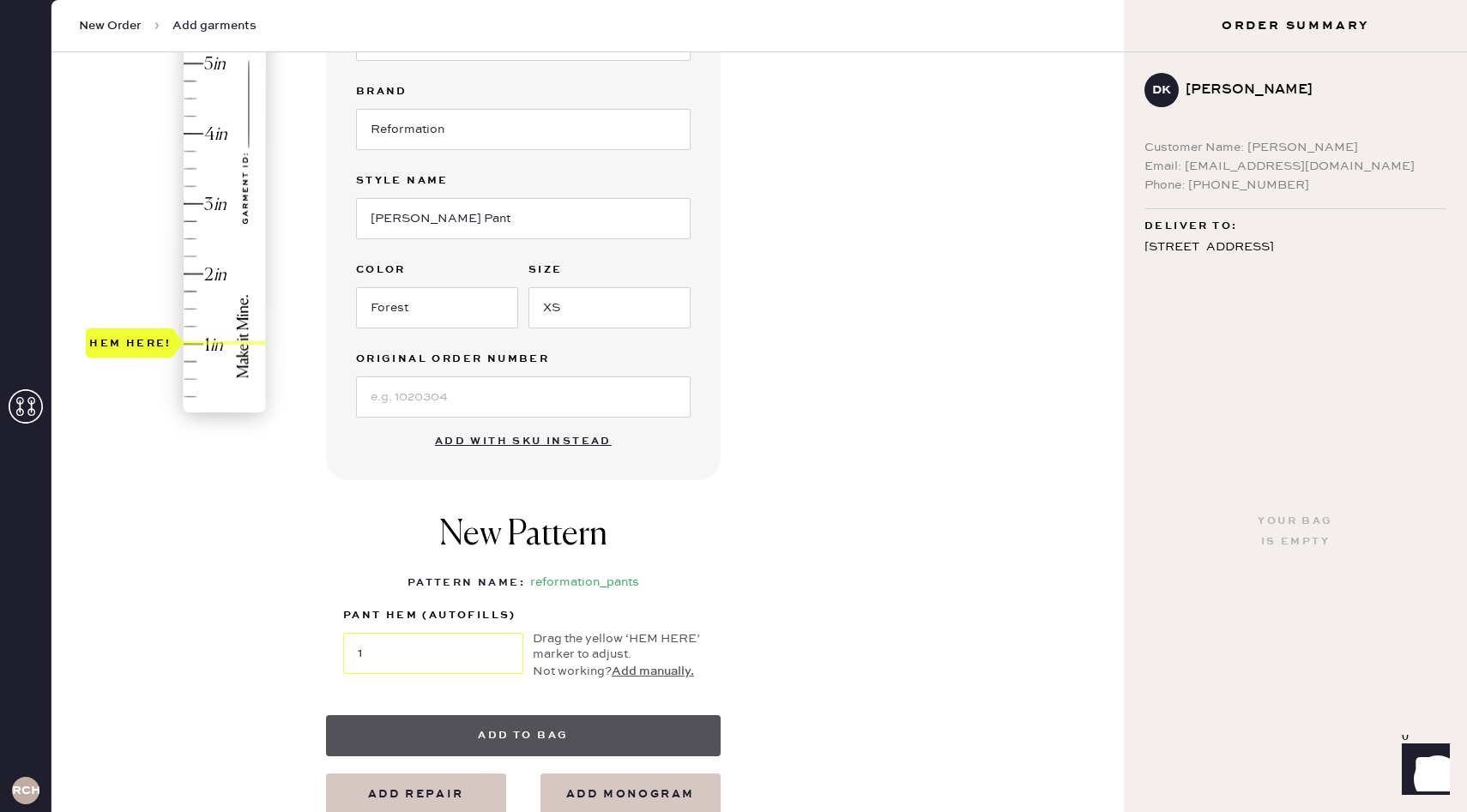
click at [535, 739] on button "Add to bag" at bounding box center [523, 735] width 394 height 41
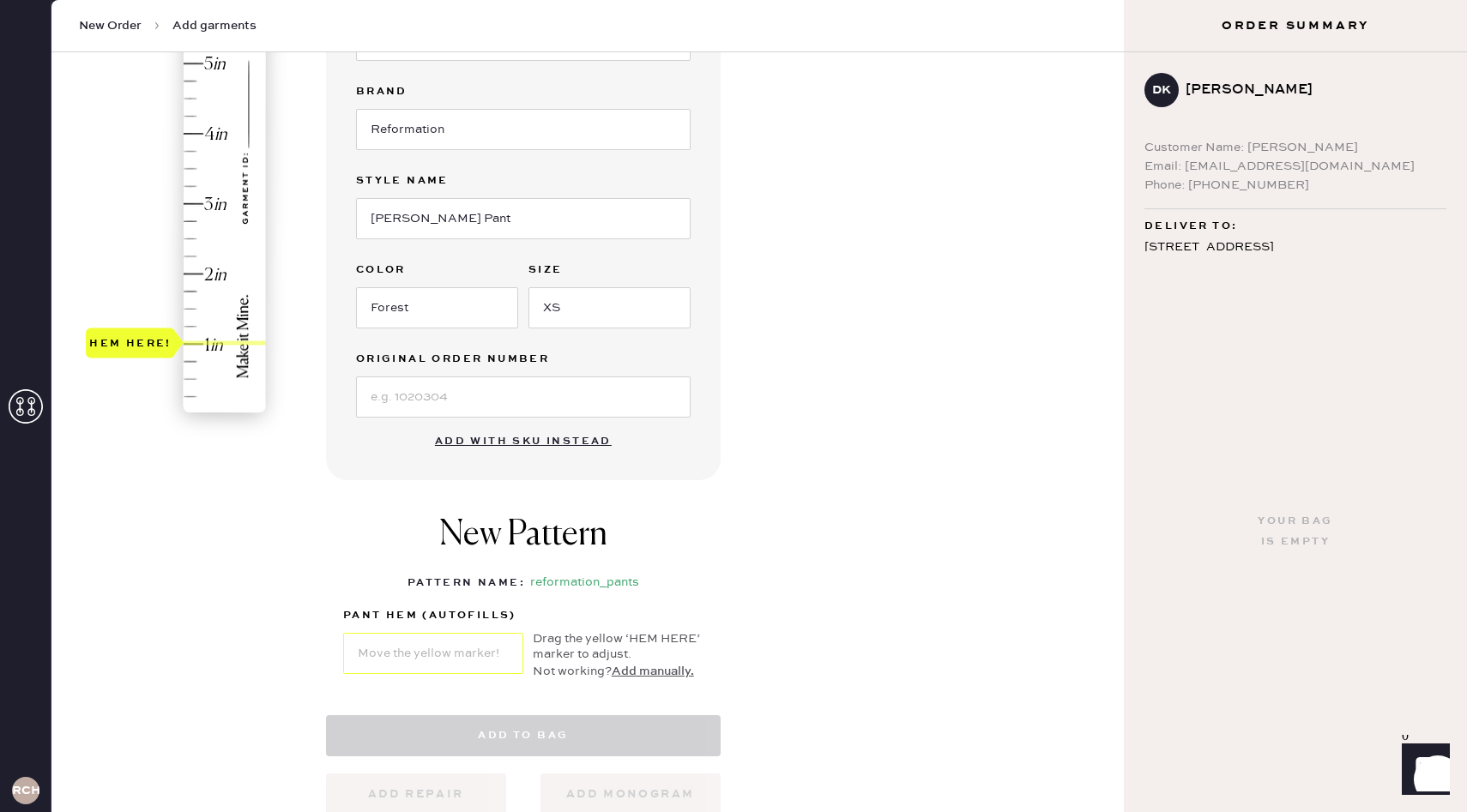
select select "4"
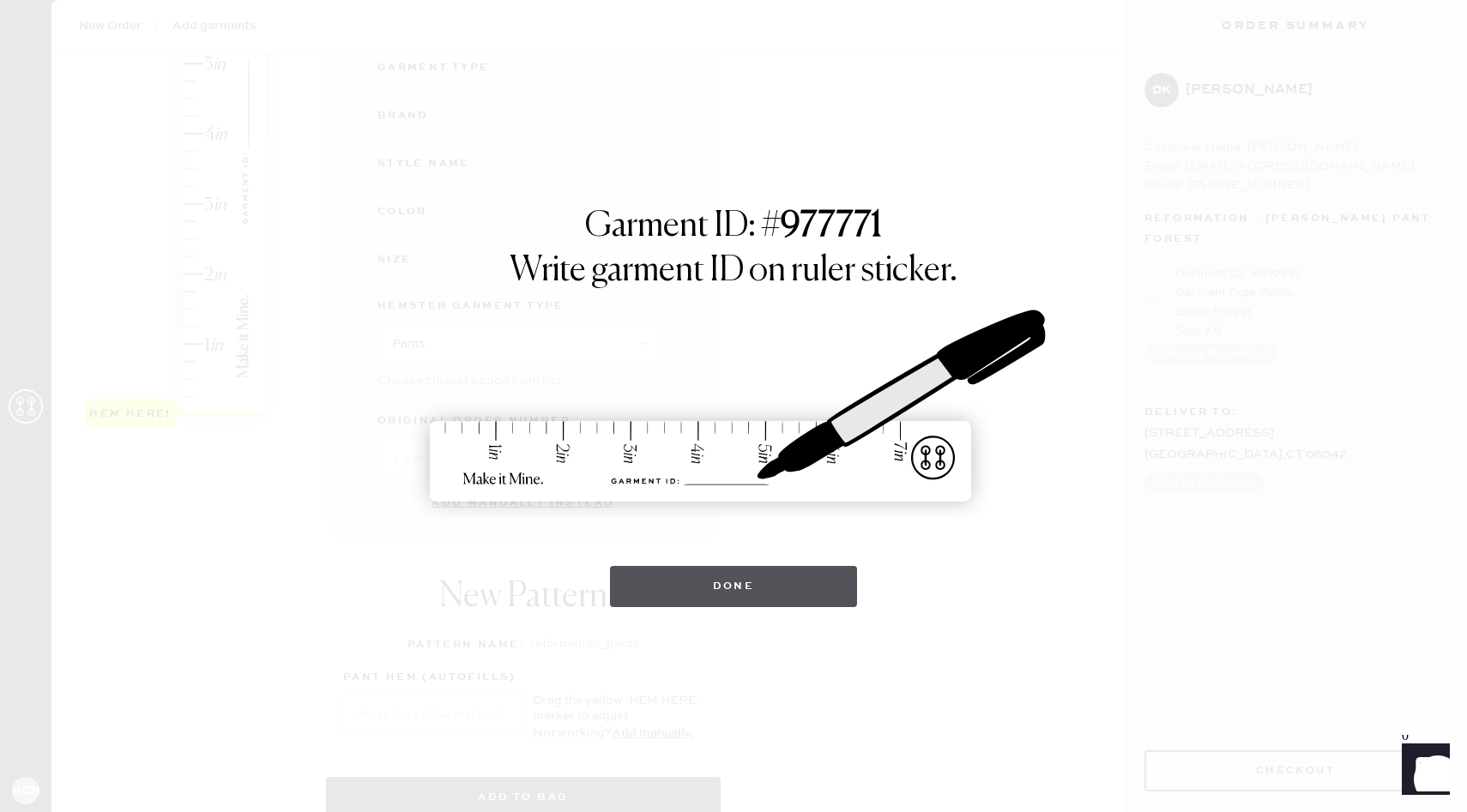
click at [775, 570] on button "Done" at bounding box center [734, 586] width 248 height 41
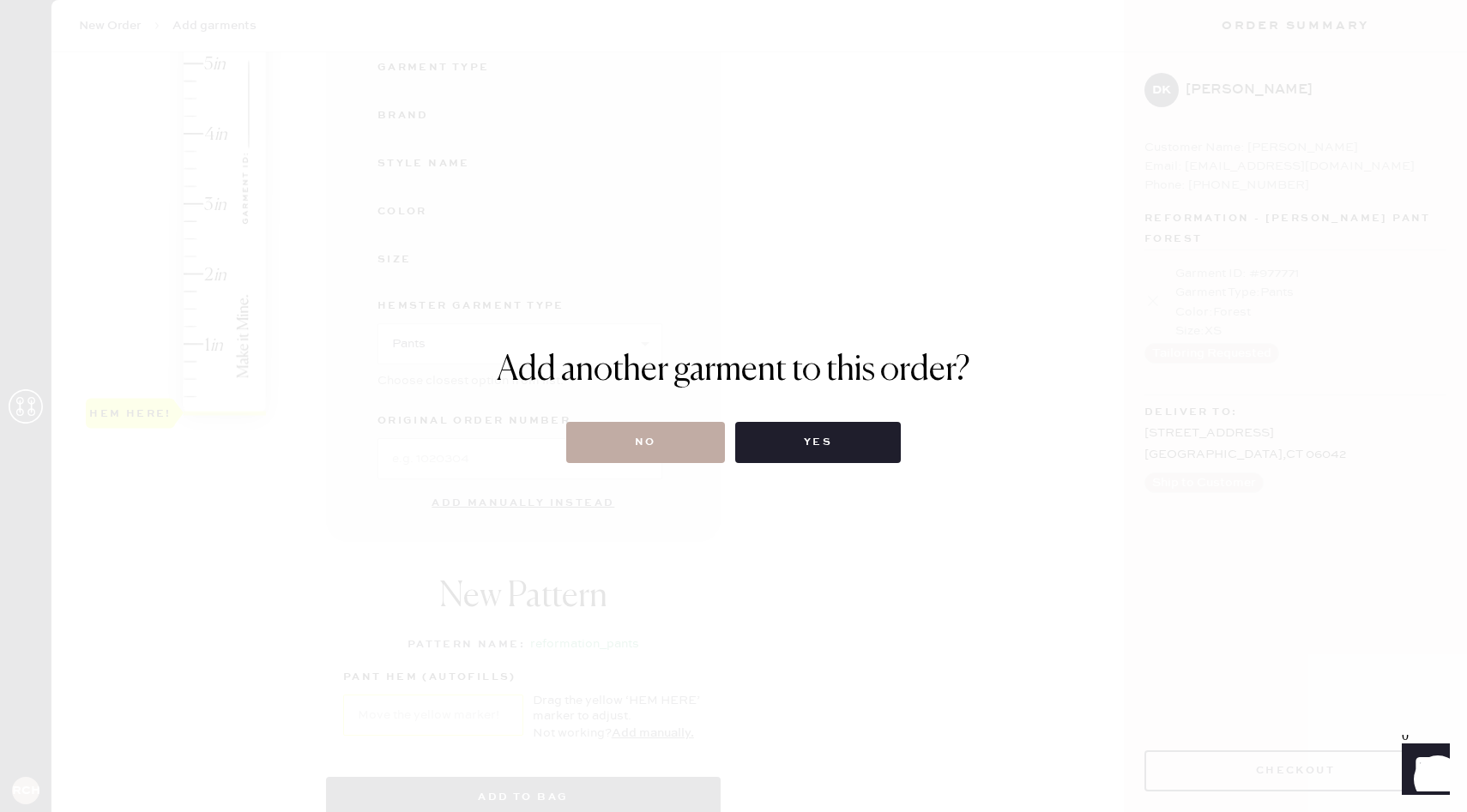
click at [686, 457] on button "No" at bounding box center [645, 442] width 159 height 41
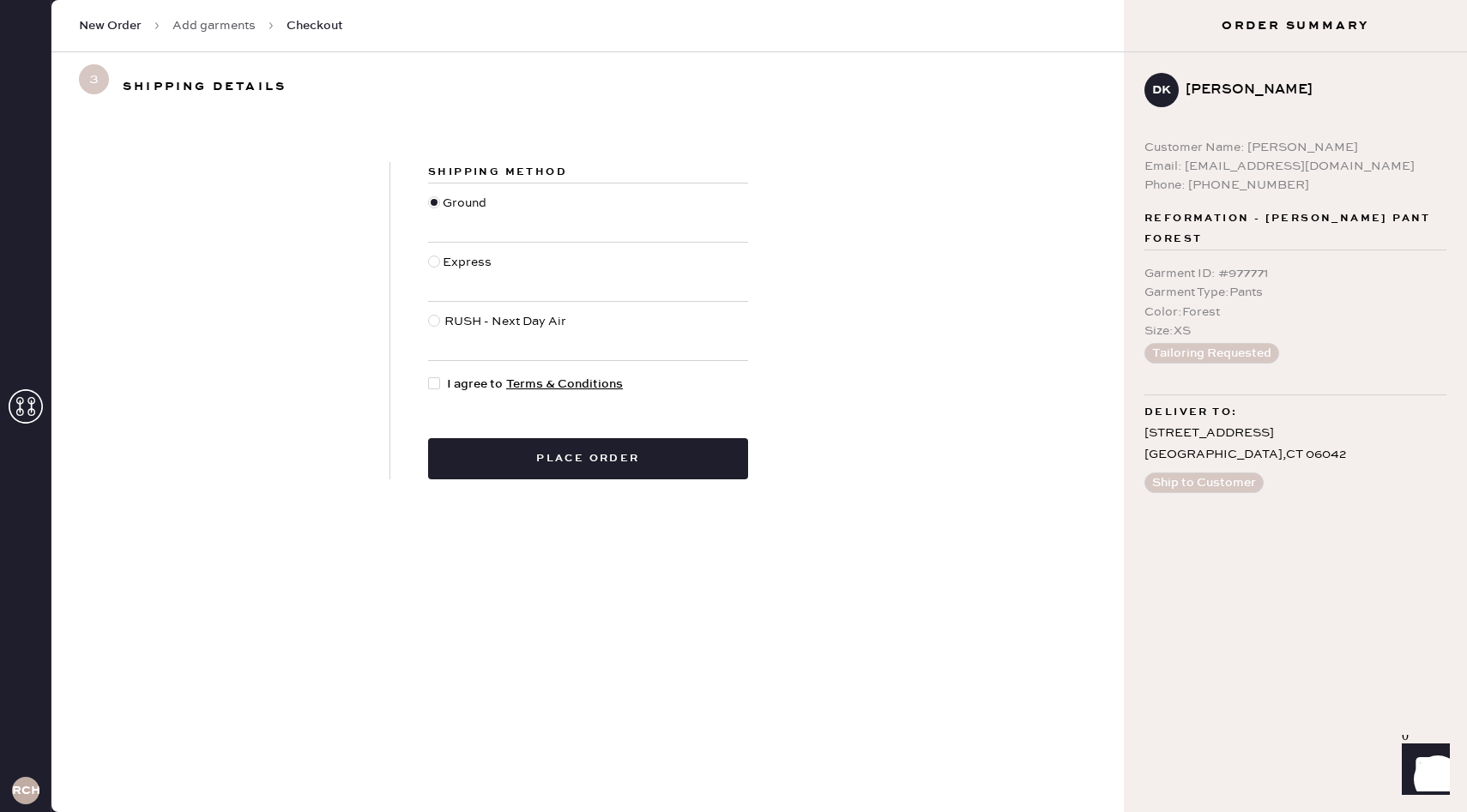
click at [429, 388] on div at bounding box center [434, 384] width 12 height 12
click at [429, 376] on input "I agree to Terms & Conditions" at bounding box center [428, 375] width 1 height 1
checkbox input "true"
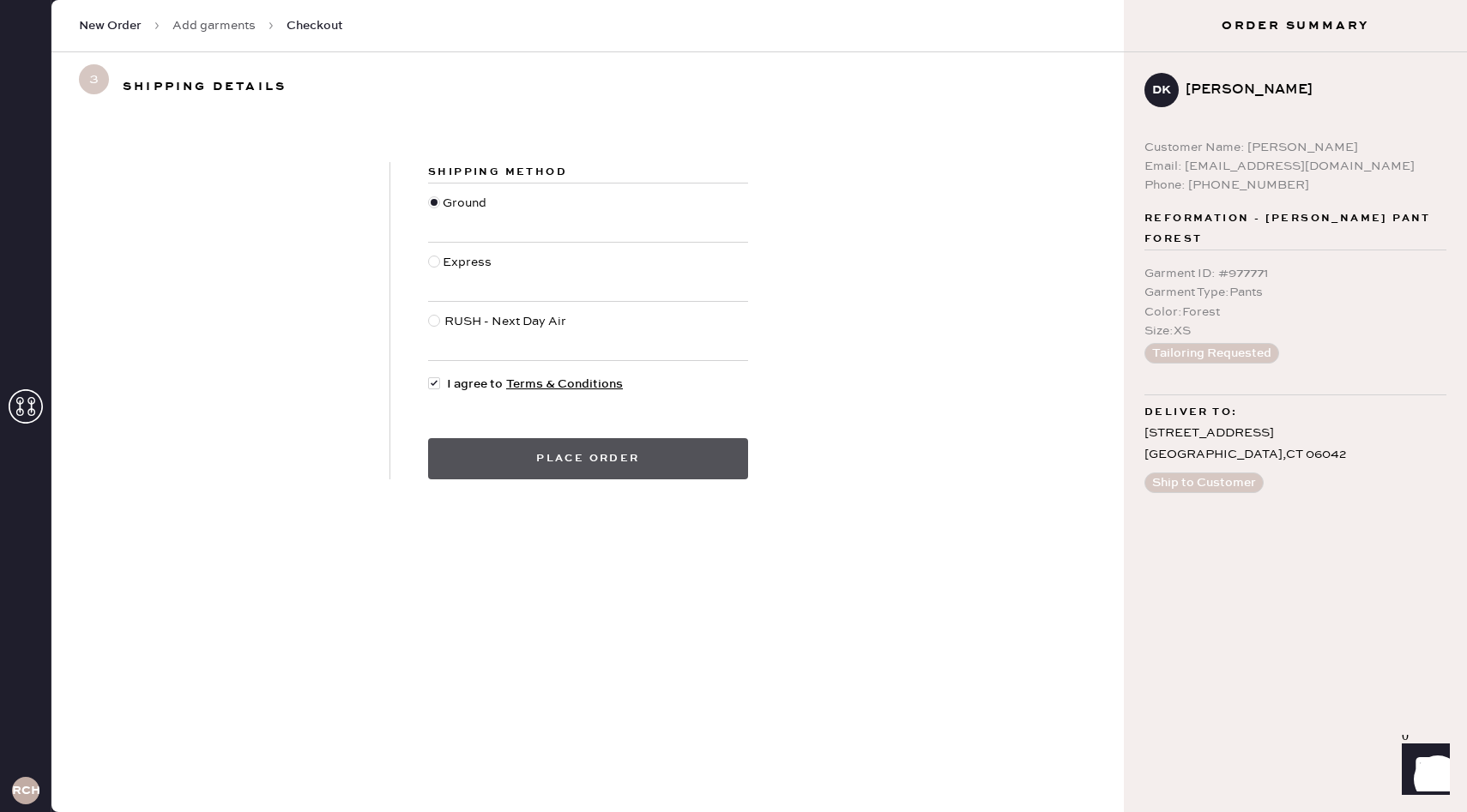
click at [506, 474] on button "Place order" at bounding box center [588, 459] width 320 height 41
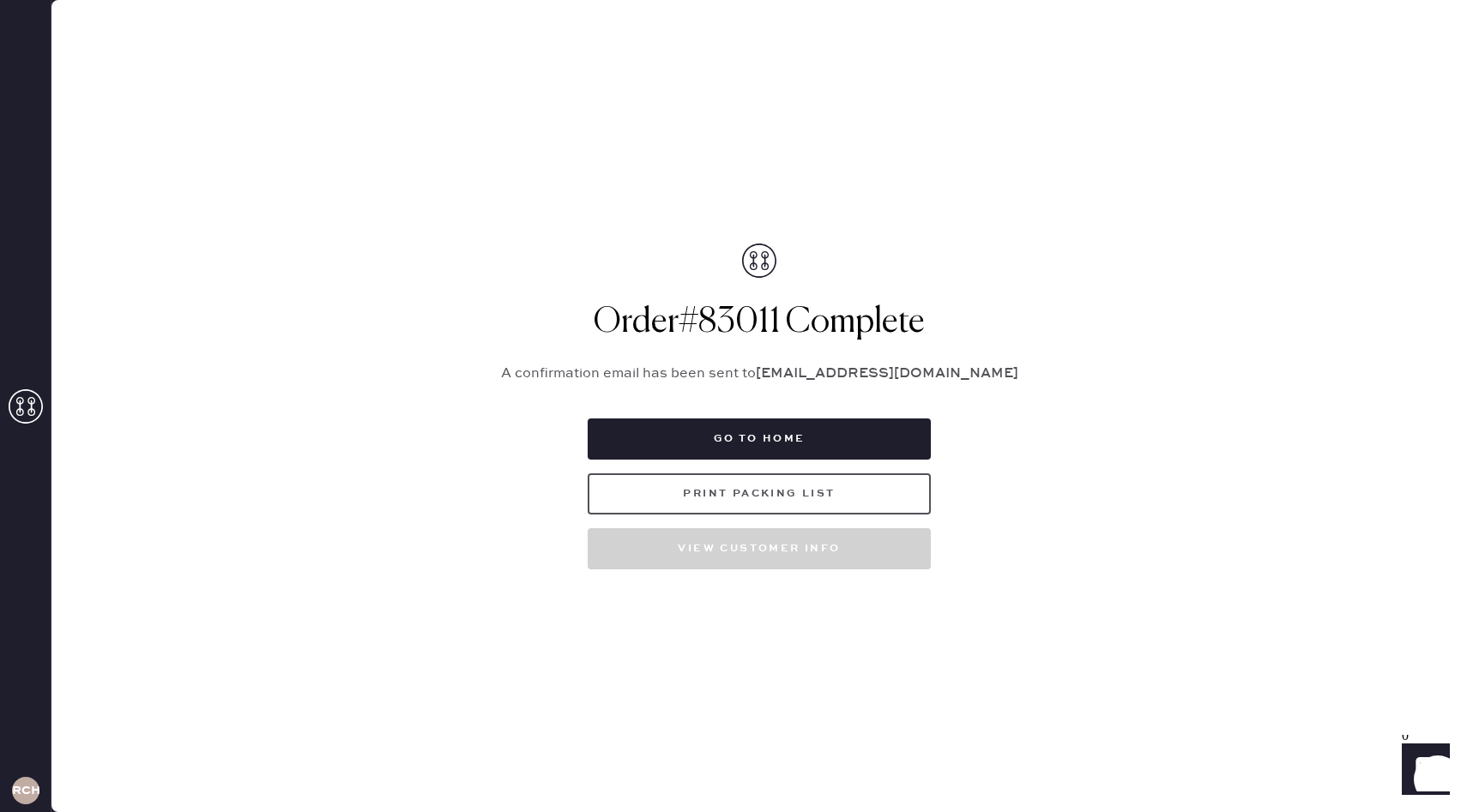
click at [716, 488] on button "Print Packing List" at bounding box center [759, 494] width 343 height 41
click at [868, 453] on button "Go to home" at bounding box center [759, 439] width 343 height 41
